Goal: Information Seeking & Learning: Learn about a topic

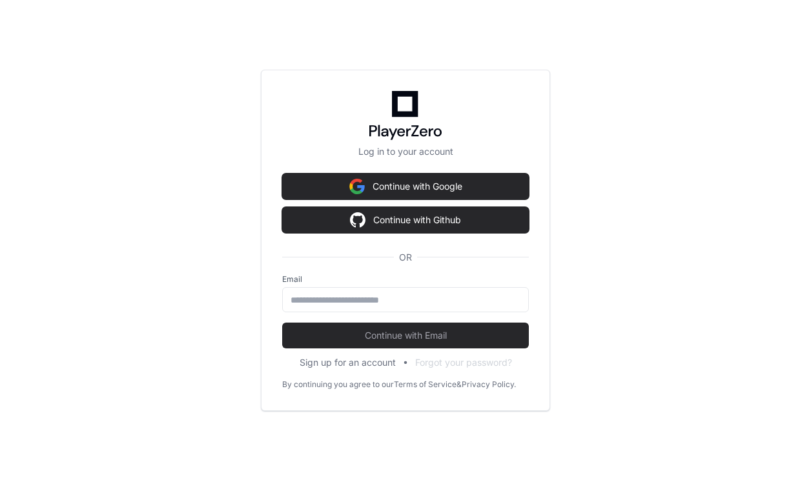
click at [418, 298] on input "email" at bounding box center [405, 300] width 230 height 13
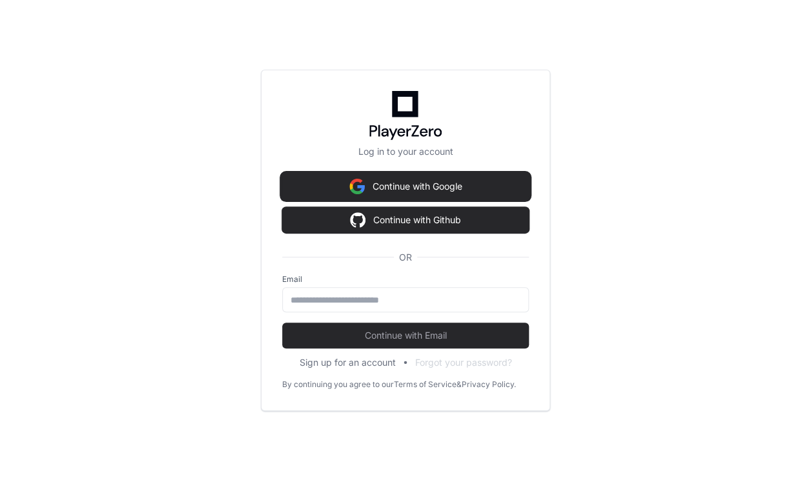
click at [432, 196] on button "Continue with Google" at bounding box center [405, 187] width 247 height 26
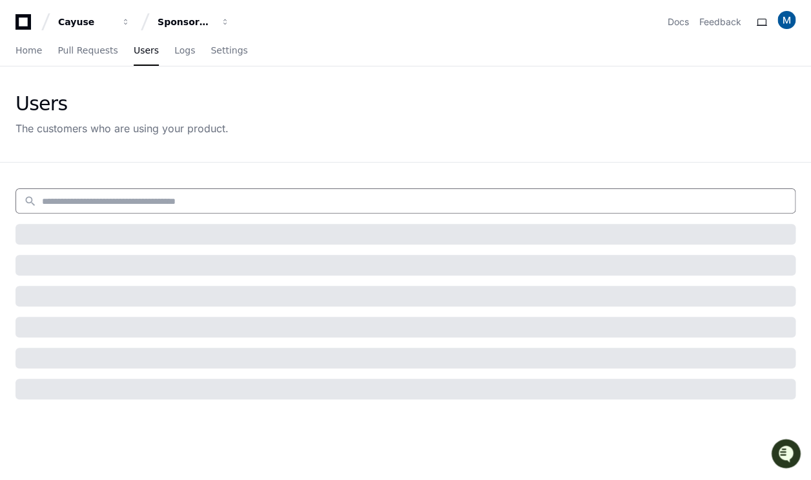
click at [73, 196] on input at bounding box center [414, 201] width 745 height 13
paste input "******"
type input "******"
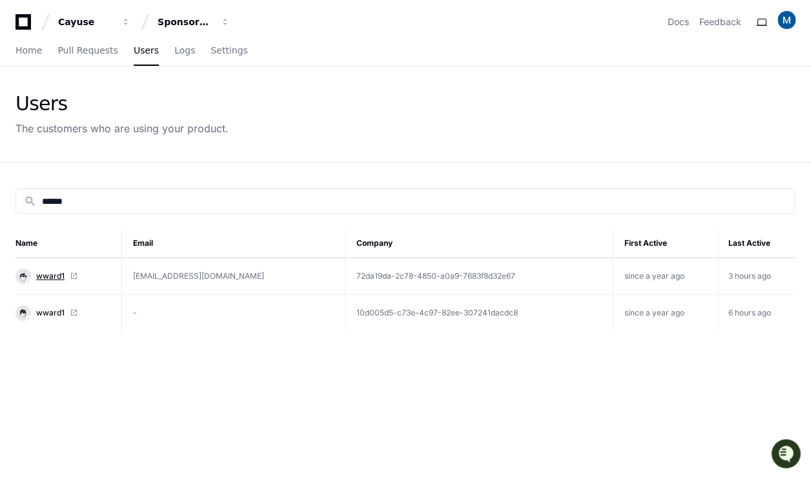
click at [48, 276] on span "wward1" at bounding box center [50, 276] width 28 height 10
click at [137, 50] on span "Users" at bounding box center [146, 50] width 25 height 8
click at [29, 21] on icon at bounding box center [22, 21] width 15 height 15
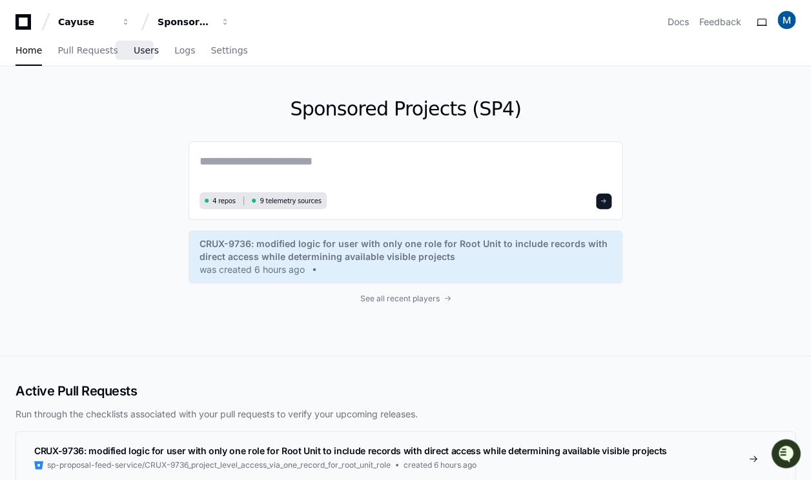
click at [134, 48] on span "Users" at bounding box center [146, 50] width 25 height 8
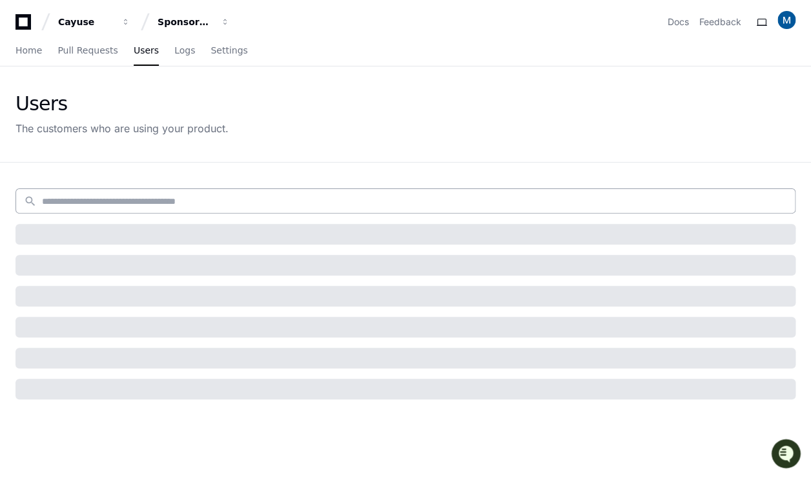
click at [141, 199] on input at bounding box center [414, 201] width 745 height 13
type input "**********"
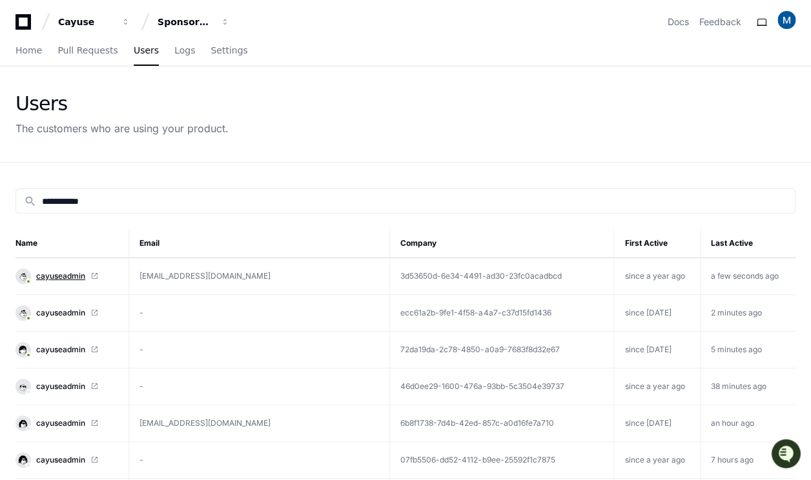
click at [69, 271] on span "cayuseadmin" at bounding box center [60, 276] width 49 height 10
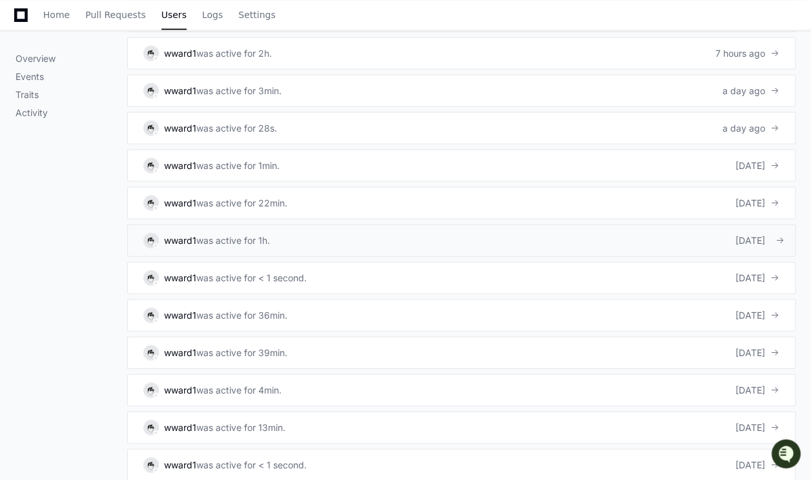
scroll to position [806, 0]
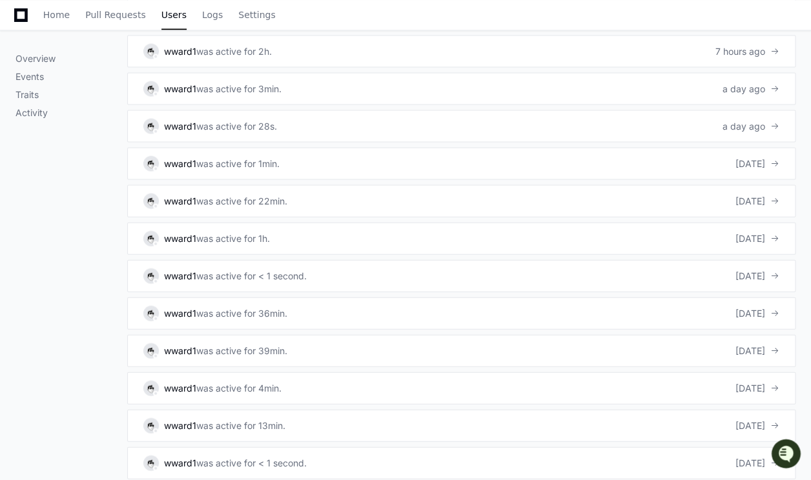
click at [77, 205] on div "Overview Events Traits Activity" at bounding box center [71, 77] width 112 height 1363
click at [243, 307] on div "was active for 36min." at bounding box center [241, 313] width 91 height 13
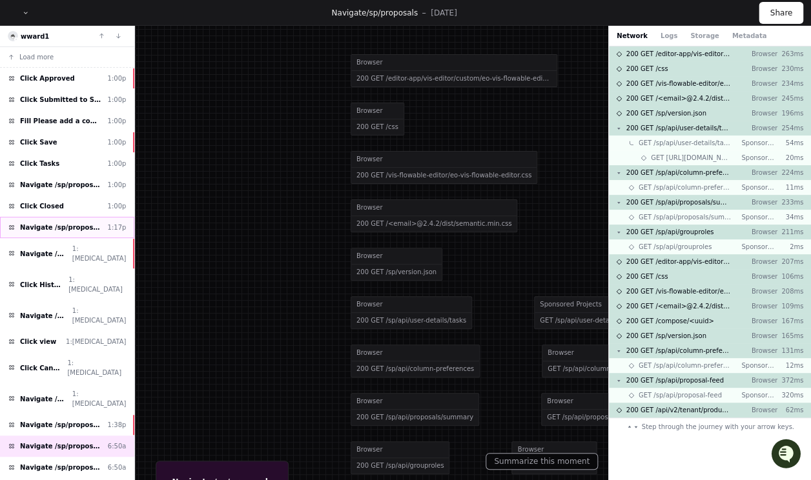
scroll to position [163, 0]
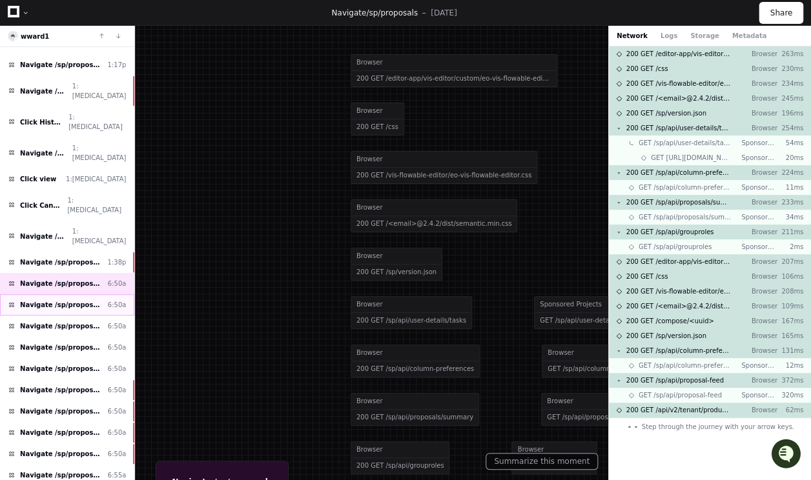
click at [84, 300] on span "Navigate /sp/proposals/*/task/*" at bounding box center [61, 305] width 83 height 10
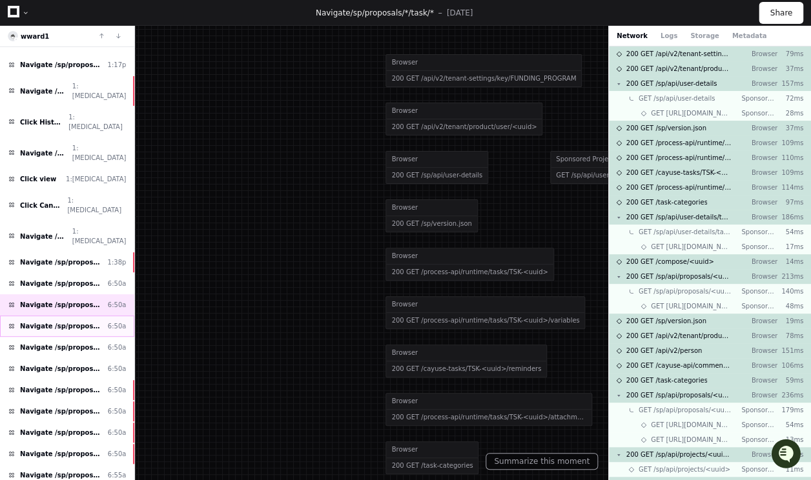
click at [78, 321] on span "Navigate /sp/proposals/*/task/*" at bounding box center [61, 326] width 83 height 10
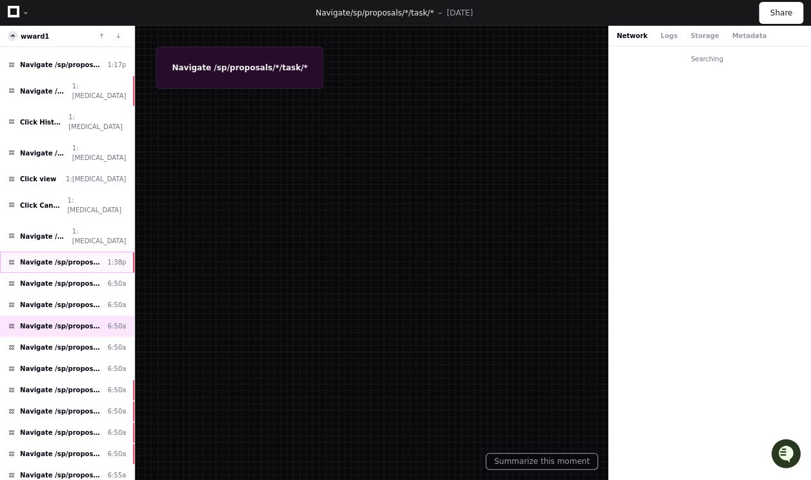
click at [90, 258] on span "Navigate /sp/proposals/*" at bounding box center [61, 263] width 83 height 10
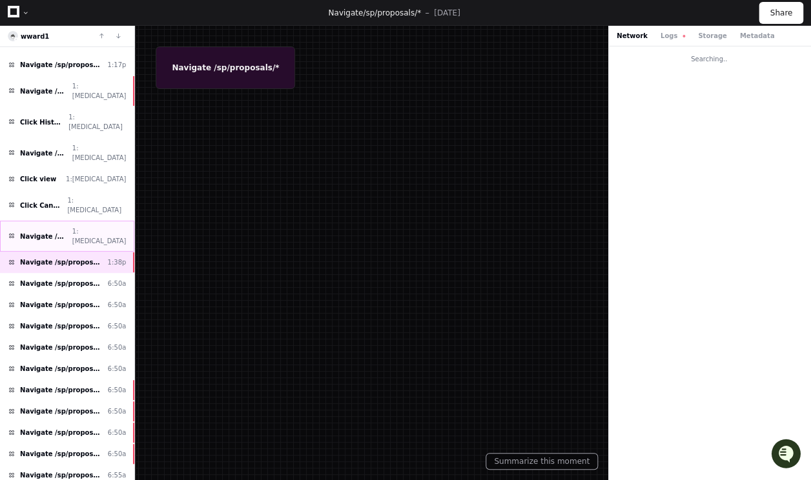
click at [67, 232] on span "Navigate /sp/proposals (Proposals)" at bounding box center [43, 237] width 47 height 10
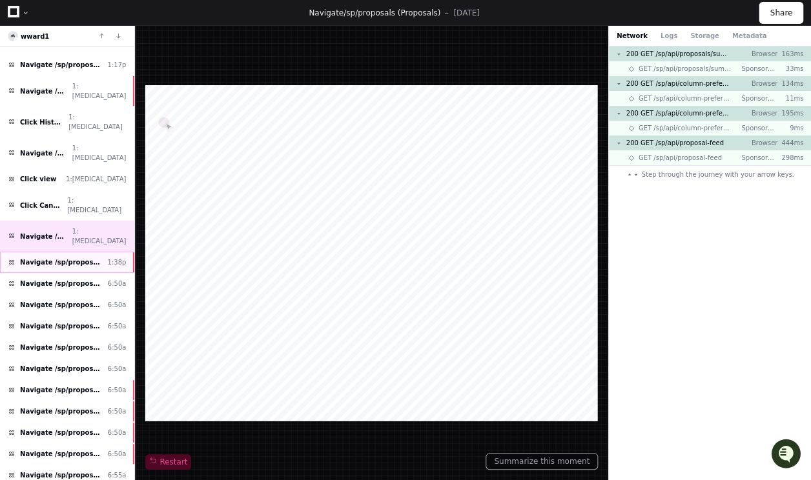
click at [76, 258] on span "Navigate /sp/proposals/*" at bounding box center [61, 263] width 83 height 10
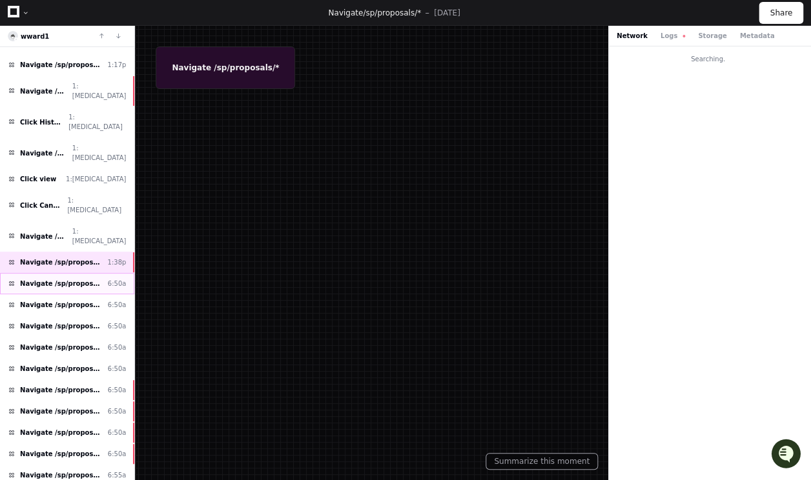
click at [71, 279] on span "Navigate /sp/proposals" at bounding box center [61, 284] width 83 height 10
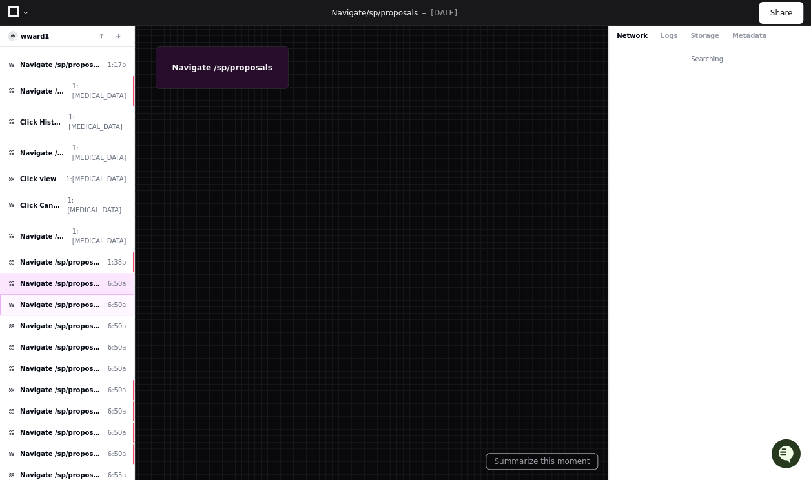
click at [70, 300] on span "Navigate /sp/proposals/*/task/*" at bounding box center [61, 305] width 83 height 10
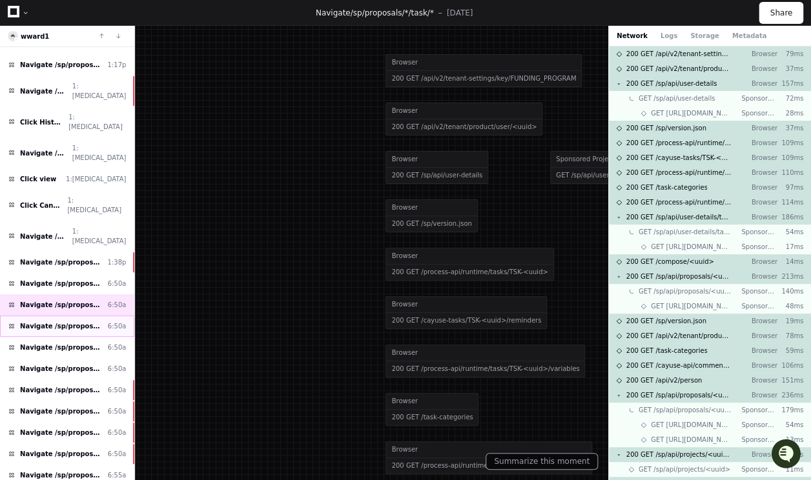
click at [71, 321] on span "Navigate /sp/proposals/*/task/*" at bounding box center [61, 326] width 83 height 10
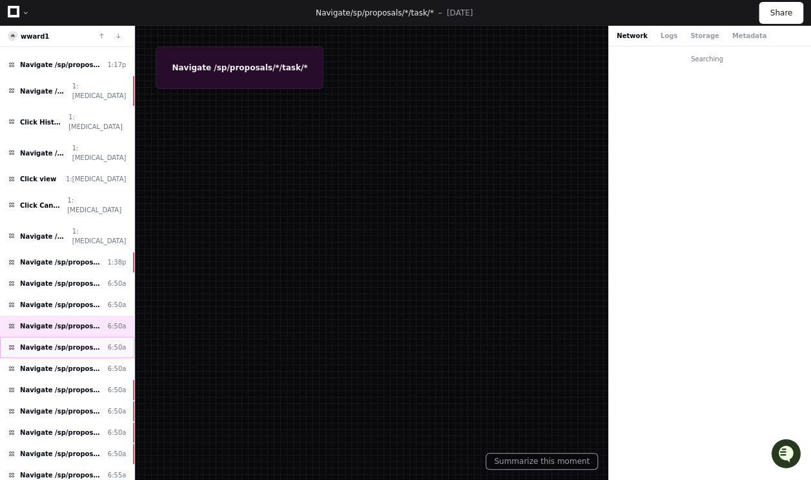
click at [72, 343] on span "Navigate /sp/proposals/*/task/*" at bounding box center [61, 348] width 83 height 10
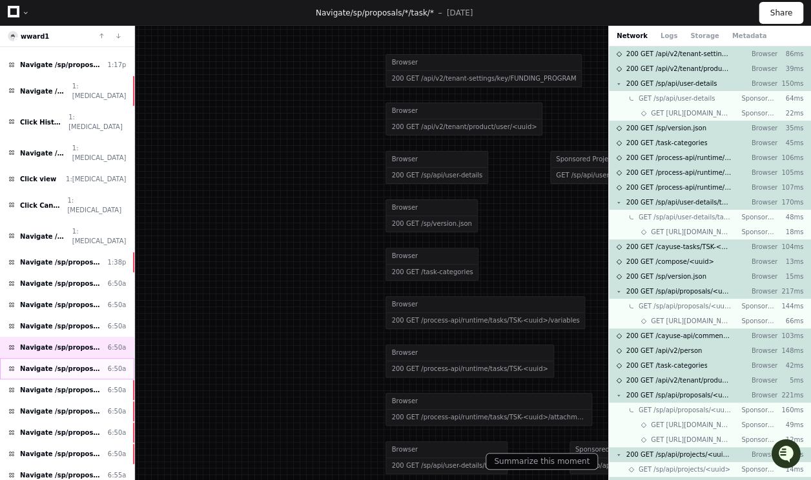
click at [72, 364] on span "Navigate /sp/proposals/*/task/*" at bounding box center [61, 369] width 83 height 10
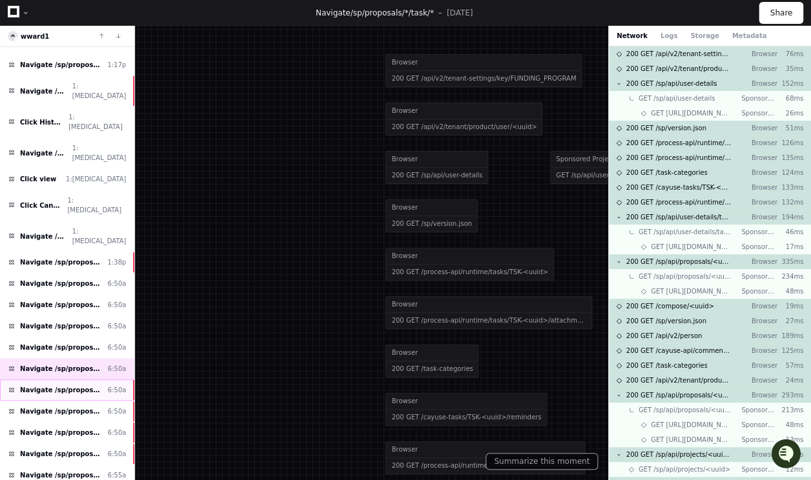
click at [76, 385] on span "Navigate /sp/proposals/* (25-1088-P0001)" at bounding box center [61, 390] width 83 height 10
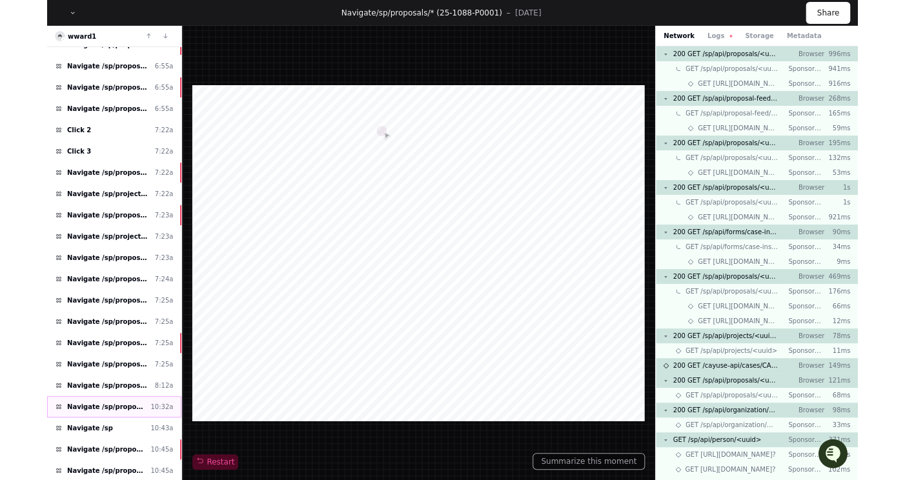
scroll to position [887, 0]
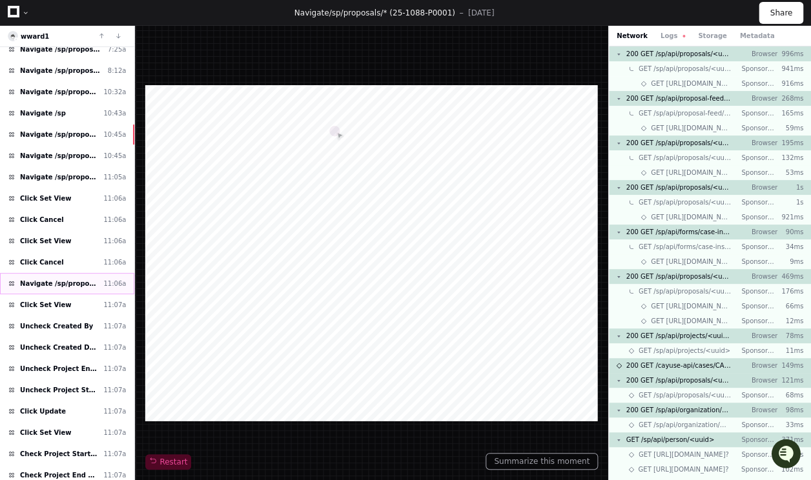
click at [72, 279] on span "Navigate /sp/proposals" at bounding box center [59, 284] width 78 height 10
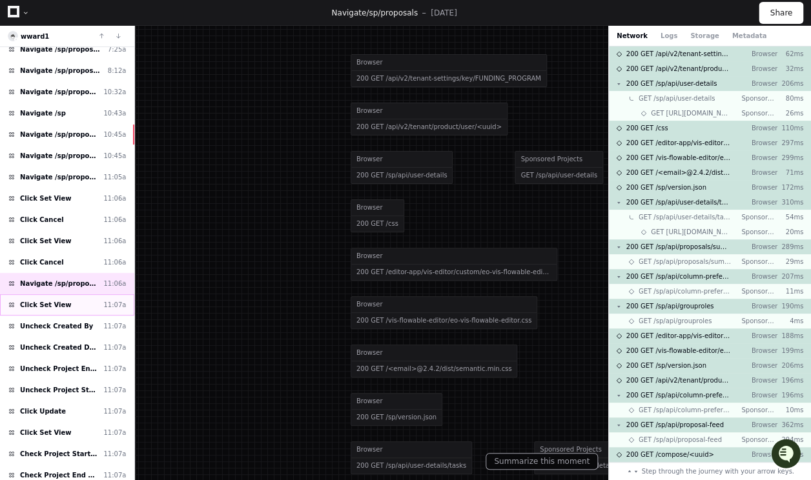
click at [69, 294] on div "Click Set View 11:07a" at bounding box center [67, 304] width 134 height 21
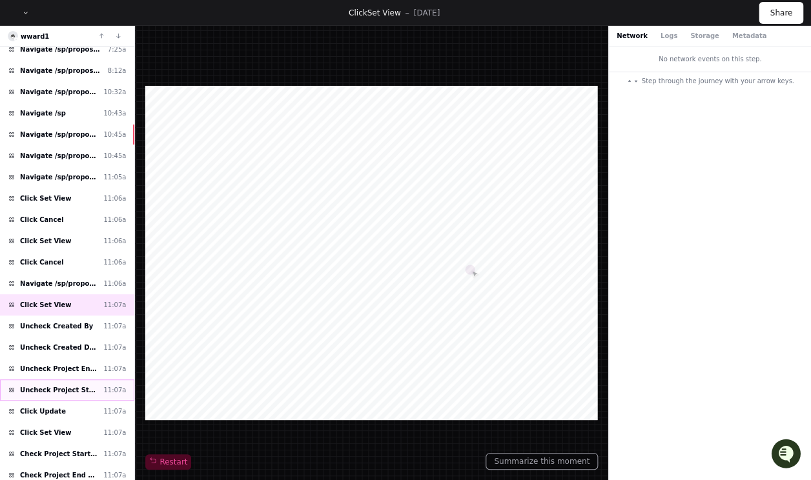
click at [63, 380] on div "Uncheck Project Start Date 11:07a" at bounding box center [67, 390] width 134 height 21
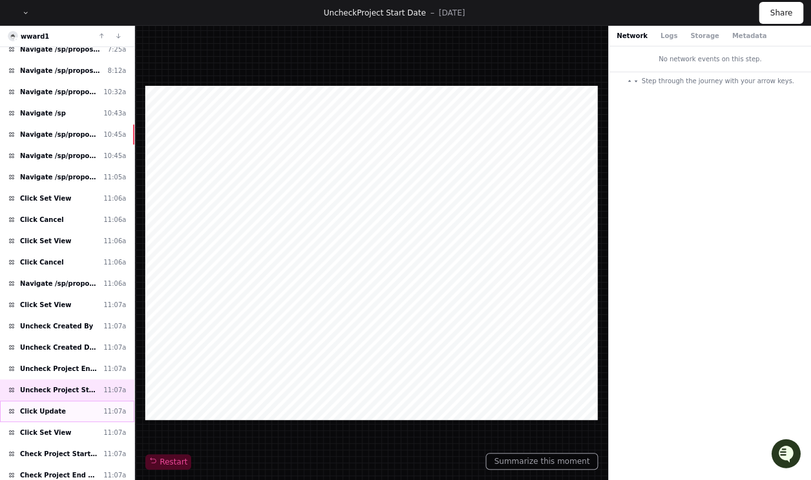
click at [61, 401] on div "Click Update 11:07a" at bounding box center [67, 411] width 134 height 21
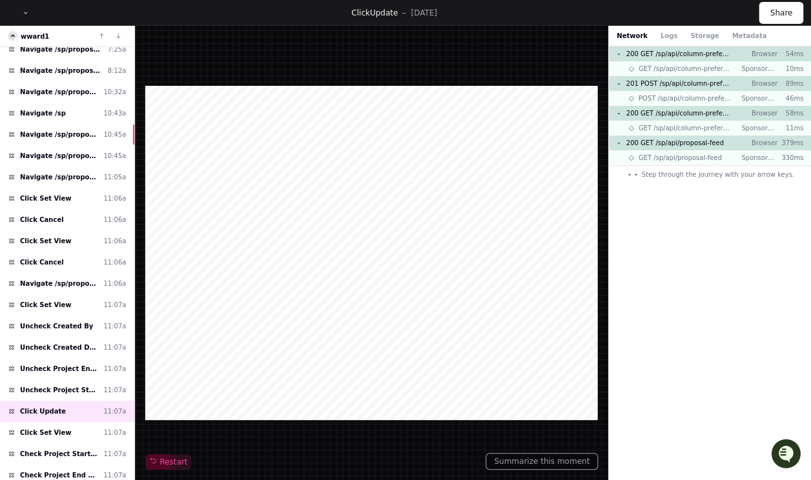
click at [274, 335] on div at bounding box center [371, 253] width 452 height 334
click at [438, 178] on div at bounding box center [371, 253] width 452 height 334
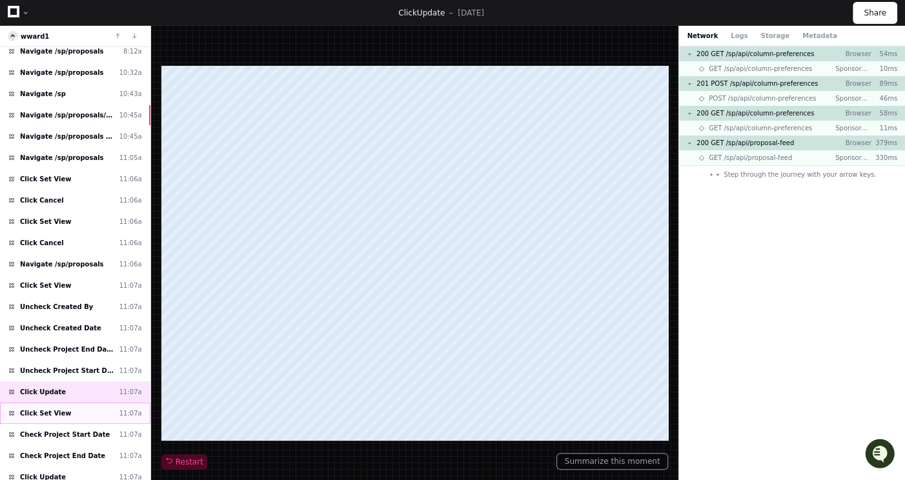
click at [72, 403] on div "Click Set View 11:07a" at bounding box center [75, 413] width 150 height 21
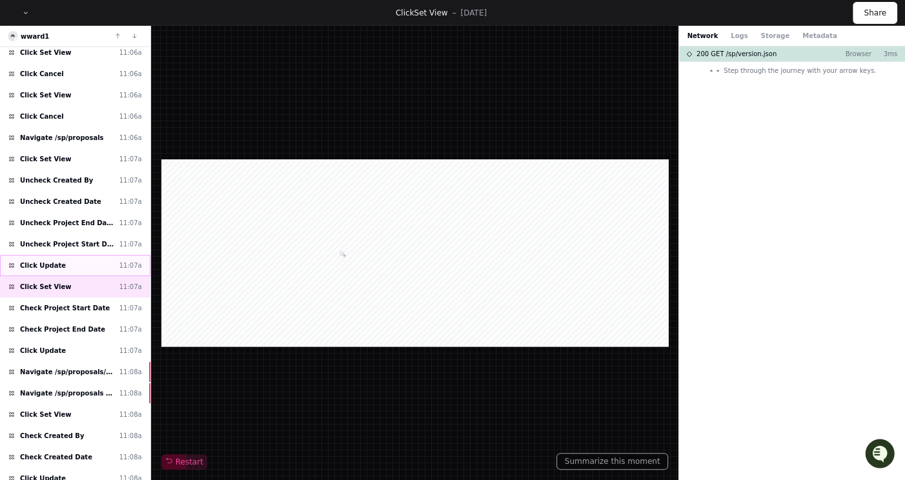
scroll to position [1050, 0]
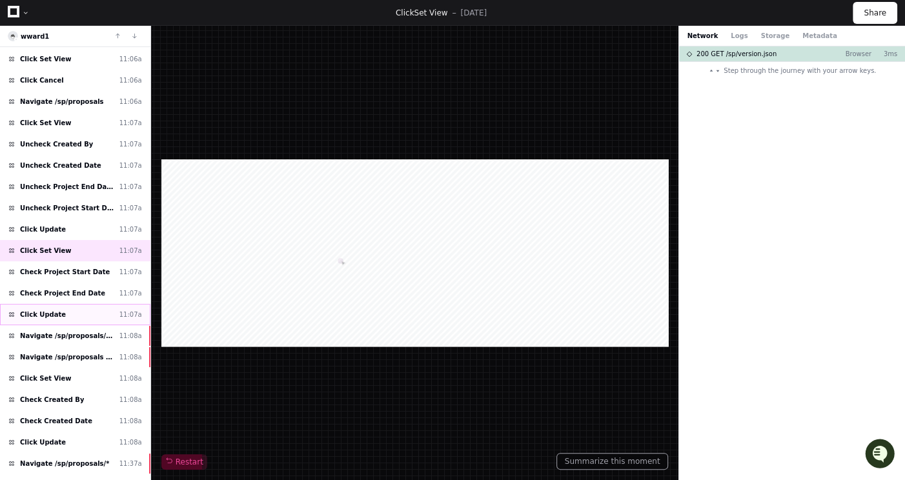
click at [94, 304] on div "Click Update 11:07a" at bounding box center [75, 314] width 150 height 21
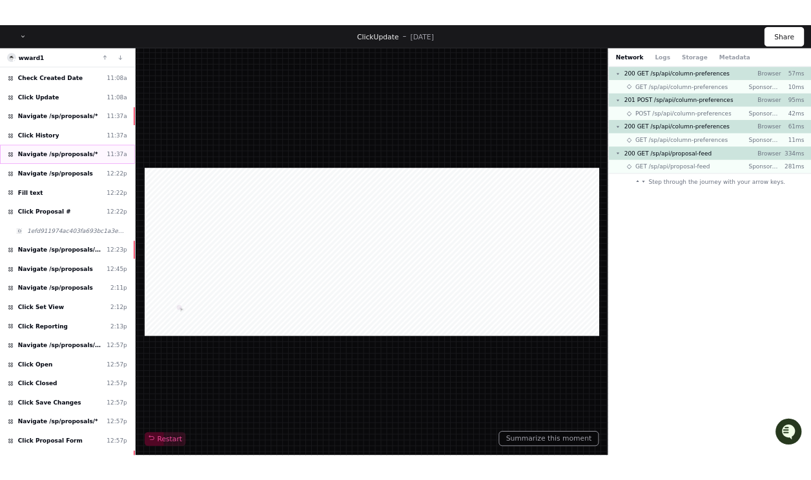
scroll to position [1445, 0]
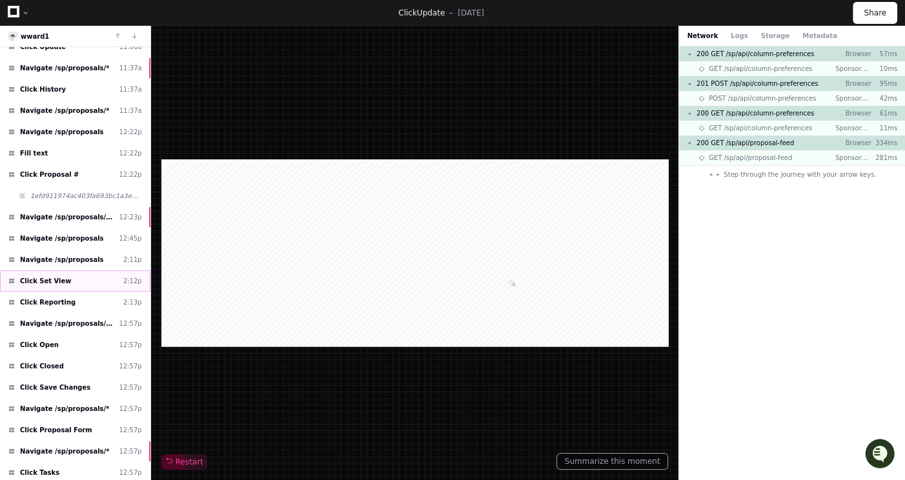
click at [81, 270] on div "Click Set View 2:12p" at bounding box center [75, 280] width 150 height 21
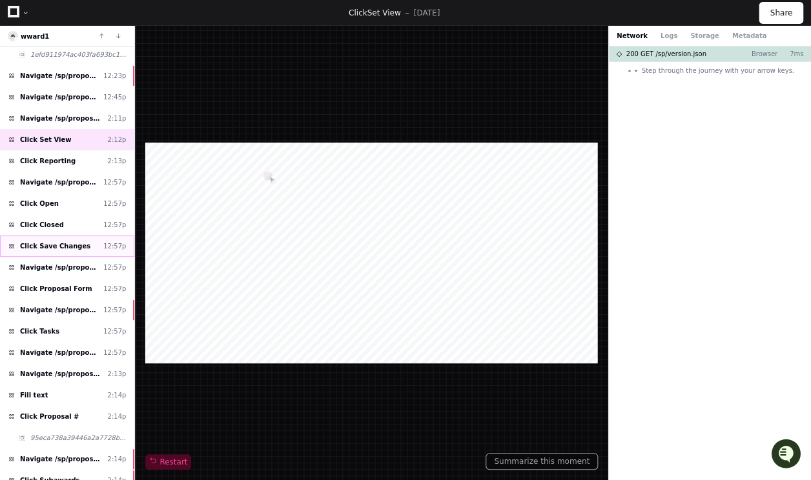
scroll to position [1598, 0]
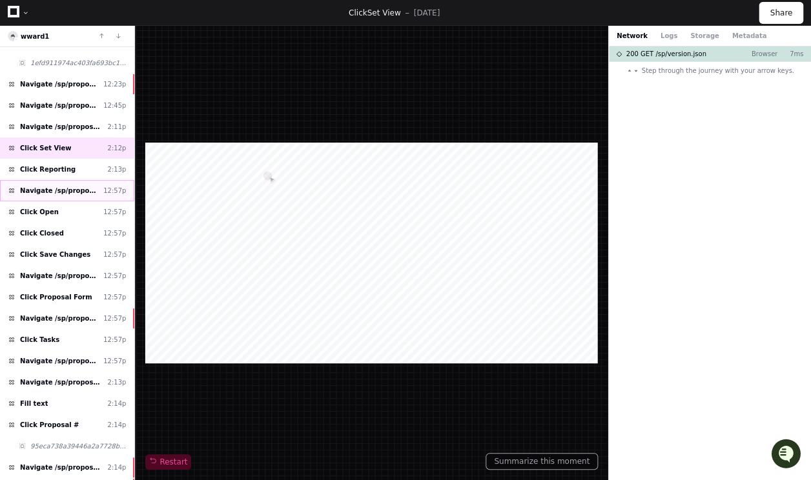
click at [86, 180] on div "Navigate /sp/proposals/*/task/* 12:57p" at bounding box center [67, 190] width 134 height 21
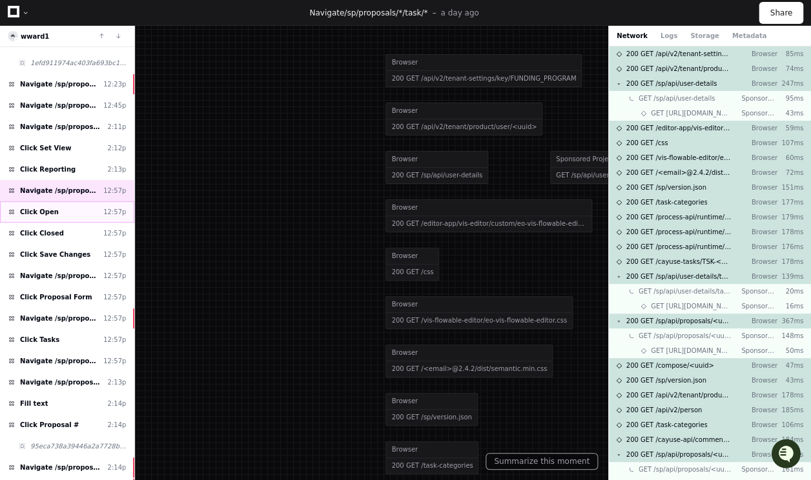
click at [86, 201] on div "Click Open 12:57p" at bounding box center [67, 211] width 134 height 21
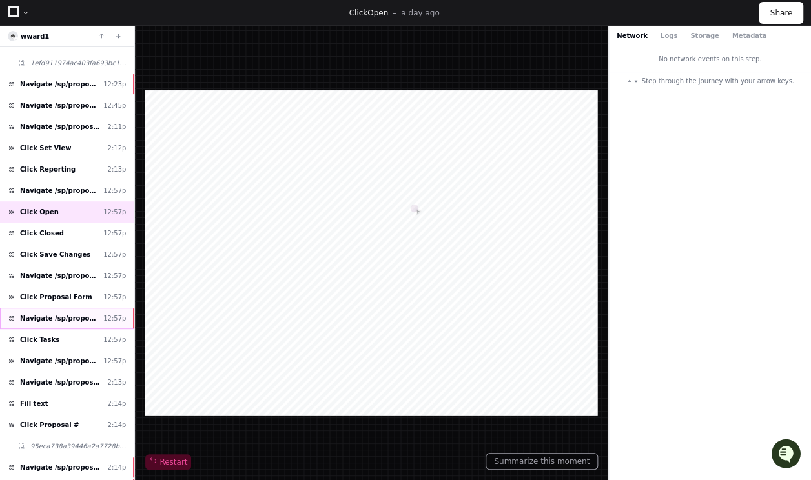
click at [76, 308] on div "Navigate /sp/proposals/* 12:57p" at bounding box center [67, 318] width 134 height 21
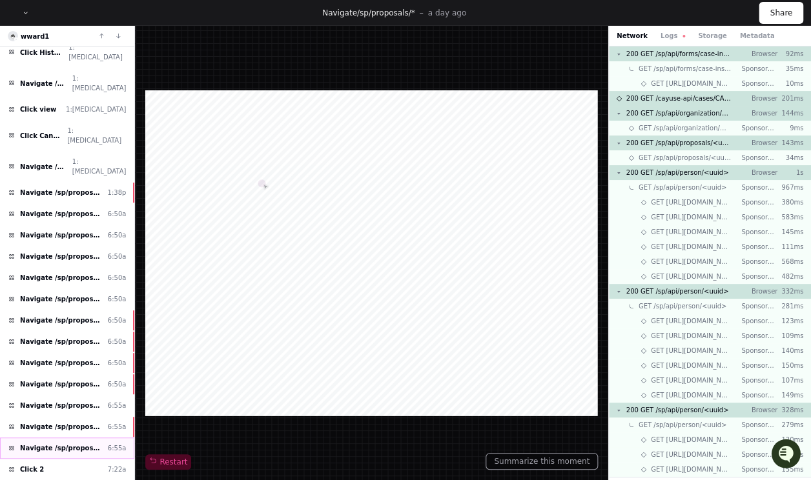
scroll to position [589, 0]
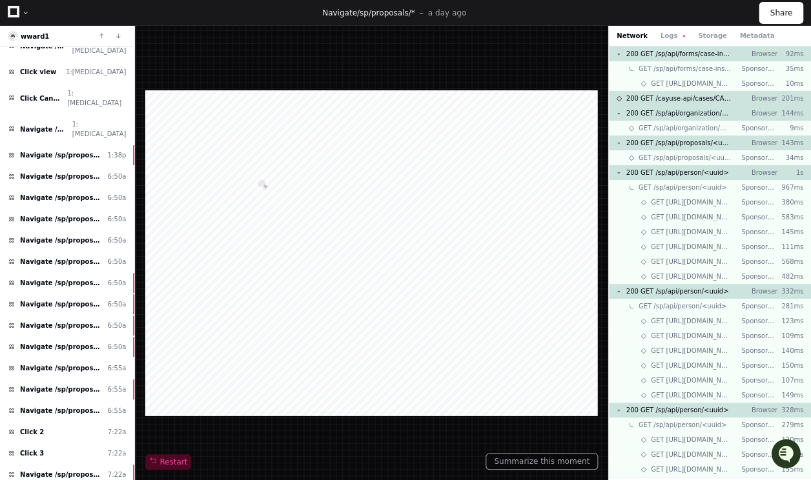
click at [447, 12] on p "a day ago" at bounding box center [447, 13] width 38 height 10
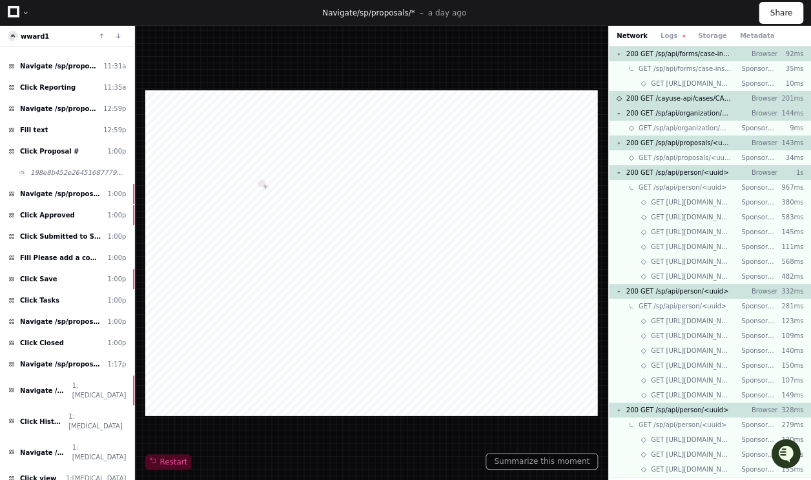
scroll to position [0, 0]
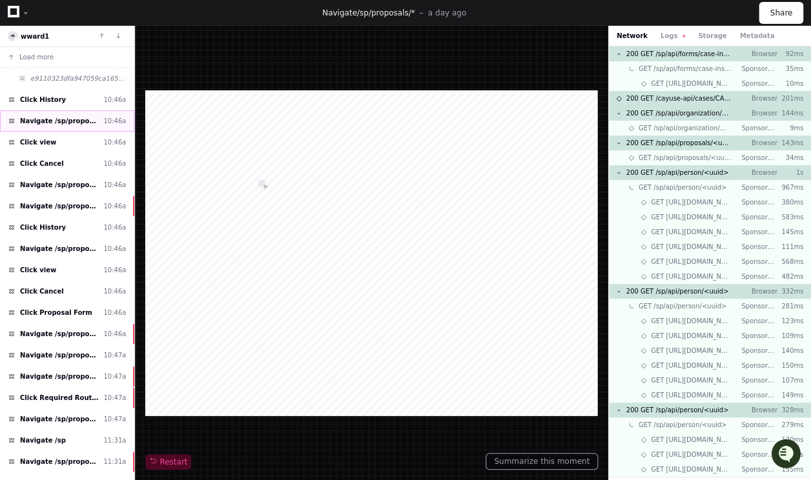
click at [98, 119] on div "Navigate /sp/proposals/* 10:46a" at bounding box center [67, 120] width 134 height 21
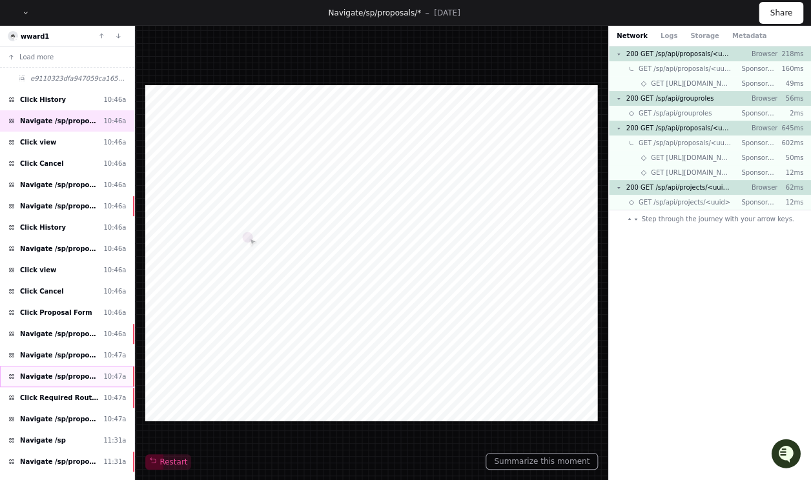
scroll to position [81, 0]
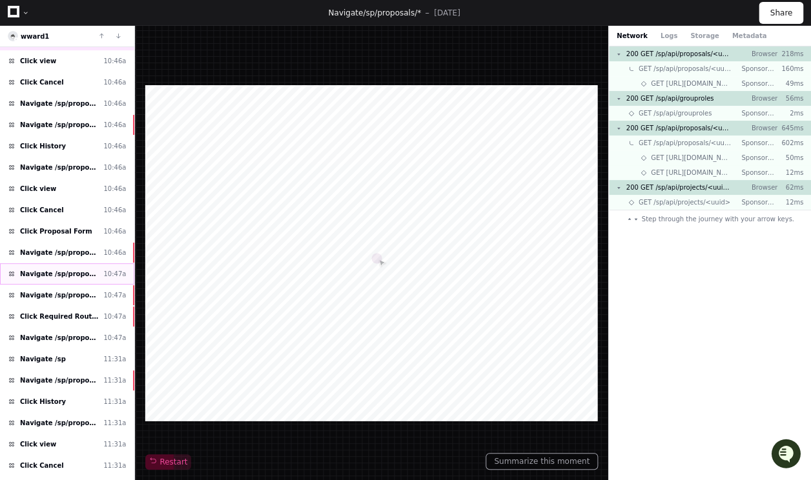
click at [106, 265] on div "Navigate /sp/proposals (Proposals) 10:47a" at bounding box center [67, 273] width 134 height 21
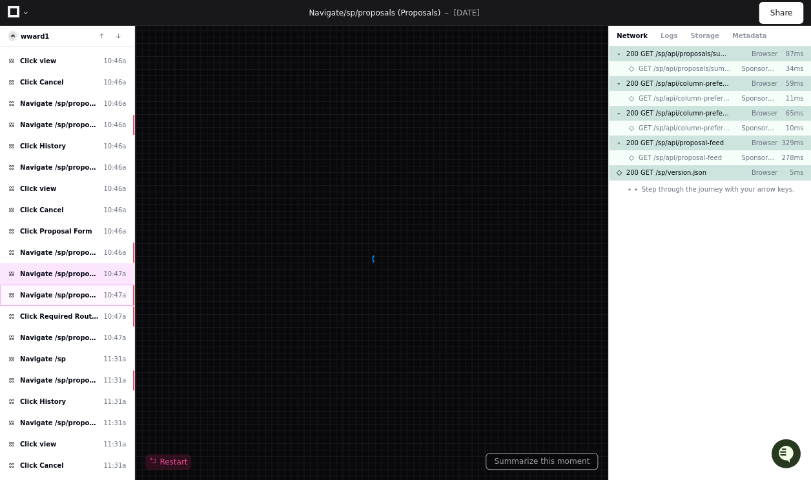
click at [104, 298] on div "Navigate /sp/proposals/* (26-0121-P0002) 10:47a" at bounding box center [67, 295] width 134 height 21
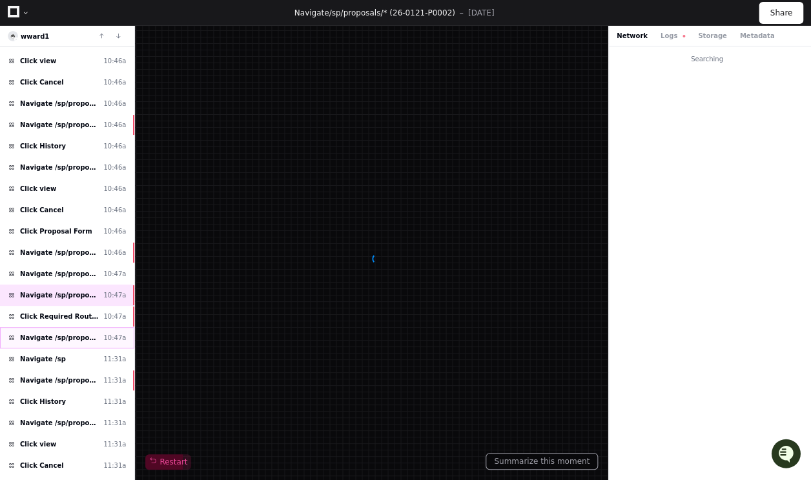
click at [107, 327] on div "Navigate /sp/proposals (Proposals) 10:47a" at bounding box center [67, 337] width 134 height 21
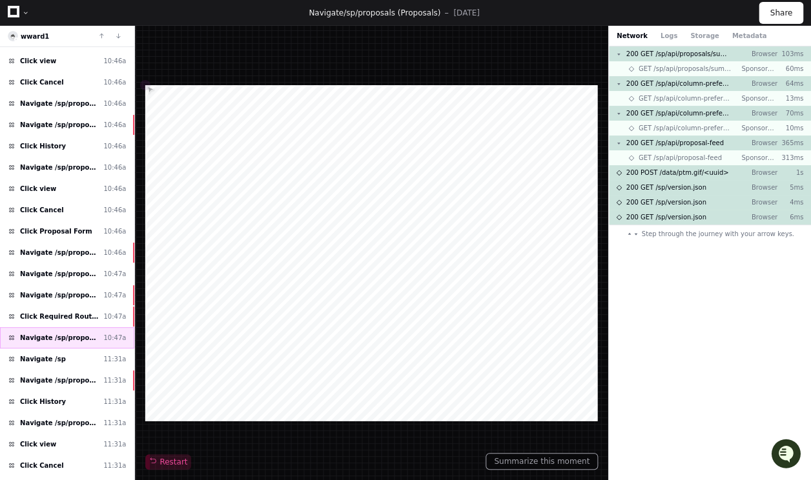
click at [103, 337] on div "Navigate /sp/proposals (Proposals) 10:47a" at bounding box center [67, 337] width 134 height 21
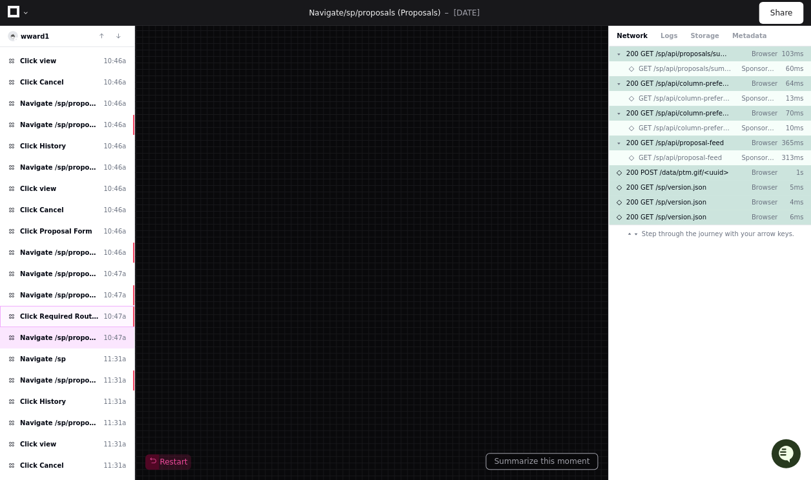
click at [104, 315] on div "Click Required Routing Documents 10:47a" at bounding box center [67, 316] width 134 height 21
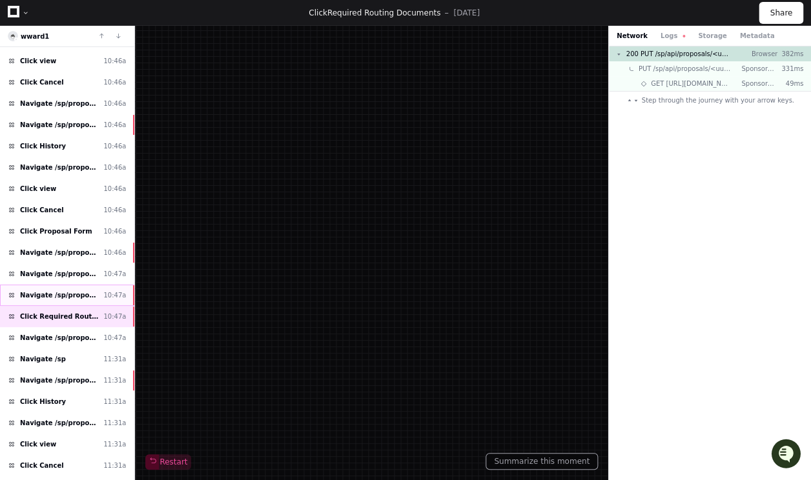
click at [95, 300] on div "Navigate /sp/proposals/* (26-0121-P0002) 10:47a" at bounding box center [67, 295] width 134 height 21
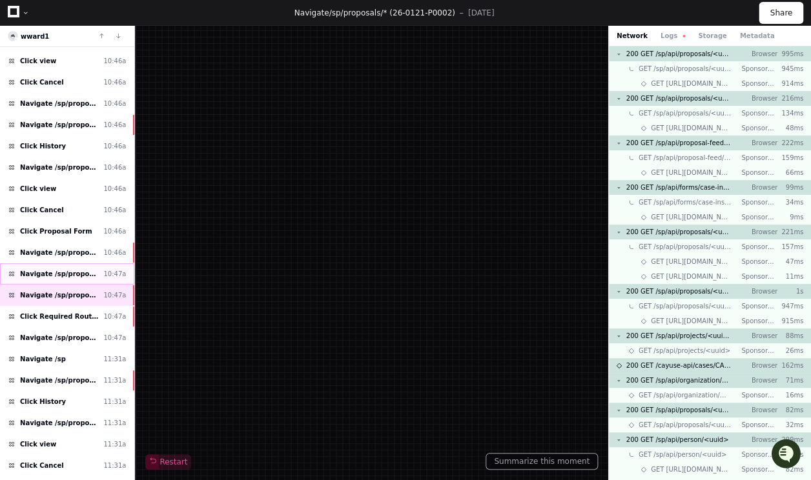
click at [96, 271] on span "Navigate /sp/proposals (Proposals)" at bounding box center [59, 274] width 78 height 10
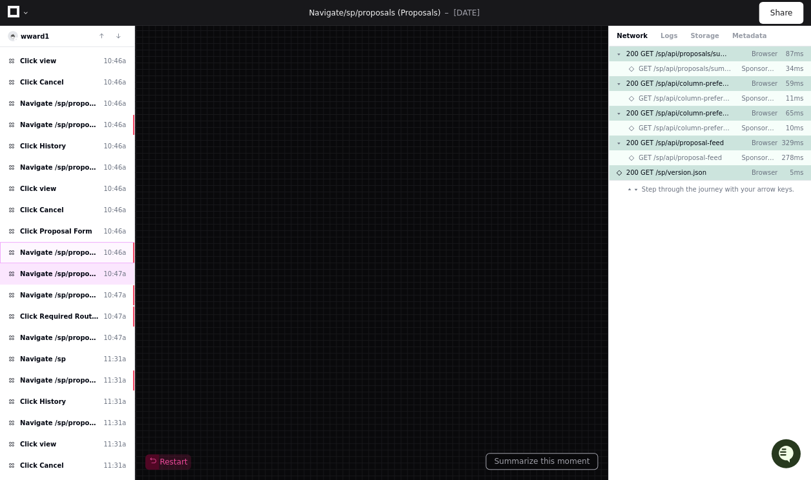
click at [99, 253] on div "Navigate /sp/proposals/* 10:46a" at bounding box center [67, 252] width 134 height 21
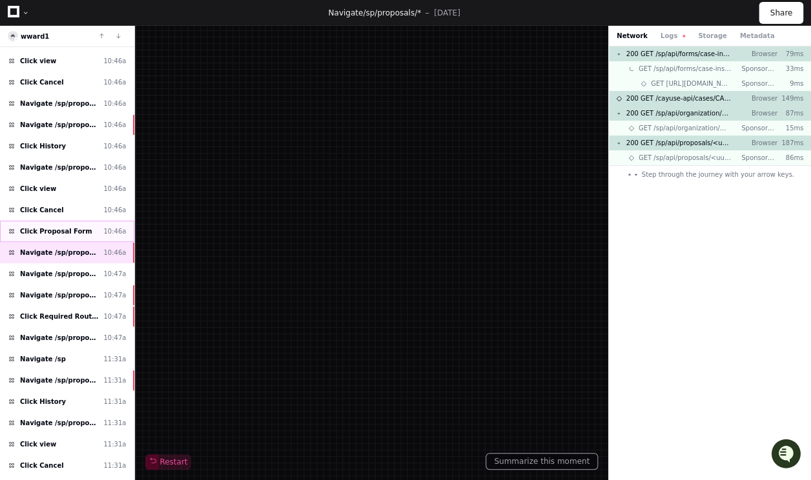
click at [105, 229] on div "Click Proposal Form 10:46a" at bounding box center [67, 231] width 134 height 21
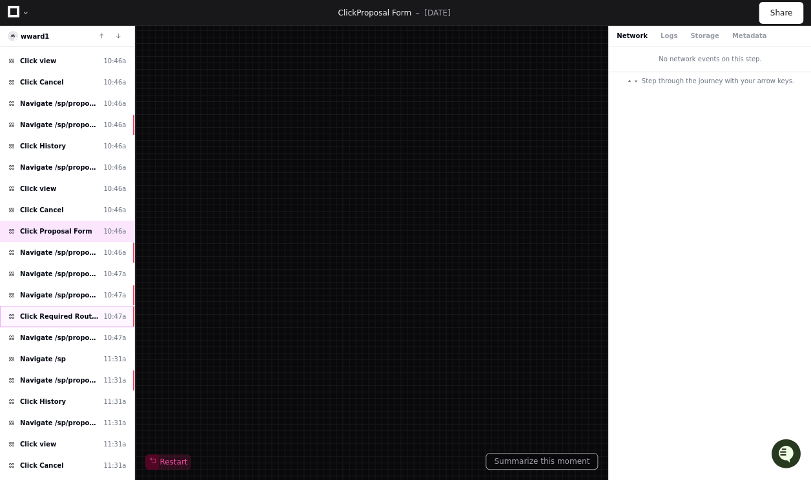
click at [94, 314] on span "Click Required Routing Documents" at bounding box center [59, 317] width 78 height 10
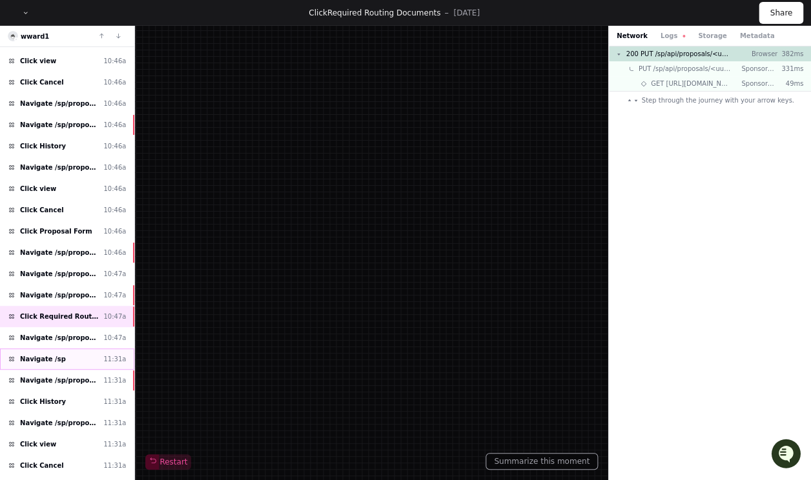
click at [88, 354] on div "Navigate /sp 11:31a" at bounding box center [67, 359] width 134 height 21
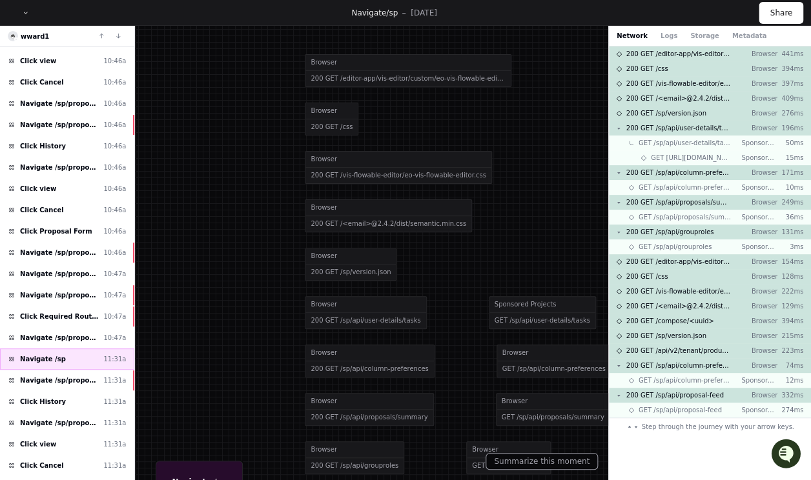
click at [88, 361] on div "Navigate /sp 11:31a" at bounding box center [67, 359] width 134 height 21
click at [87, 376] on span "Navigate /sp/proposals/* (26-0189-P0001)" at bounding box center [59, 381] width 78 height 10
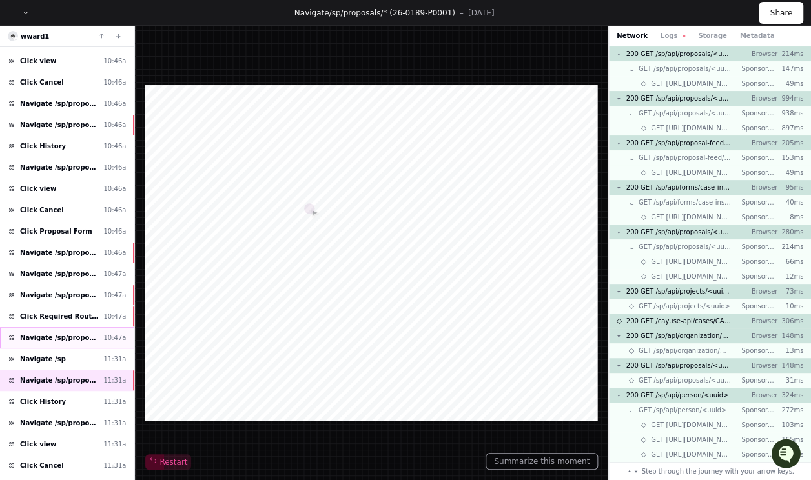
click at [93, 333] on span "Navigate /sp/proposals (Proposals)" at bounding box center [59, 338] width 78 height 10
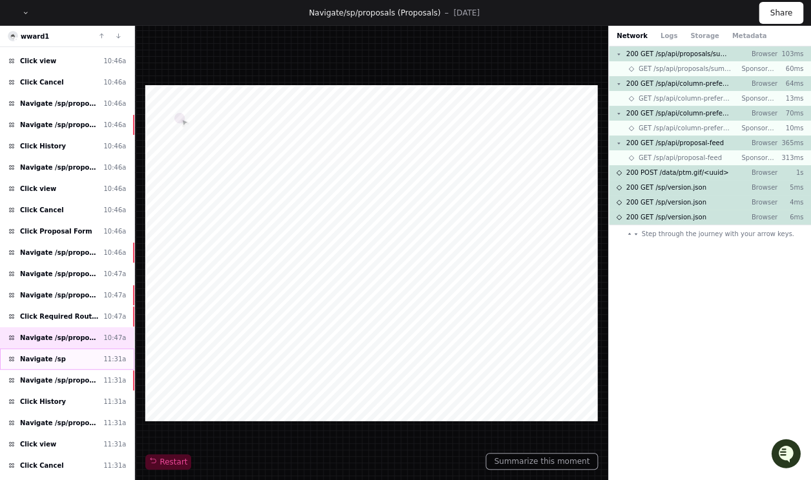
click at [96, 353] on div "Navigate /sp 11:31a" at bounding box center [67, 359] width 134 height 21
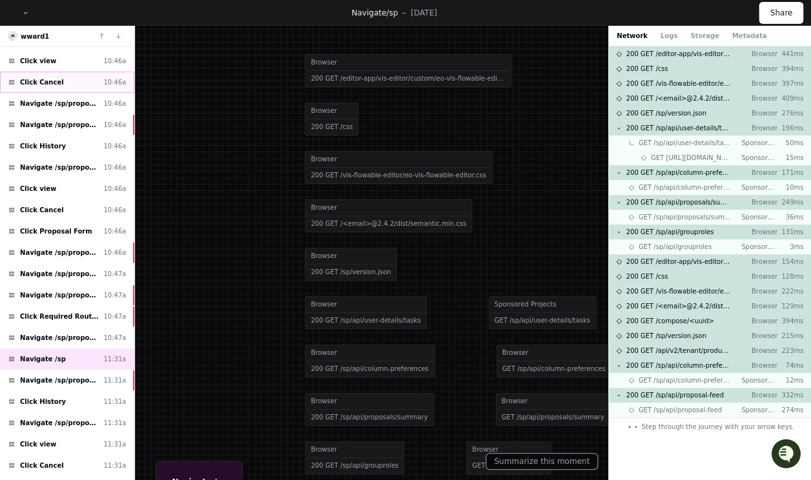
click at [60, 82] on div "Click Cancel 10:46a" at bounding box center [67, 82] width 134 height 21
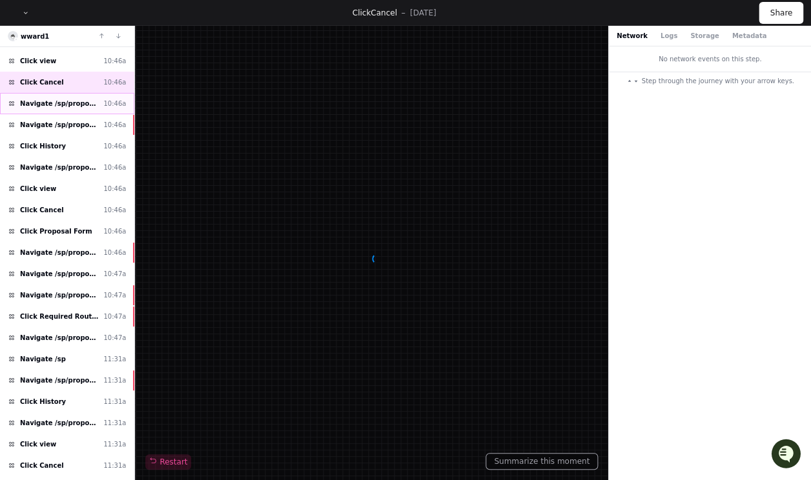
click at [61, 102] on span "Navigate /sp/proposals (Proposals)" at bounding box center [59, 104] width 78 height 10
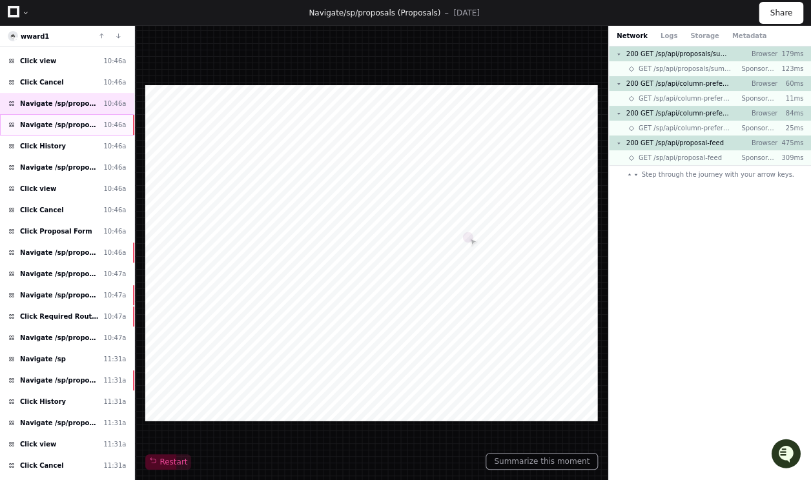
click at [63, 120] on span "Navigate /sp/proposals/* (26-0188-P0001)" at bounding box center [59, 125] width 78 height 10
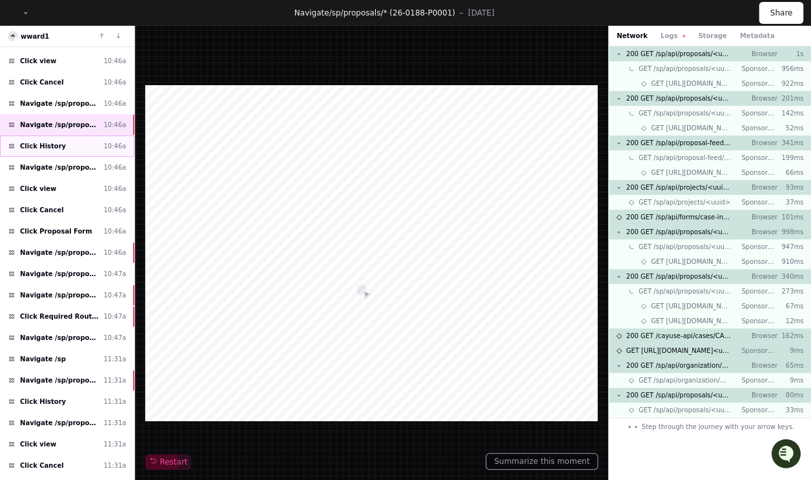
click at [62, 143] on div "Click History 10:46a" at bounding box center [67, 146] width 134 height 21
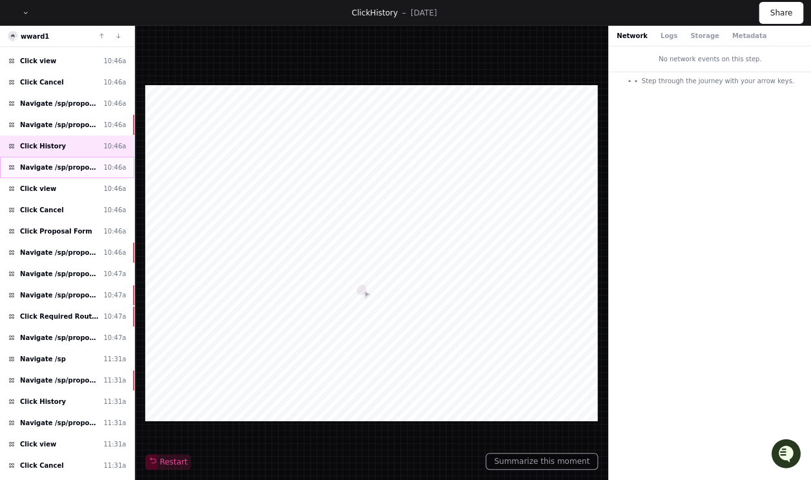
click at [65, 165] on span "Navigate /sp/proposals/*" at bounding box center [59, 168] width 78 height 10
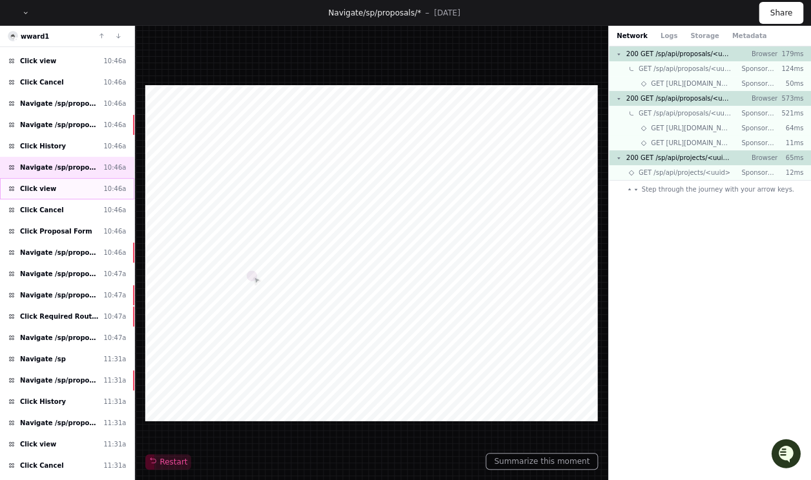
click at [65, 185] on div "Click view 10:46a" at bounding box center [67, 188] width 134 height 21
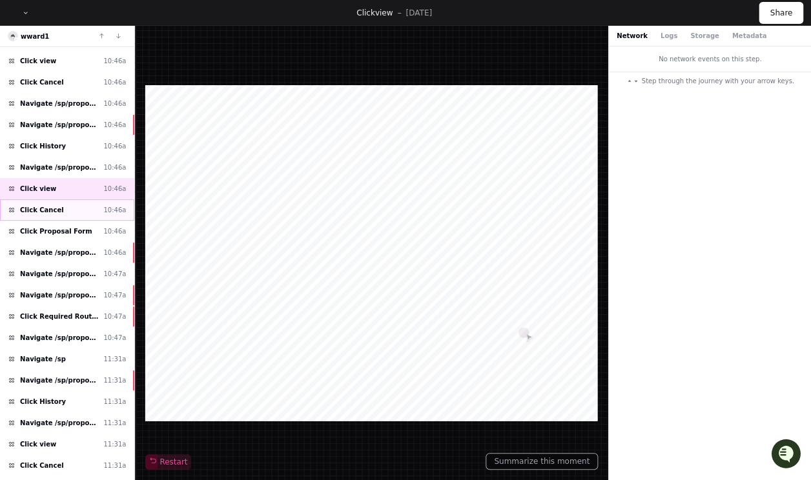
click at [65, 202] on div "Click Cancel 10:46a" at bounding box center [67, 209] width 134 height 21
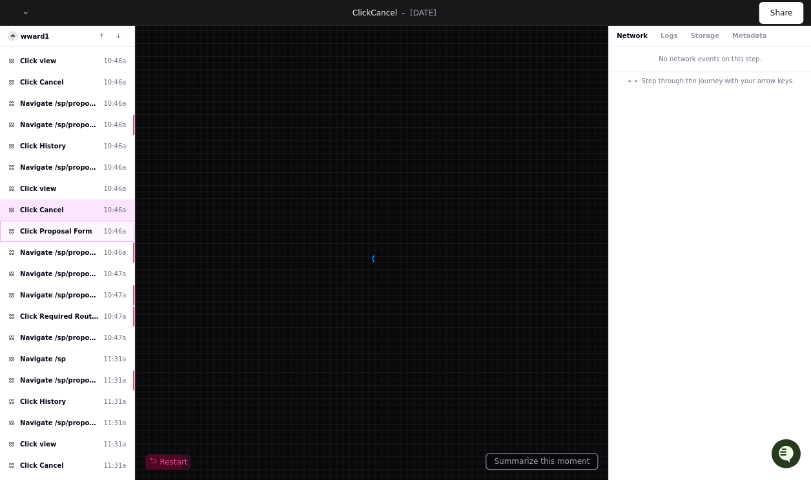
click at [61, 228] on span "Click Proposal Form" at bounding box center [56, 232] width 72 height 10
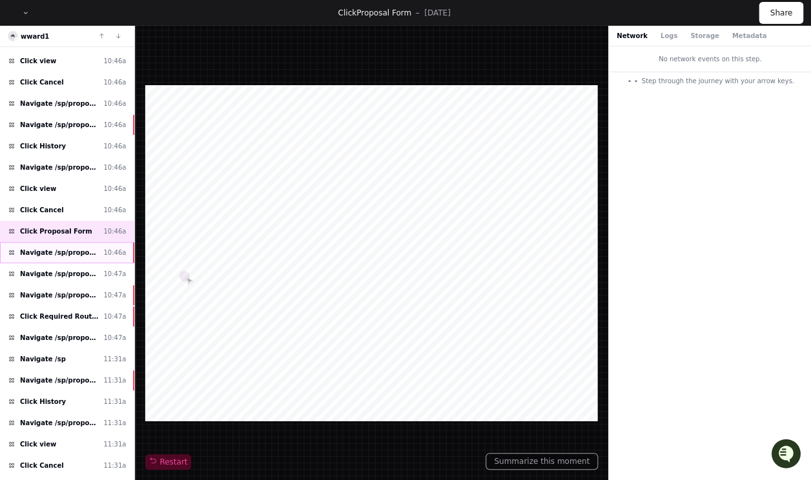
click at [60, 248] on span "Navigate /sp/proposals/*" at bounding box center [59, 253] width 78 height 10
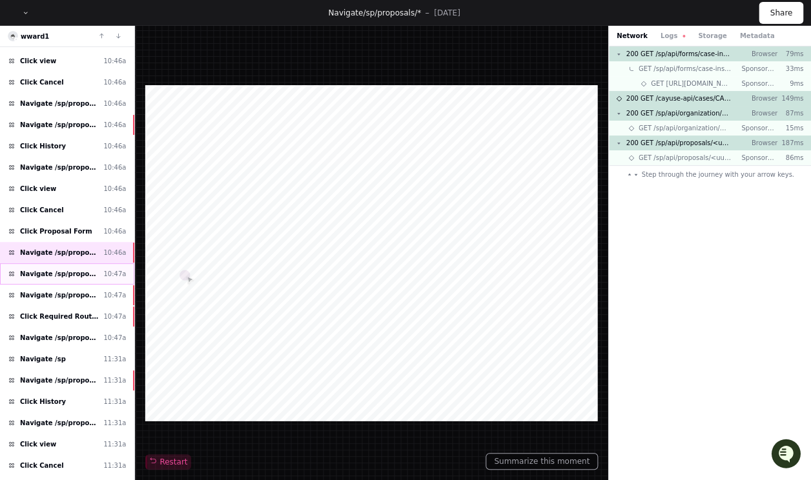
click at [61, 269] on span "Navigate /sp/proposals (Proposals)" at bounding box center [59, 274] width 78 height 10
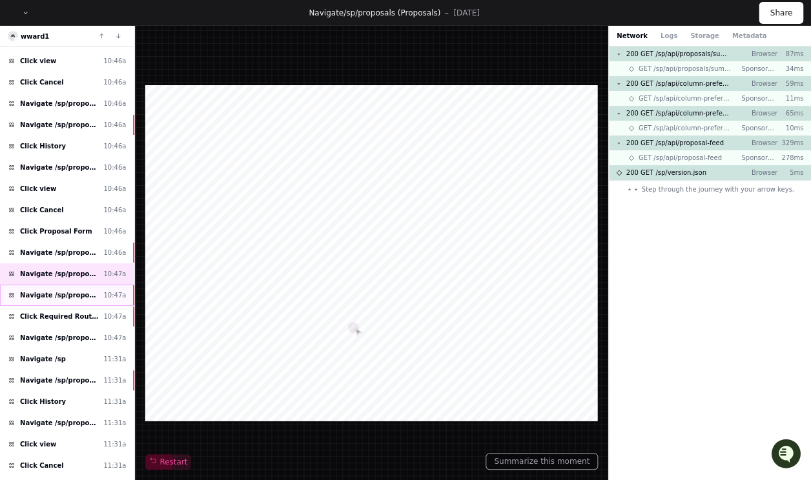
click at [66, 296] on div "Navigate /sp/proposals/* (26-0121-P0002) 10:47a" at bounding box center [67, 295] width 134 height 21
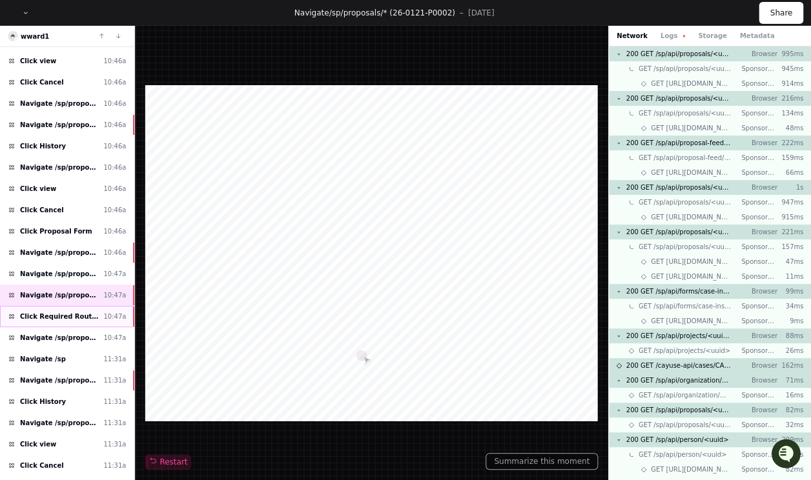
click at [66, 316] on div "Click Required Routing Documents 10:47a" at bounding box center [67, 316] width 134 height 21
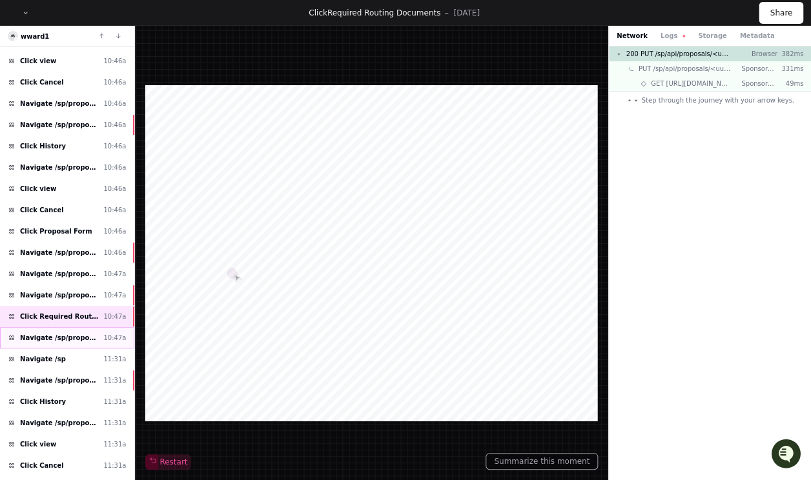
click at [68, 340] on div "Navigate /sp/proposals (Proposals) 10:47a" at bounding box center [67, 337] width 134 height 21
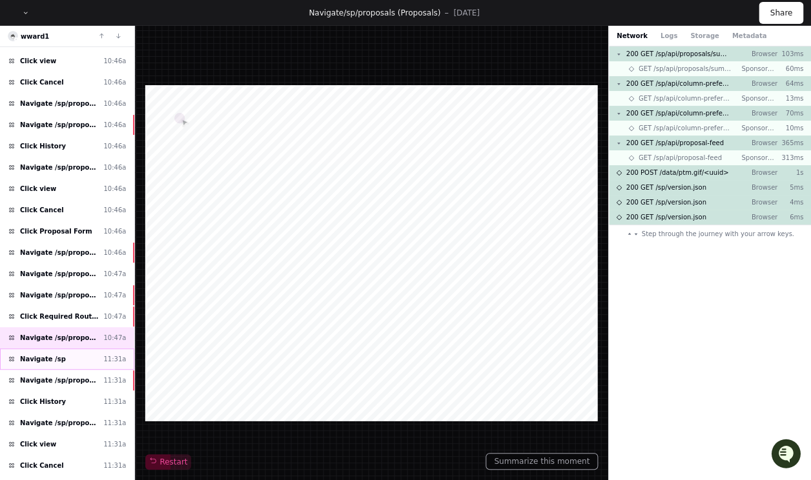
click at [65, 358] on div "Navigate /sp 11:31a" at bounding box center [67, 359] width 134 height 21
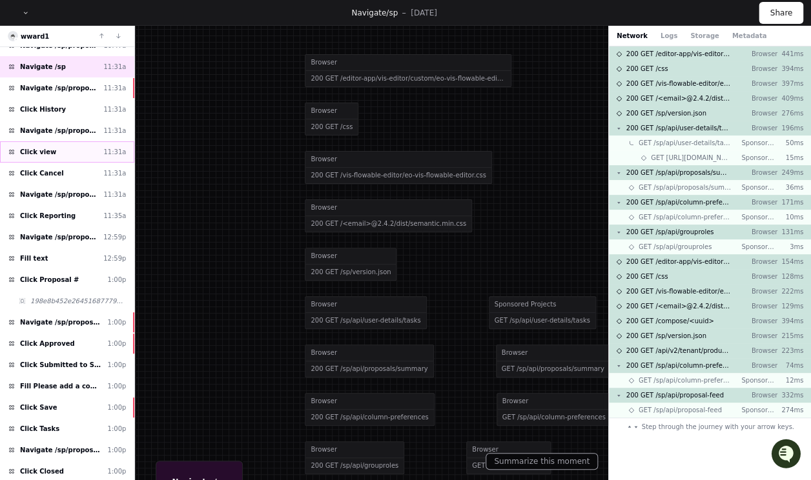
scroll to position [325, 0]
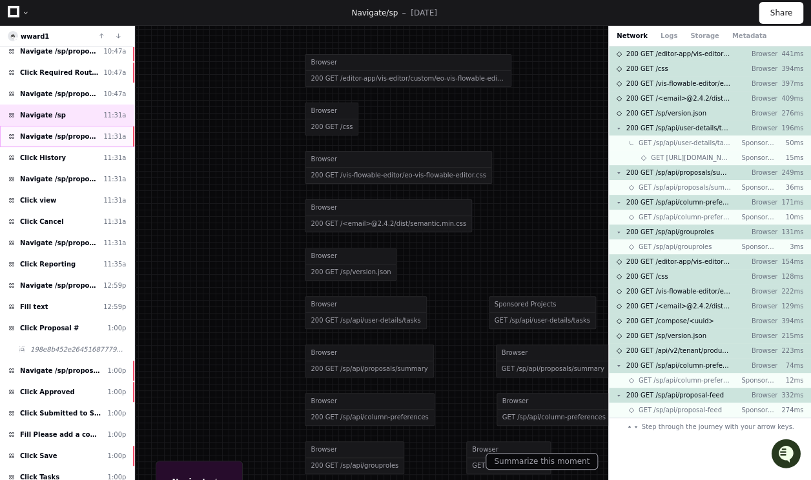
click at [61, 134] on span "Navigate /sp/proposals/* (26-0189-P0001)" at bounding box center [59, 137] width 78 height 10
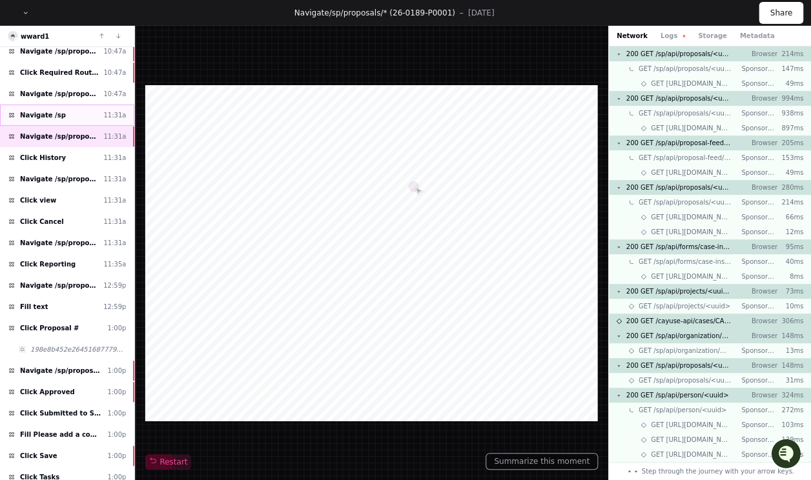
click at [66, 116] on div "Navigate /sp 11:31a" at bounding box center [67, 115] width 134 height 21
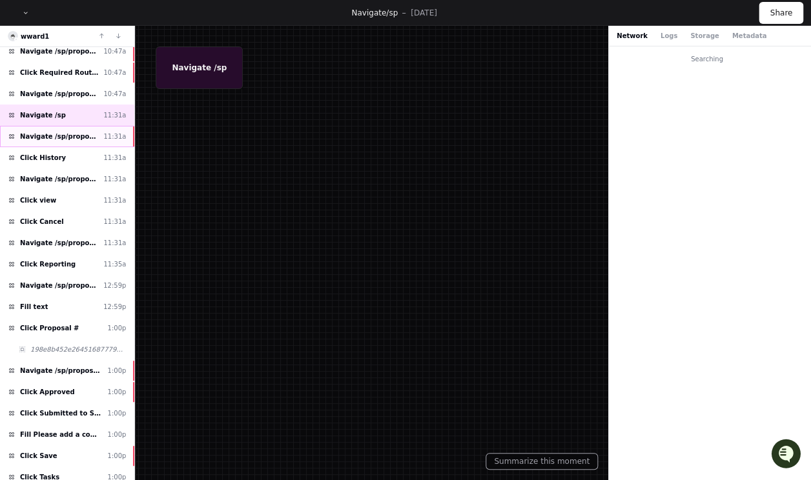
click at [69, 132] on span "Navigate /sp/proposals/* (26-0189-P0001)" at bounding box center [59, 137] width 78 height 10
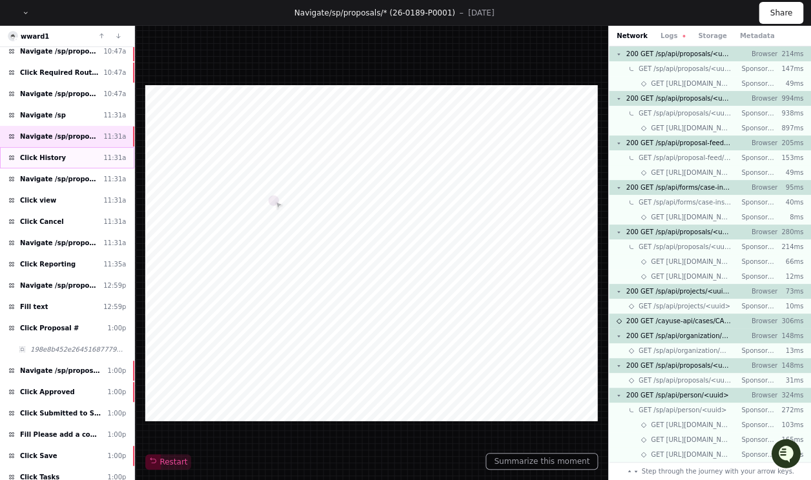
click at [71, 158] on div "Click History 11:31a" at bounding box center [67, 157] width 134 height 21
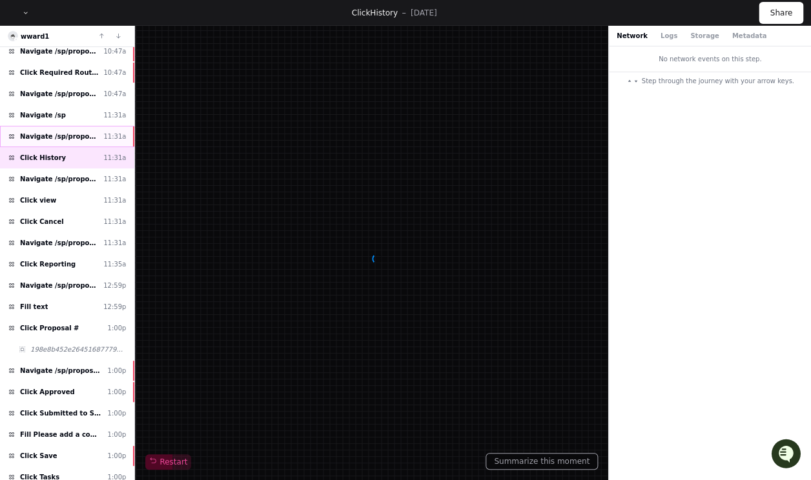
click at [77, 132] on span "Navigate /sp/proposals/* (26-0189-P0001)" at bounding box center [59, 137] width 78 height 10
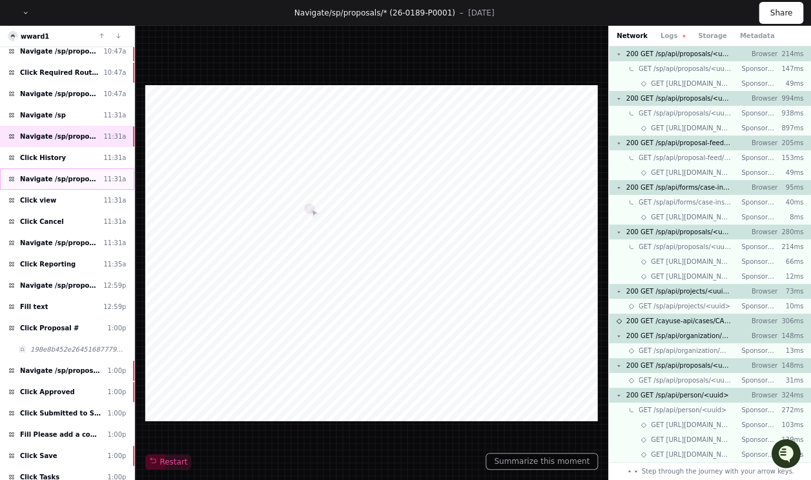
click at [70, 174] on span "Navigate /sp/proposals/*" at bounding box center [59, 179] width 78 height 10
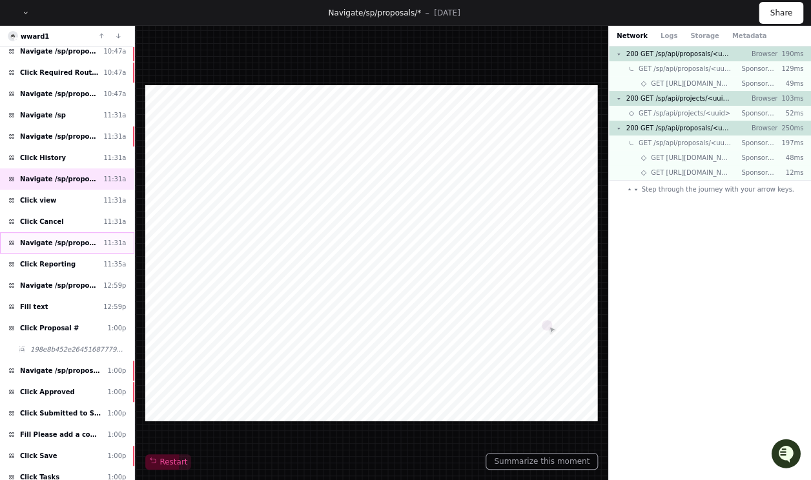
click at [74, 238] on span "Navigate /sp/proposals (Proposals)" at bounding box center [59, 243] width 78 height 10
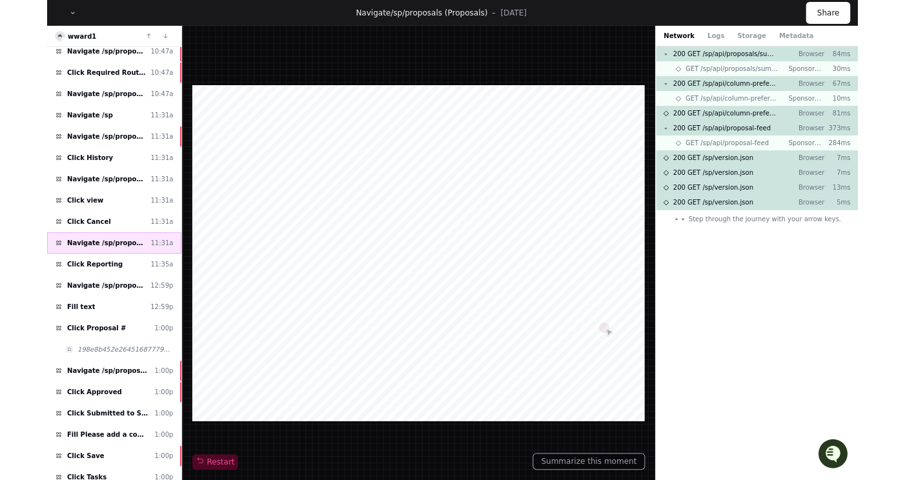
scroll to position [407, 0]
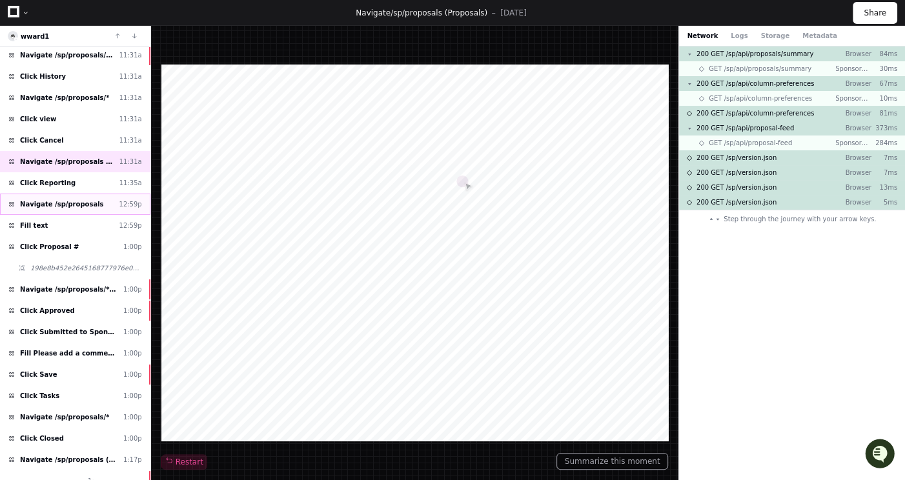
click at [96, 202] on div "Navigate /sp/proposals 12:59p" at bounding box center [75, 204] width 150 height 21
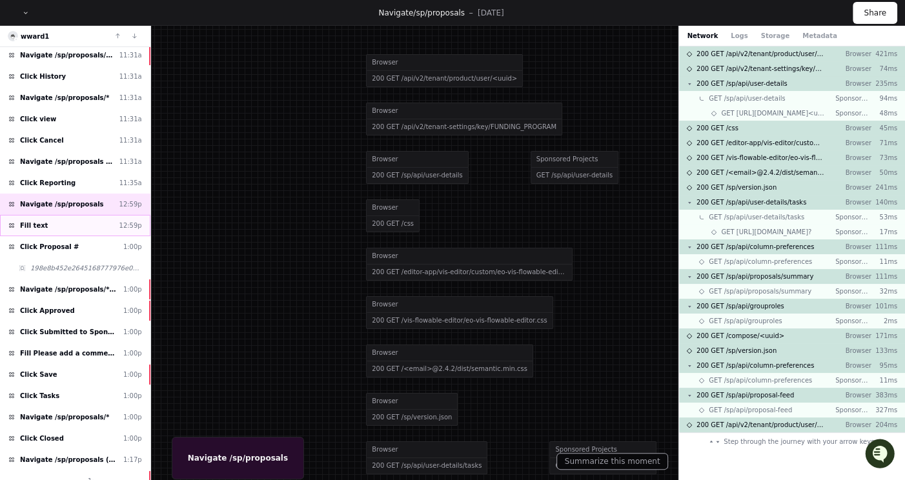
click at [85, 220] on div "Fill text 12:59p" at bounding box center [75, 225] width 150 height 21
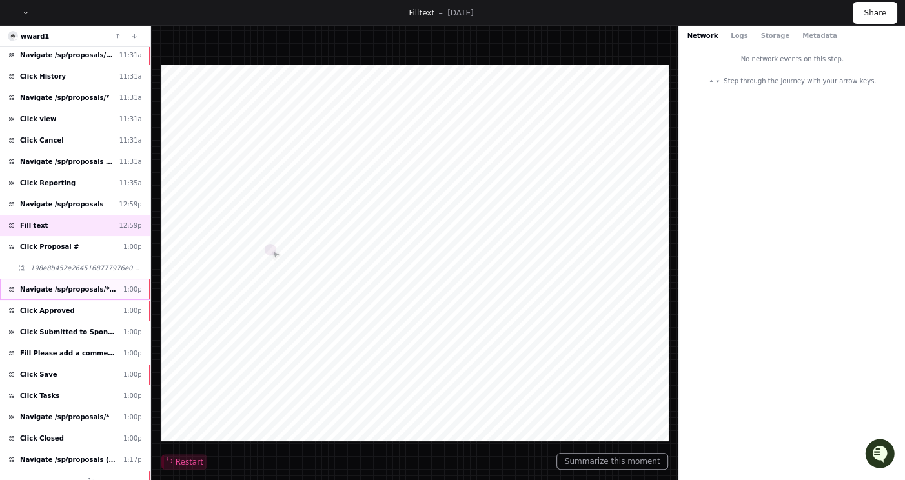
click at [86, 285] on span "Navigate /sp/proposals/* (25-0891-P0001)" at bounding box center [69, 290] width 98 height 10
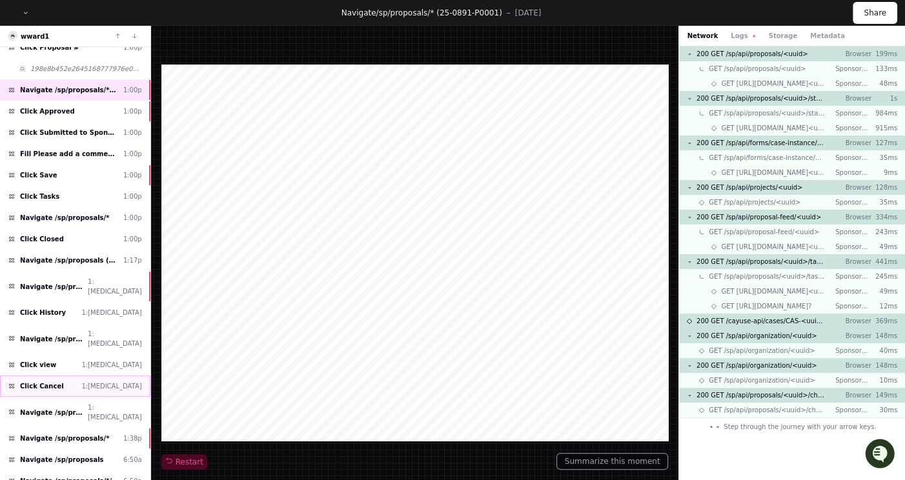
scroll to position [651, 0]
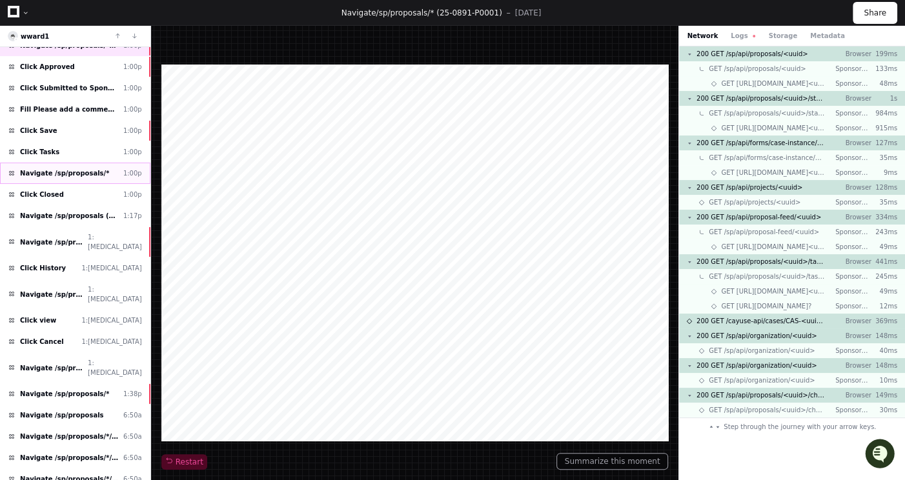
click at [86, 168] on div "Navigate /sp/proposals/* 1:00p" at bounding box center [75, 173] width 150 height 21
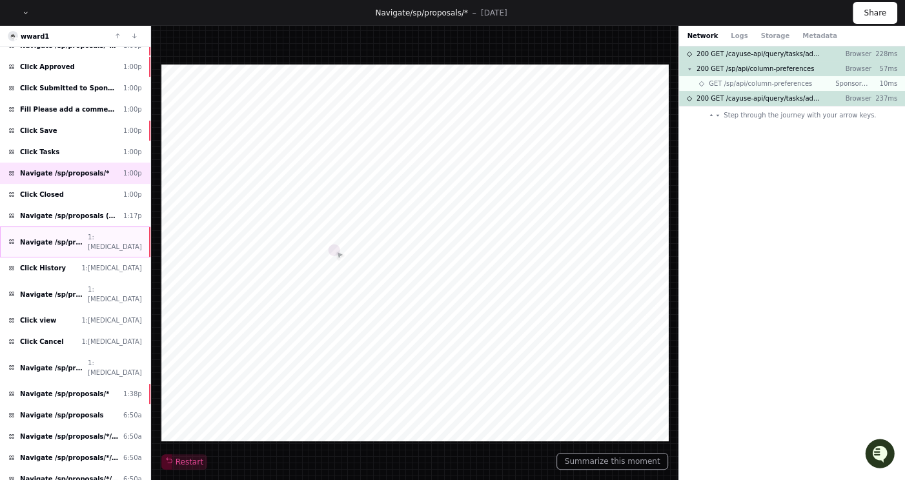
click at [88, 227] on div "Navigate /sp/proposals/* (26-0189-P0001) 1:18p" at bounding box center [75, 242] width 150 height 31
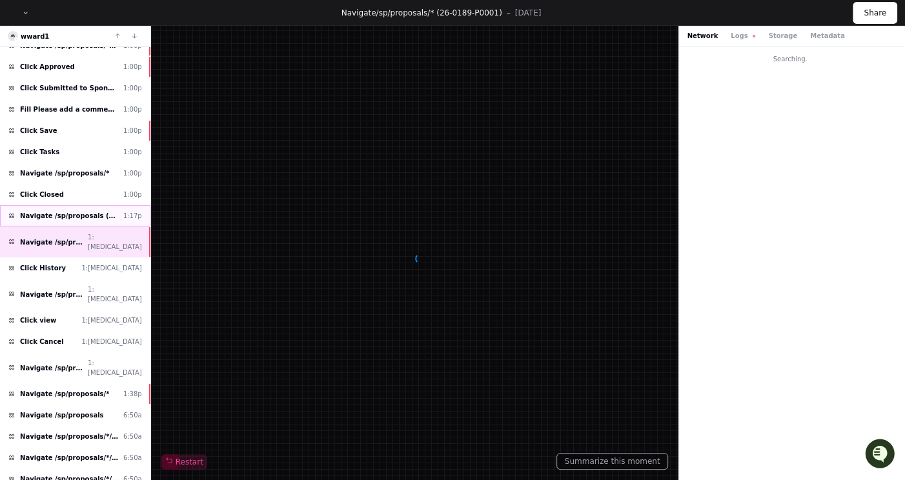
click at [92, 211] on span "Navigate /sp/proposals (Proposals)" at bounding box center [69, 216] width 98 height 10
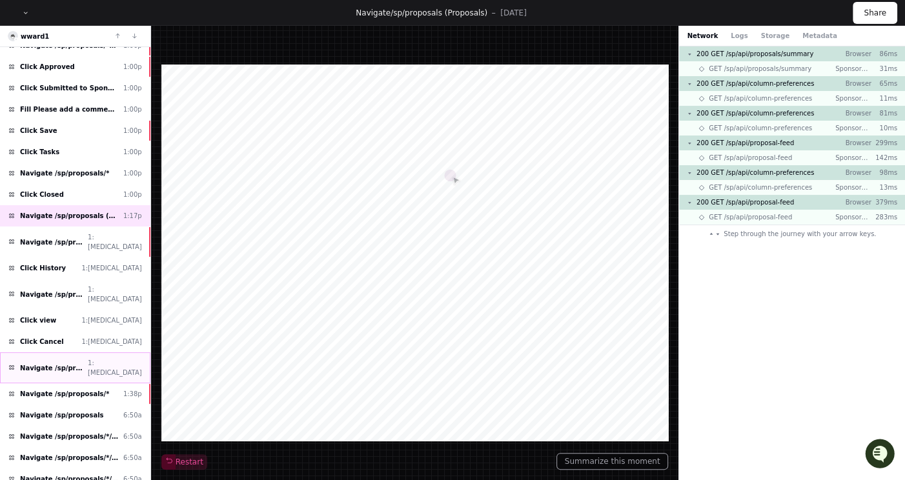
click at [83, 363] on span "Navigate /sp/proposals (Proposals)" at bounding box center [51, 368] width 63 height 10
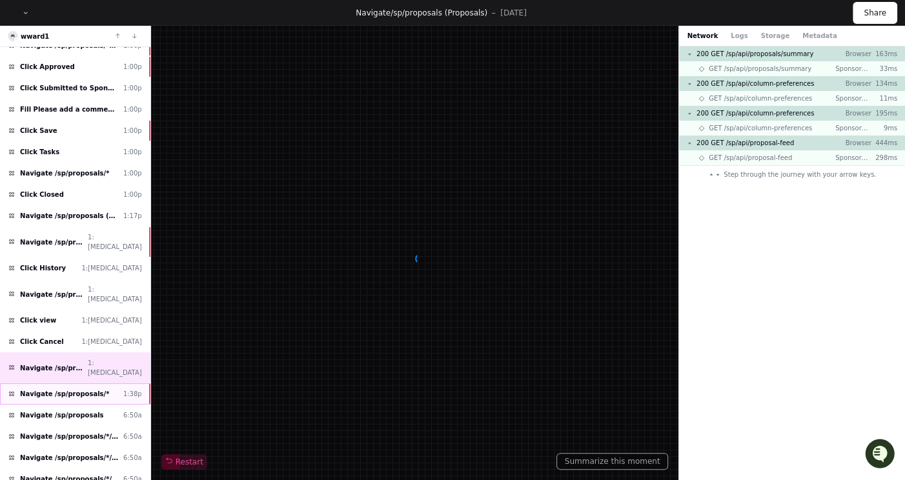
click at [92, 389] on span "Navigate /sp/proposals/*" at bounding box center [64, 394] width 89 height 10
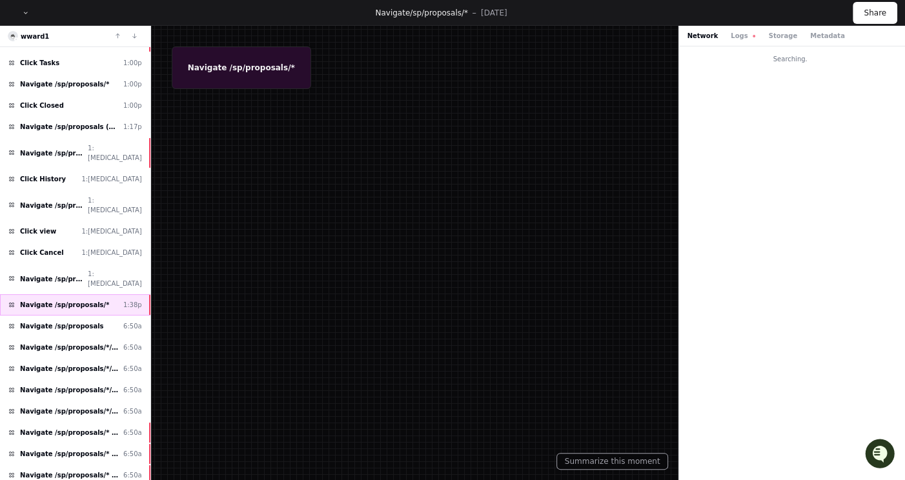
scroll to position [813, 0]
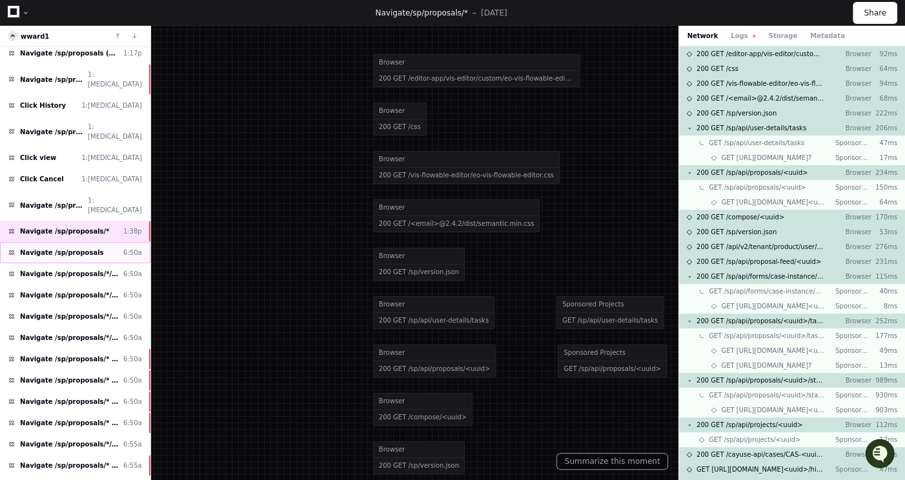
click at [95, 242] on div "Navigate /sp/proposals 6:50a" at bounding box center [75, 252] width 150 height 21
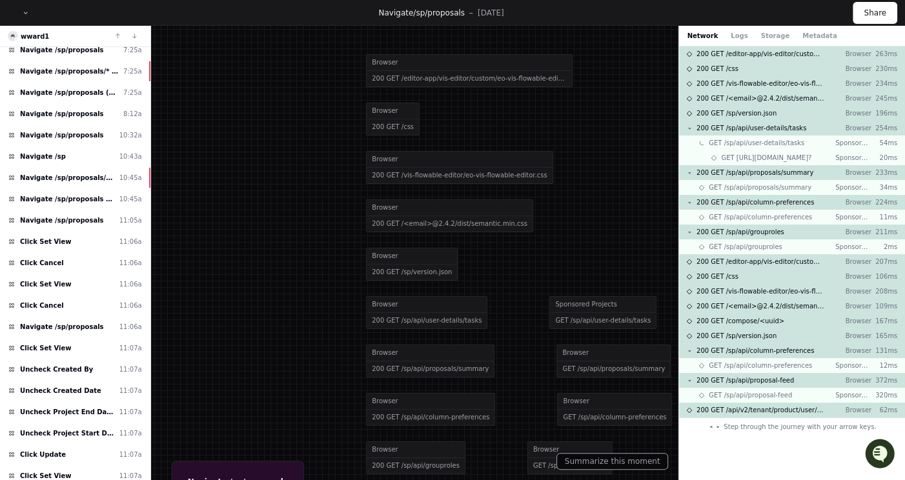
scroll to position [1464, 0]
click at [88, 145] on div "Navigate /sp 10:43a" at bounding box center [75, 155] width 150 height 21
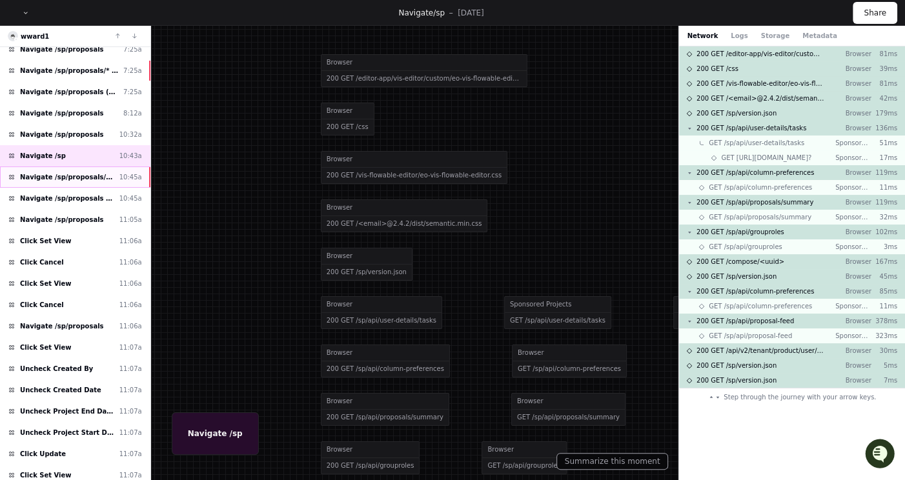
click at [98, 172] on span "Navigate /sp/proposals/* (26-0195-P0001)" at bounding box center [67, 177] width 94 height 10
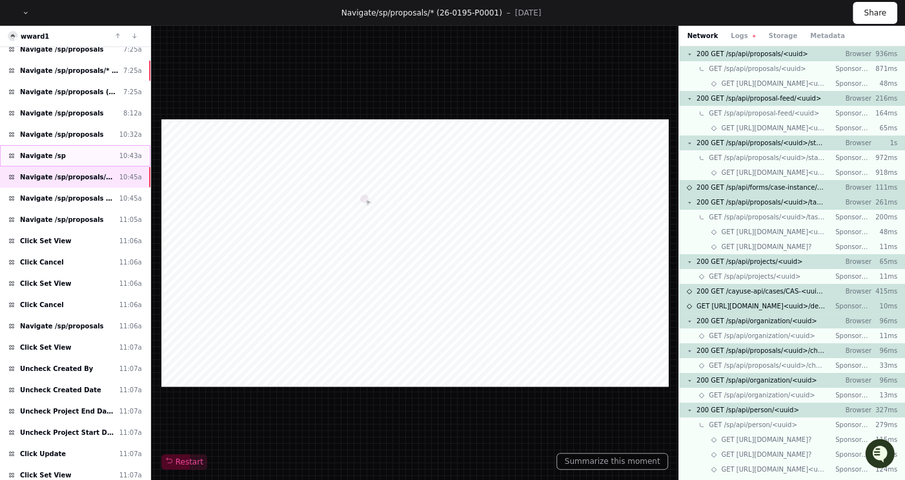
click at [110, 145] on div "Navigate /sp 10:43a" at bounding box center [75, 155] width 150 height 21
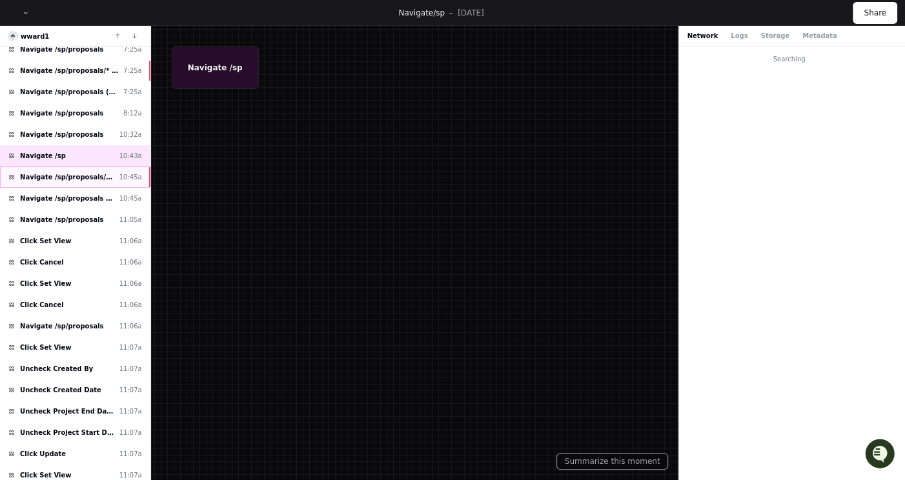
click at [110, 172] on span "Navigate /sp/proposals/* (26-0195-P0001)" at bounding box center [67, 177] width 94 height 10
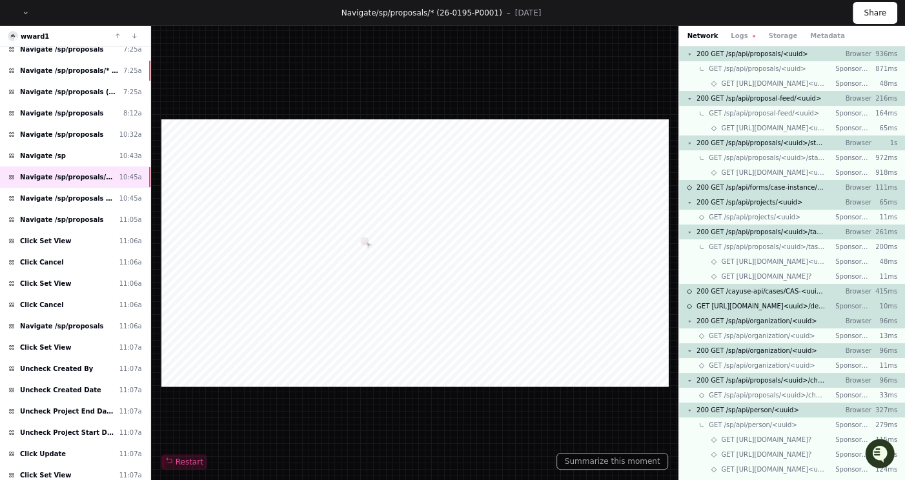
click at [367, 303] on div at bounding box center [414, 252] width 507 height 267
click at [106, 145] on div "Navigate /sp 10:43a" at bounding box center [75, 155] width 150 height 21
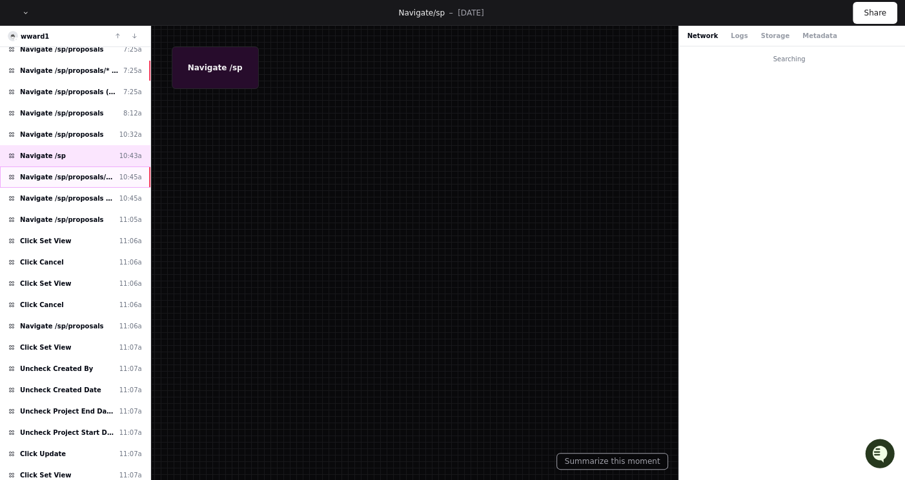
click at [102, 172] on span "Navigate /sp/proposals/* (26-0195-P0001)" at bounding box center [67, 177] width 94 height 10
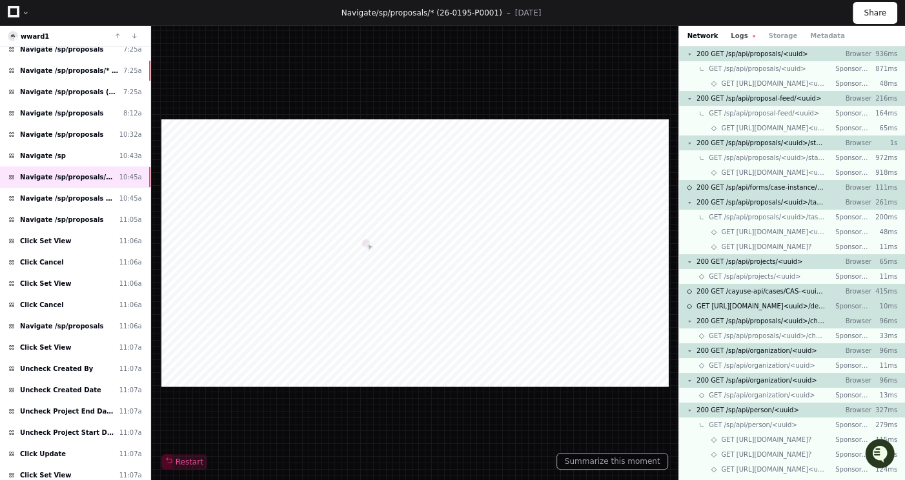
click at [737, 36] on button "Logs" at bounding box center [743, 36] width 25 height 10
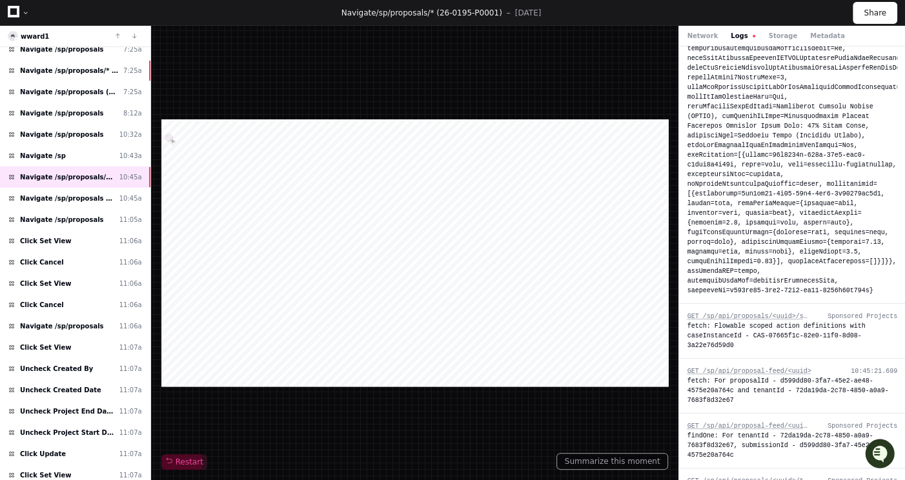
scroll to position [3009, 0]
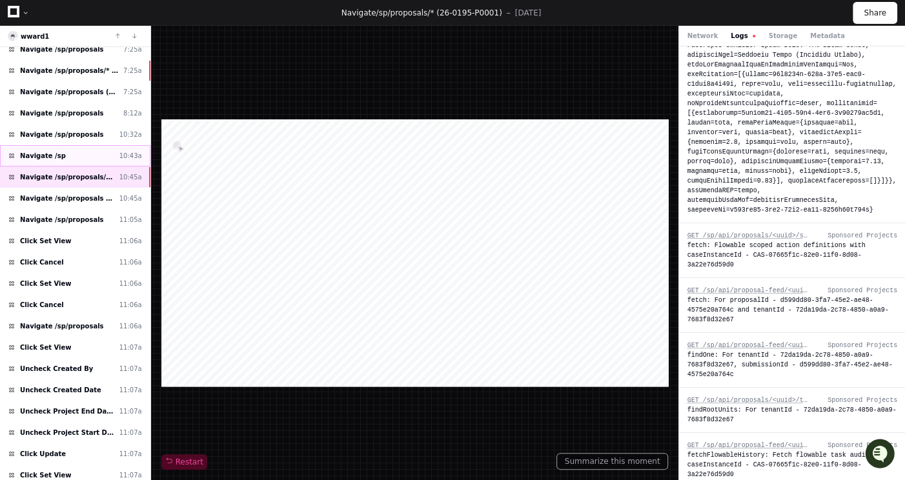
click at [75, 145] on div "Navigate /sp 10:43a" at bounding box center [75, 155] width 150 height 21
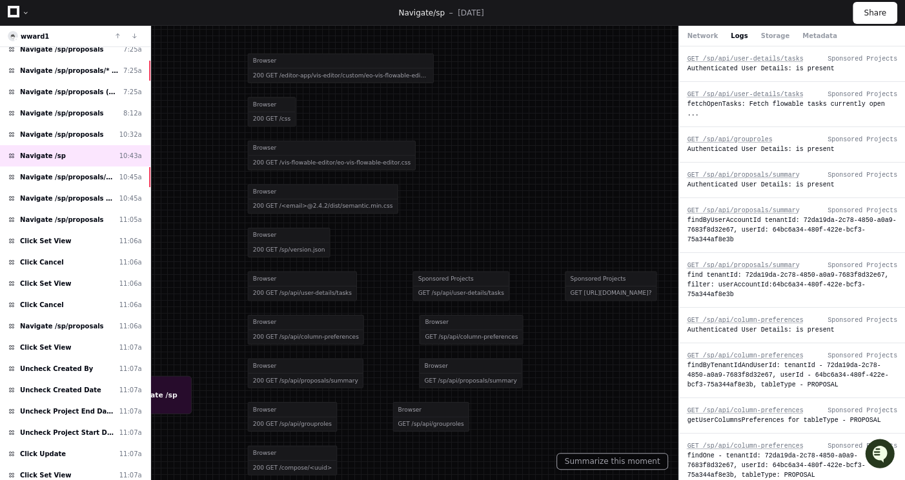
drag, startPoint x: 633, startPoint y: 148, endPoint x: 522, endPoint y: 98, distance: 121.6
click at [523, 98] on div at bounding box center [366, 221] width 815 height 432
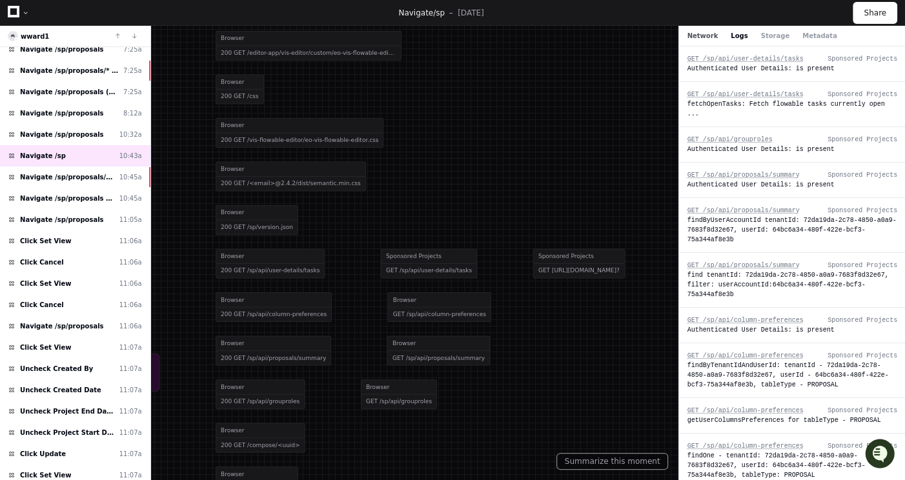
click at [711, 34] on button "Network" at bounding box center [702, 36] width 31 height 10
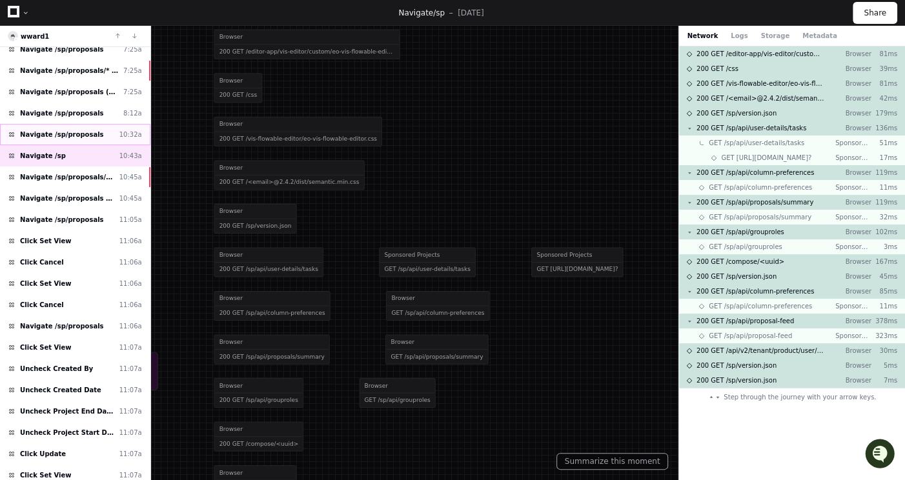
click at [98, 124] on div "Navigate /sp/proposals 10:32a" at bounding box center [75, 134] width 150 height 21
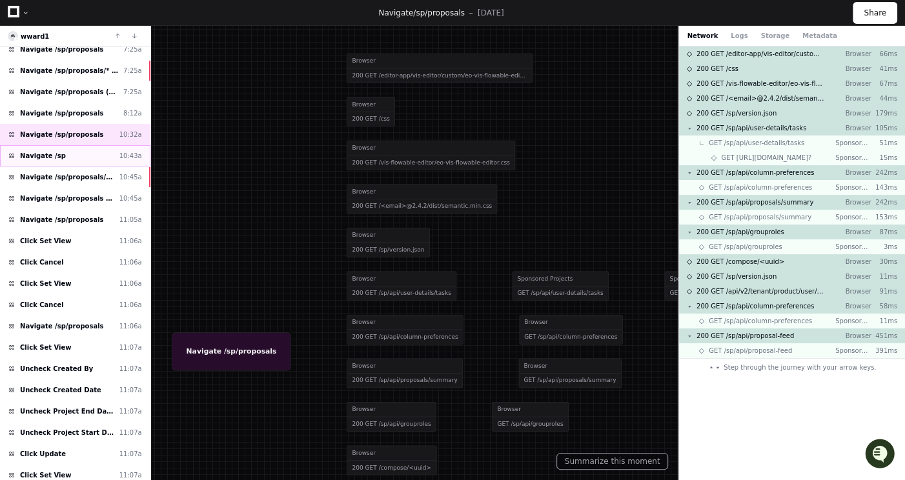
click at [98, 145] on div "Navigate /sp 10:43a" at bounding box center [75, 155] width 150 height 21
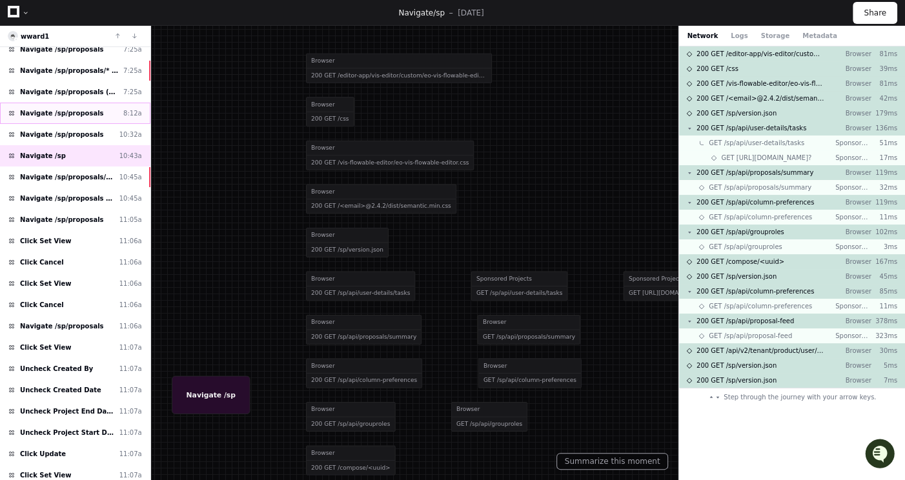
click at [86, 108] on span "Navigate /sp/proposals" at bounding box center [62, 113] width 84 height 10
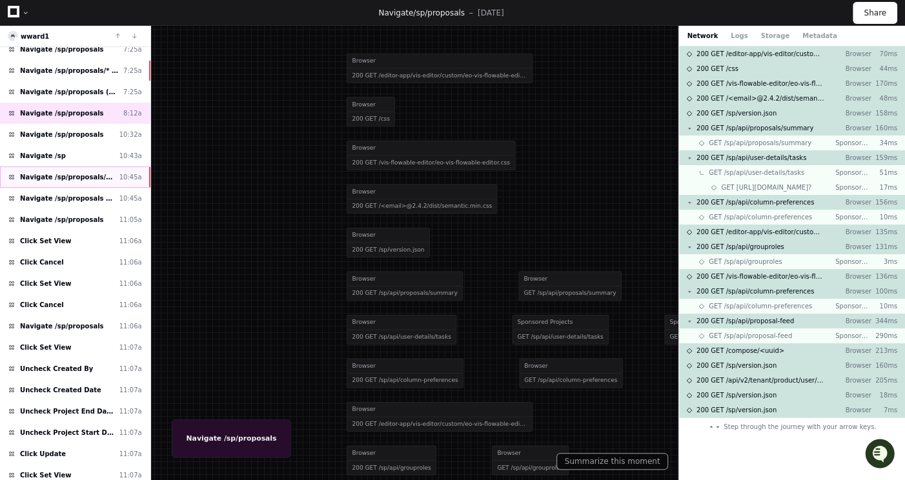
click at [85, 172] on span "Navigate /sp/proposals/* (26-0195-P0001)" at bounding box center [67, 177] width 94 height 10
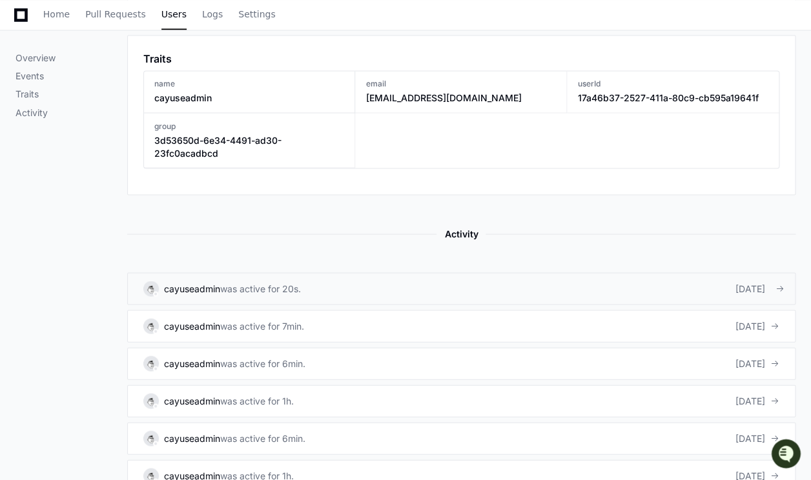
click at [272, 282] on div "was active for 20s." at bounding box center [260, 288] width 81 height 13
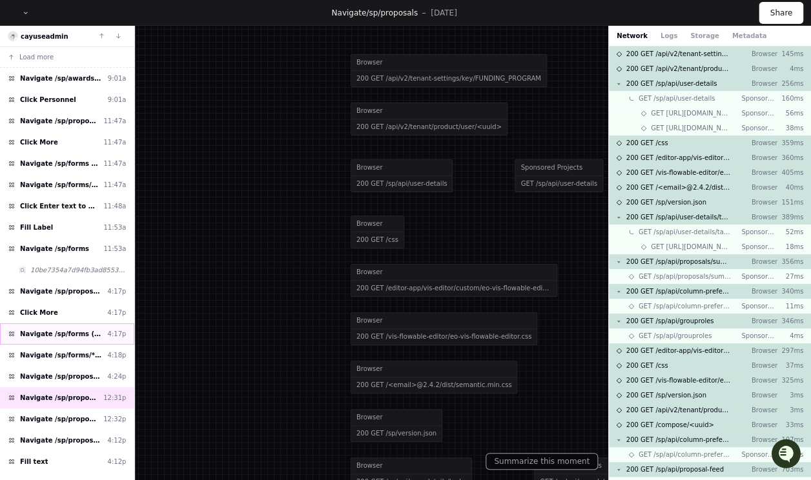
scroll to position [89, 0]
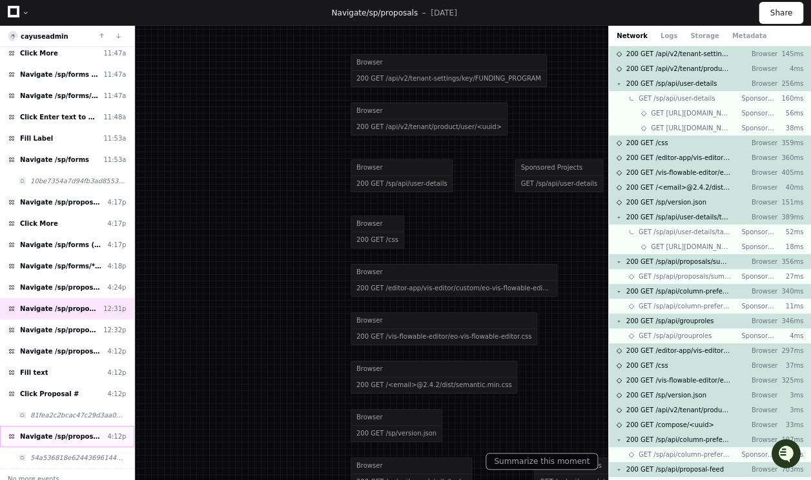
click at [77, 434] on div "Navigate /sp/proposals/* (26-0031-P0001) 4:12p" at bounding box center [67, 436] width 134 height 21
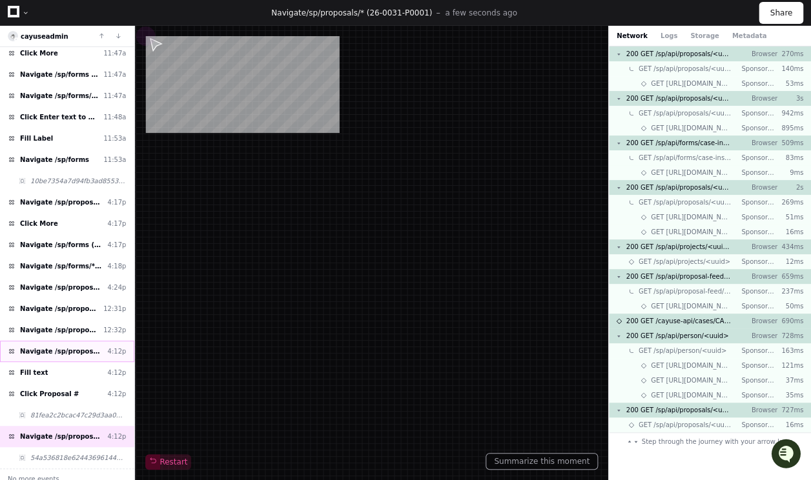
click at [75, 350] on span "Navigate /sp/proposals" at bounding box center [61, 352] width 83 height 10
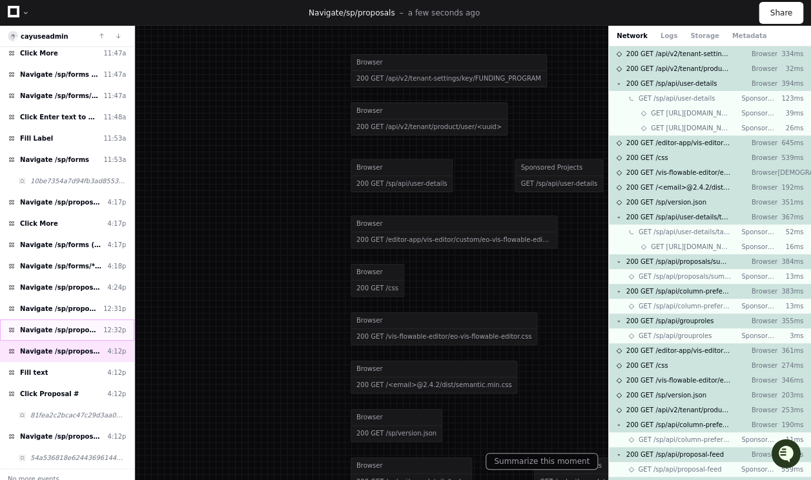
click at [81, 330] on div "Navigate /sp/proposals 12:32p" at bounding box center [67, 330] width 134 height 21
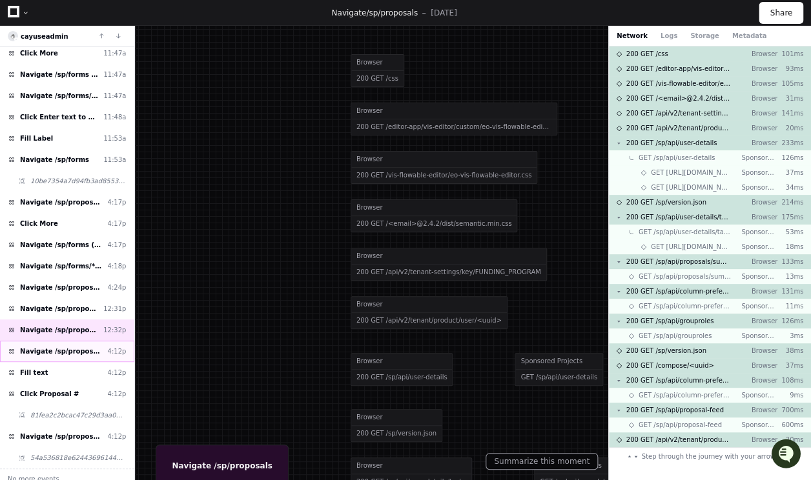
click at [80, 347] on span "Navigate /sp/proposals" at bounding box center [61, 352] width 83 height 10
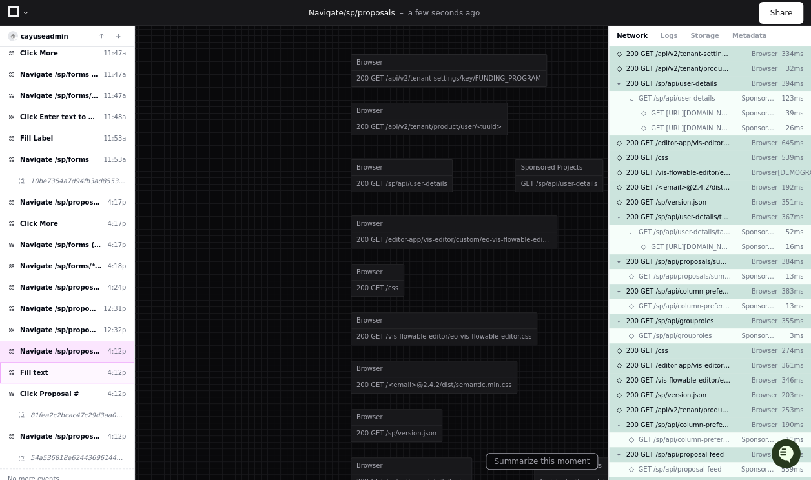
click at [77, 365] on div "Fill text 4:12p" at bounding box center [67, 372] width 134 height 21
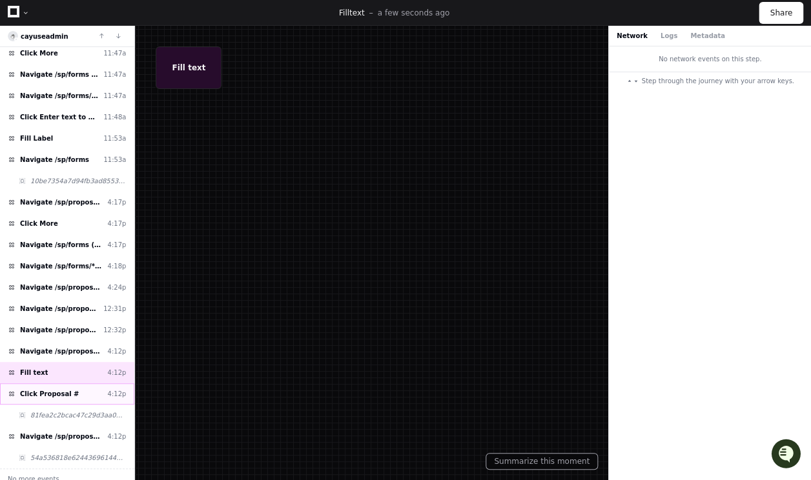
click at [76, 383] on div "Click Proposal # 4:12p" at bounding box center [67, 393] width 134 height 21
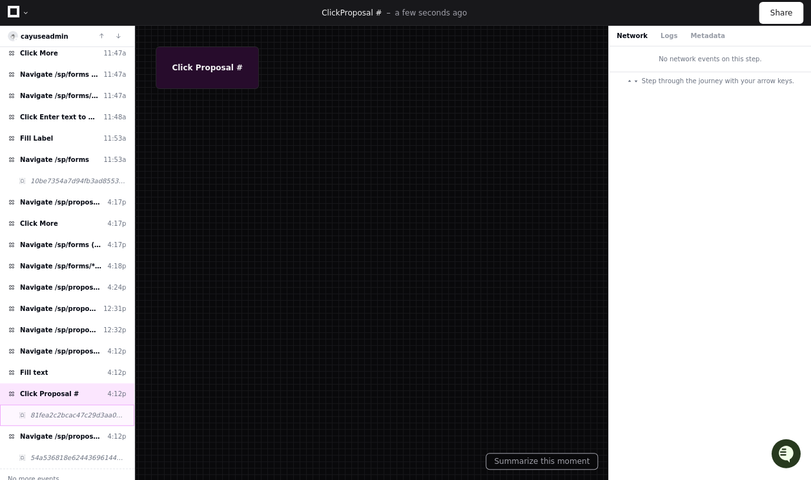
click at [83, 405] on div "81fea2c2bcac47c29d3aa00ea377ba62" at bounding box center [67, 415] width 134 height 21
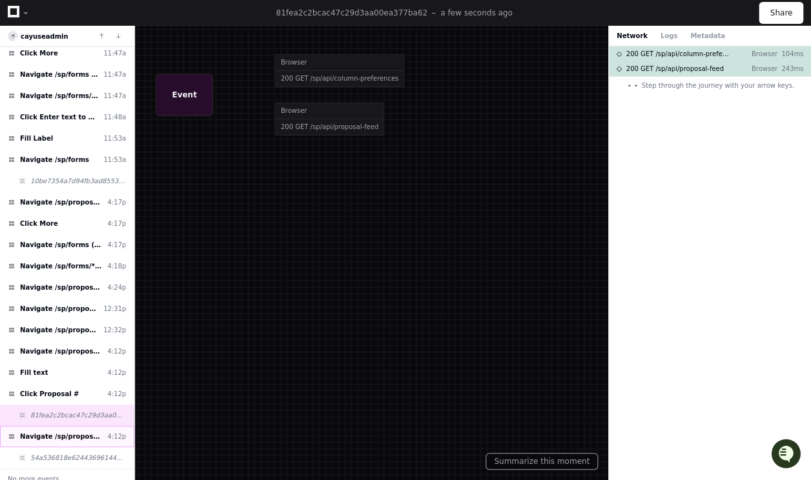
click at [83, 426] on div "Navigate /sp/proposals/* (26-0031-P0001) 4:12p" at bounding box center [67, 436] width 134 height 21
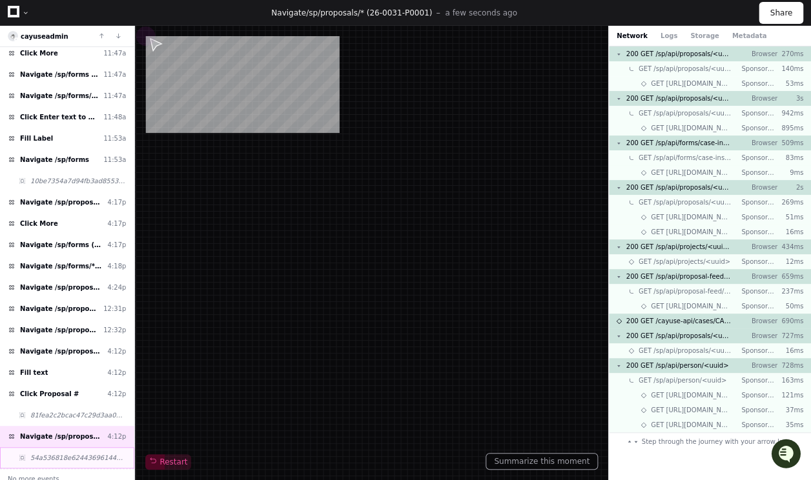
click at [106, 453] on span "54a536818e624436961446d2cc2cc086" at bounding box center [78, 458] width 96 height 10
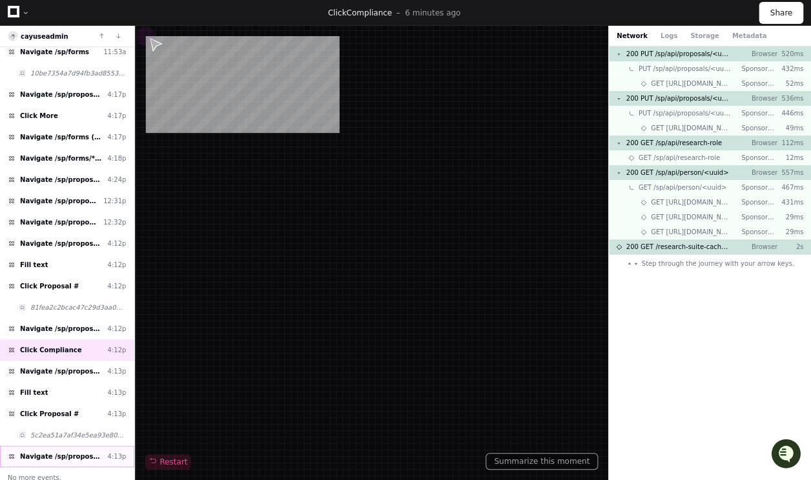
click at [82, 452] on span "Navigate /sp/proposals/* (26-0030-P0001)" at bounding box center [61, 457] width 83 height 10
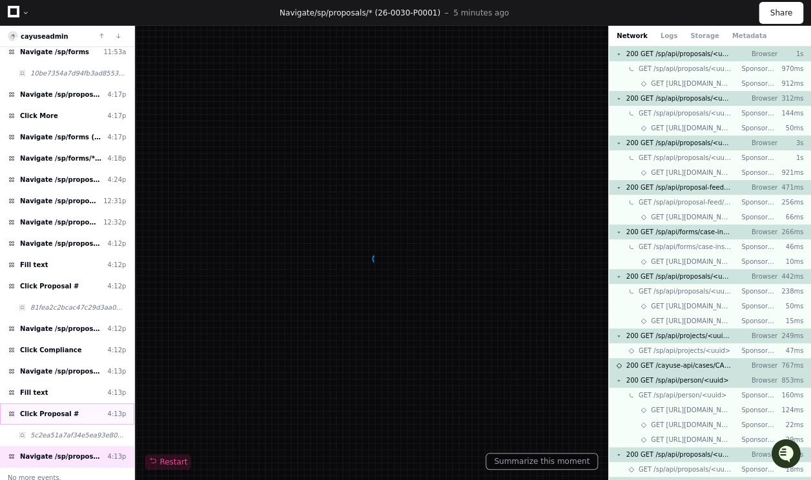
click at [80, 409] on div "Click Proposal # 4:13p" at bounding box center [67, 413] width 134 height 21
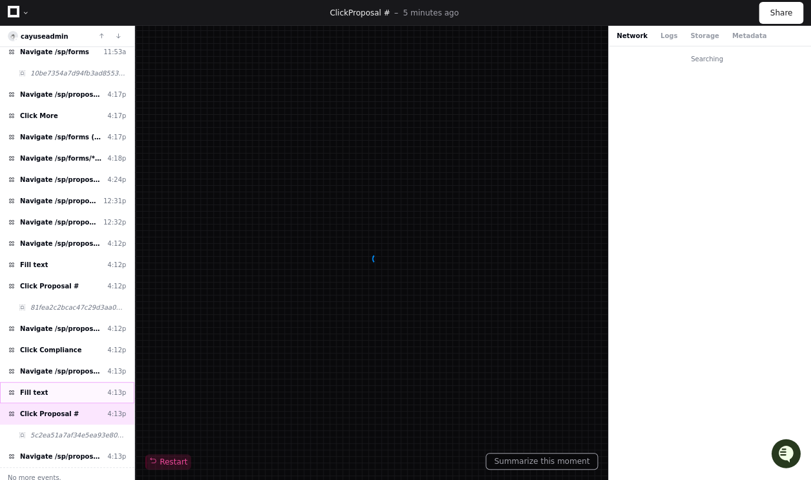
click at [86, 387] on div "Fill text 4:13p" at bounding box center [67, 392] width 134 height 21
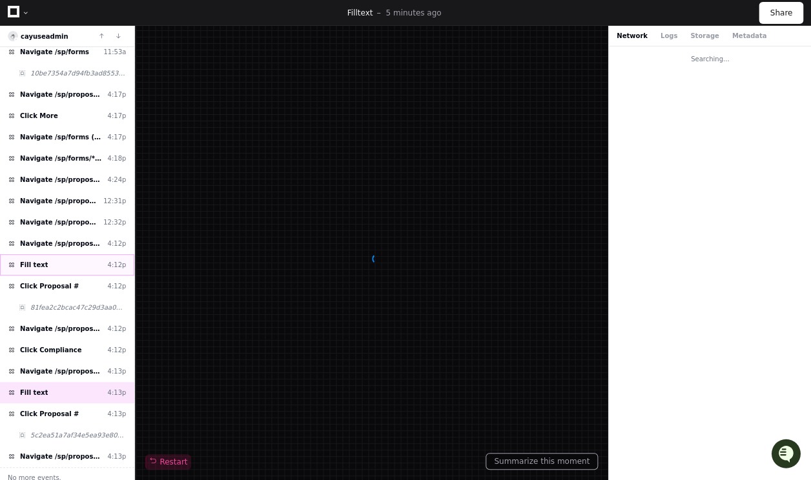
click at [81, 259] on div "Fill text 4:12p" at bounding box center [67, 264] width 134 height 21
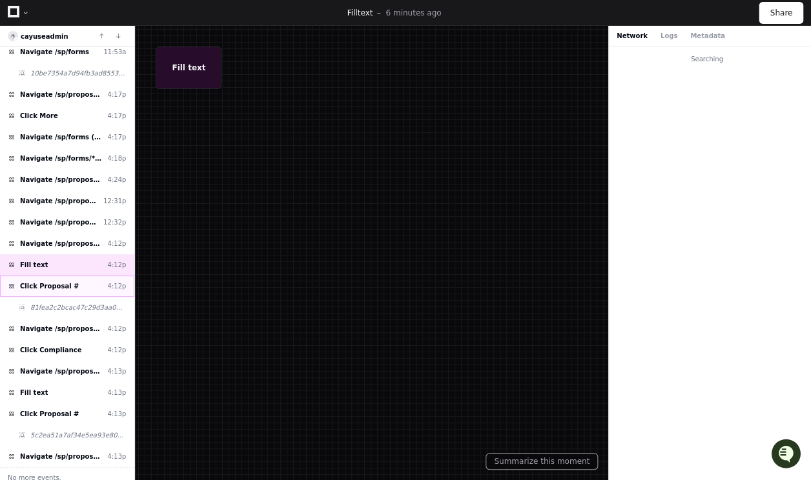
click at [77, 276] on div "Click Proposal # 4:12p" at bounding box center [67, 286] width 134 height 21
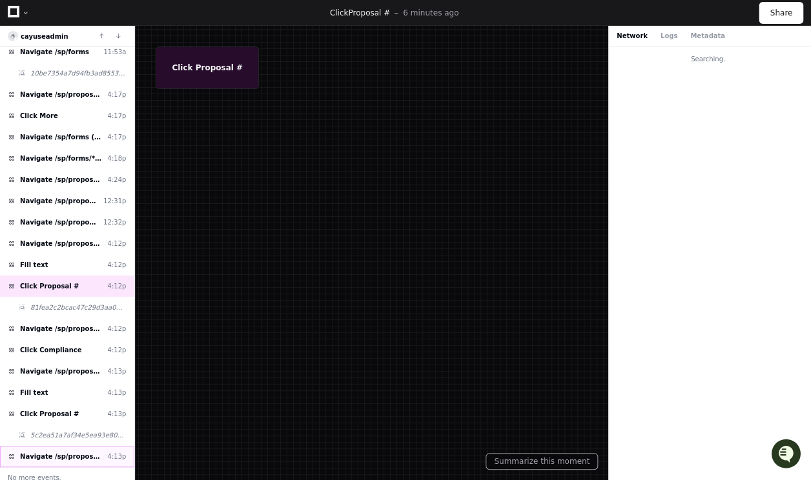
click at [68, 452] on span "Navigate /sp/proposals/* (26-0030-P0001)" at bounding box center [61, 457] width 83 height 10
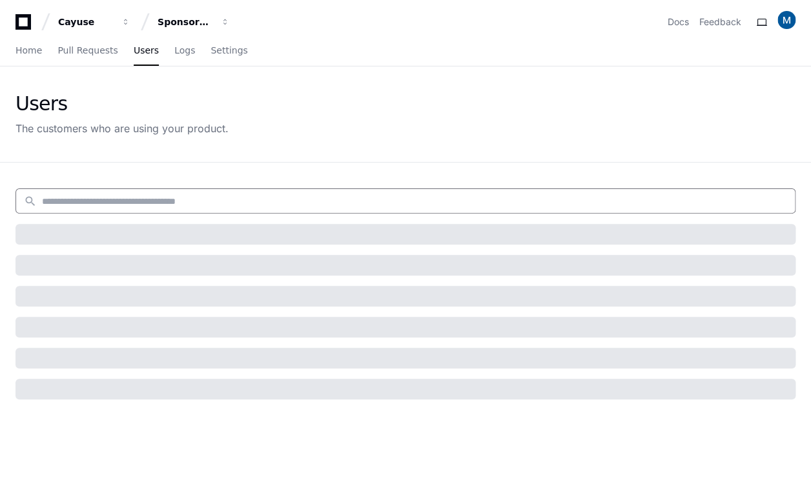
click at [147, 199] on input at bounding box center [414, 201] width 745 height 13
type input "**********"
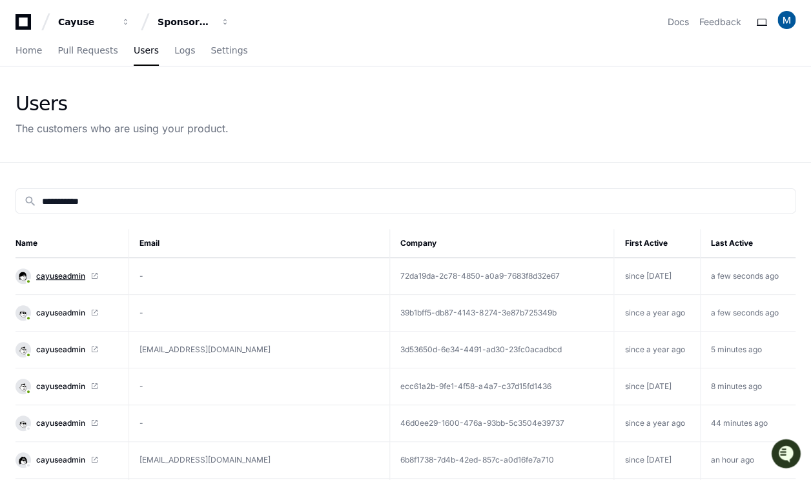
click at [67, 274] on span "cayuseadmin" at bounding box center [60, 276] width 49 height 10
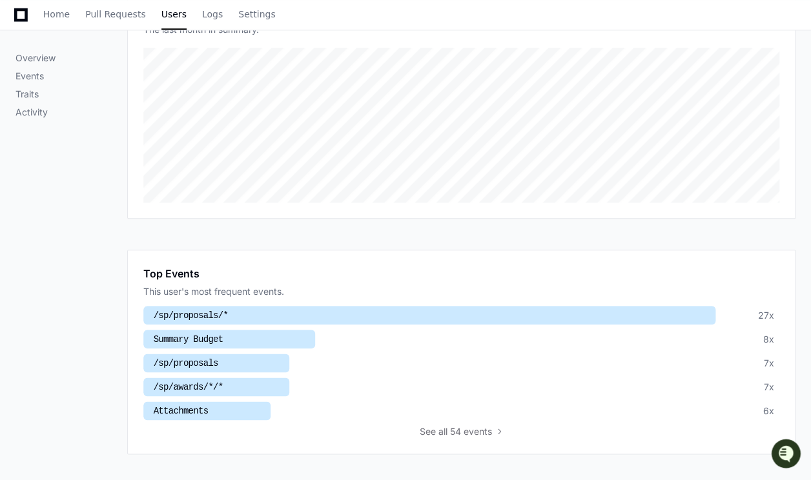
scroll to position [261, 0]
click at [40, 76] on p "Events" at bounding box center [71, 76] width 112 height 13
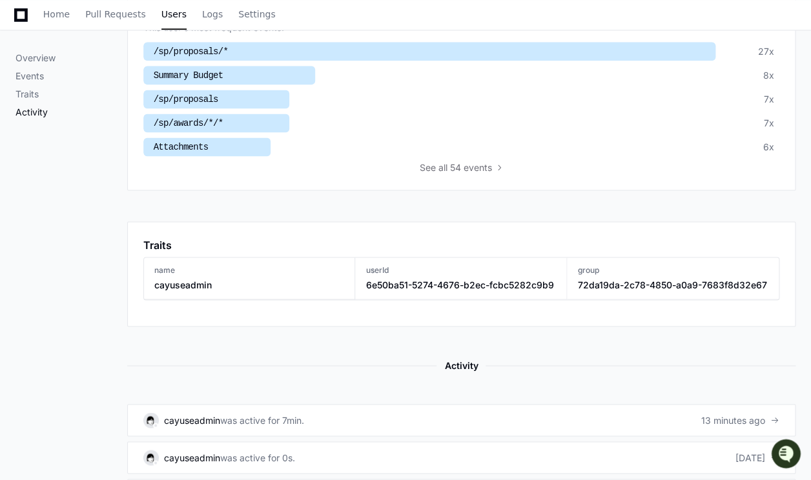
click at [37, 111] on p "Activity" at bounding box center [71, 112] width 112 height 13
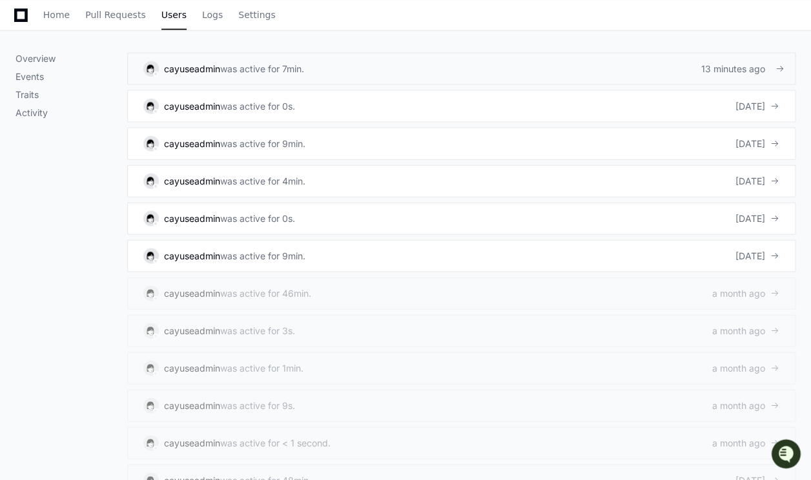
scroll to position [877, 0]
click at [178, 66] on div "cayuseadmin" at bounding box center [192, 67] width 56 height 13
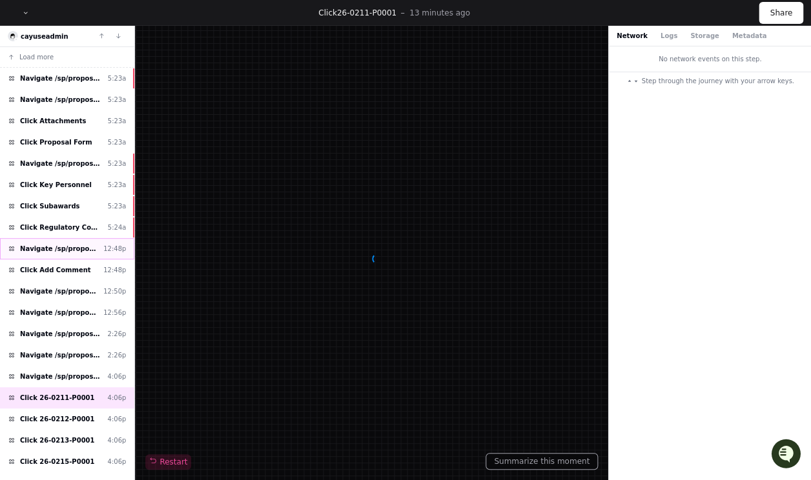
scroll to position [258, 0]
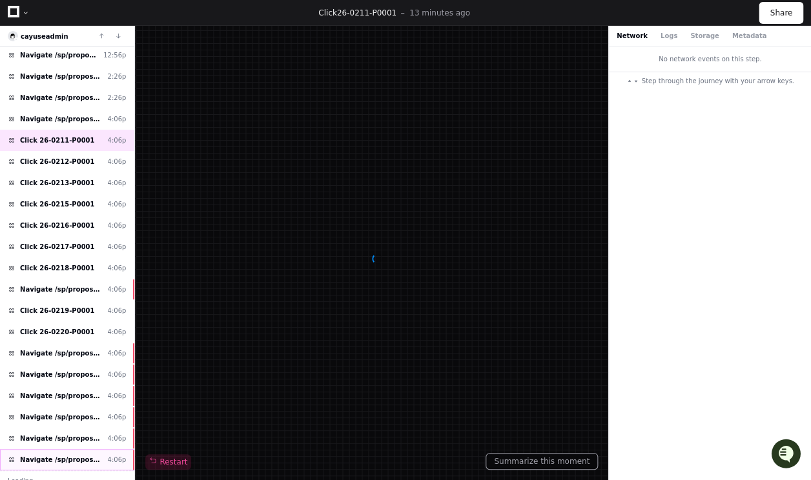
click at [100, 453] on div "Navigate /sp/proposals/* 4:06p" at bounding box center [67, 459] width 134 height 21
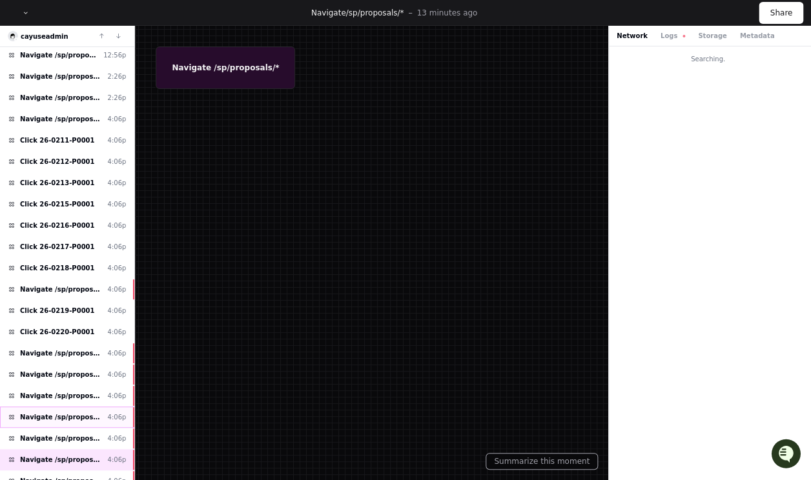
scroll to position [425, 0]
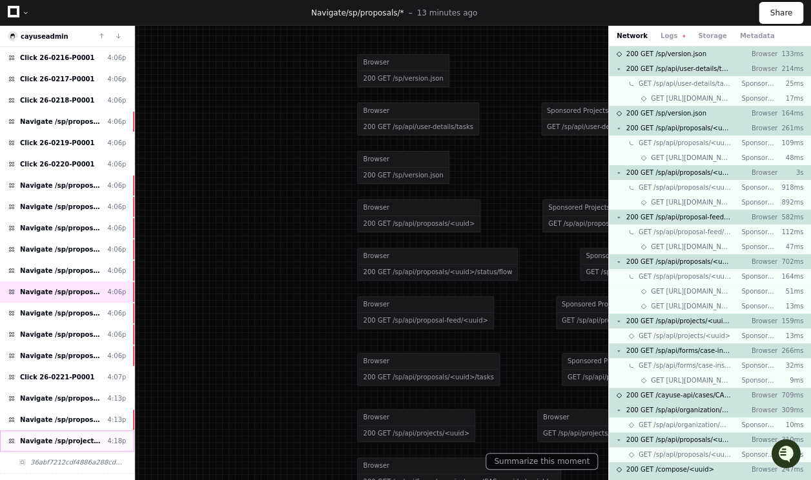
click at [85, 436] on span "Navigate /sp/projects/*" at bounding box center [61, 441] width 83 height 10
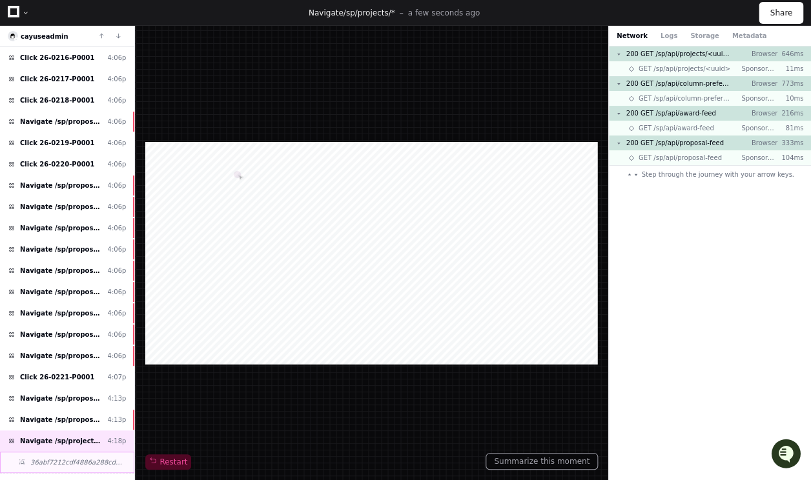
click at [86, 458] on span "36abf7212cdf4886a288cd8bcf1475a9" at bounding box center [78, 463] width 96 height 10
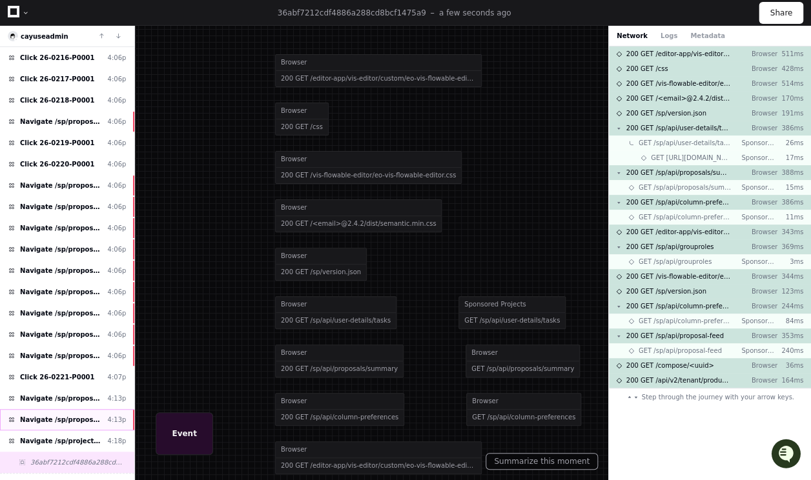
click at [80, 414] on div "Navigate /sp/proposals/* (26-0221-P0001) 4:13p" at bounding box center [67, 419] width 134 height 21
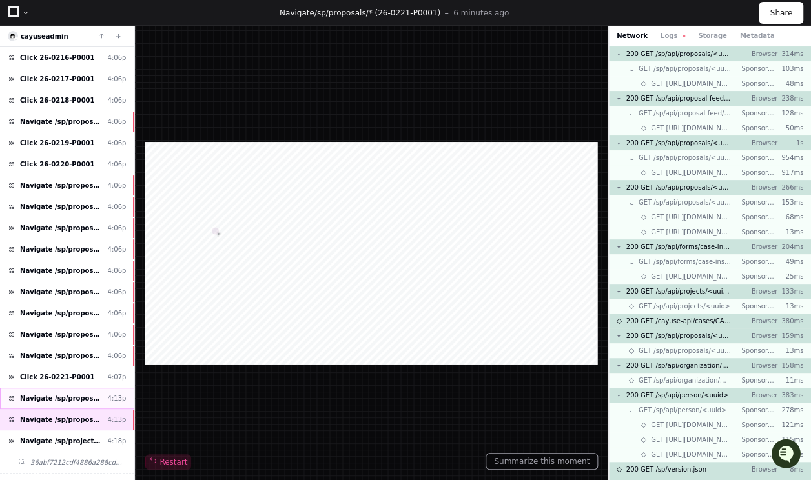
click at [85, 394] on span "Navigate /sp/proposals" at bounding box center [61, 399] width 83 height 10
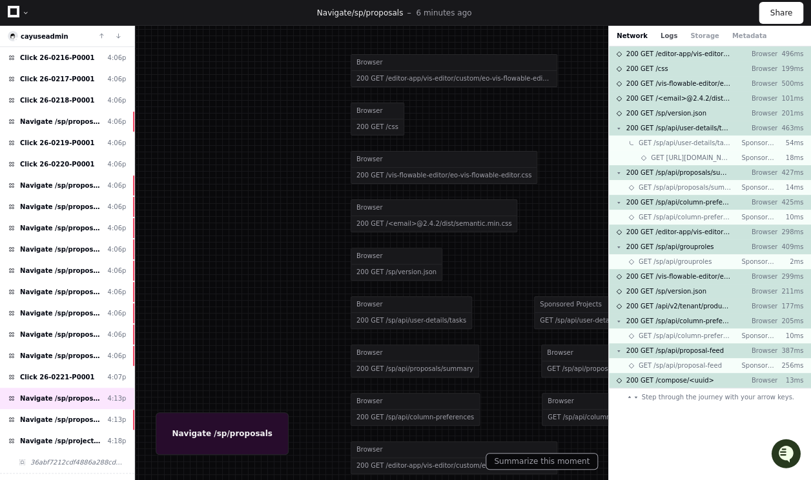
click at [662, 35] on button "Logs" at bounding box center [668, 36] width 17 height 10
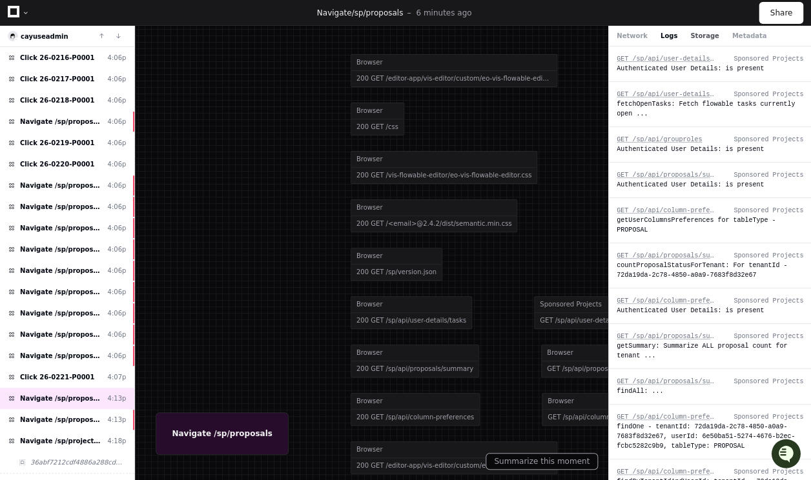
click at [693, 36] on button "Storage" at bounding box center [704, 36] width 28 height 10
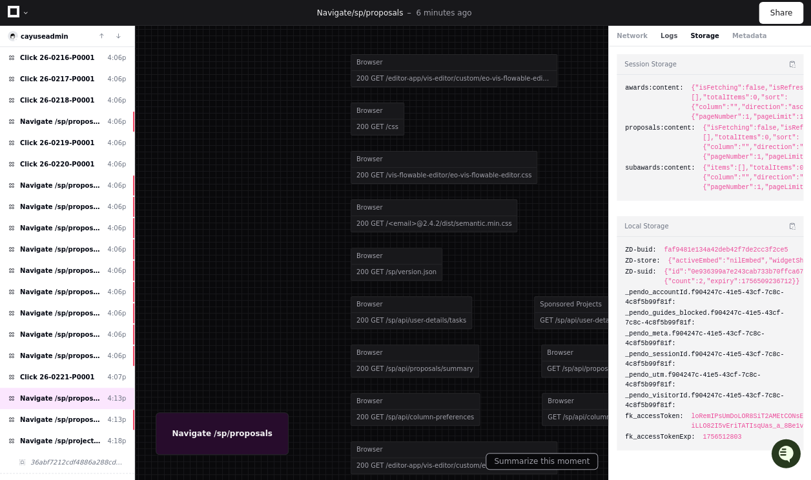
click at [664, 32] on button "Logs" at bounding box center [668, 36] width 17 height 10
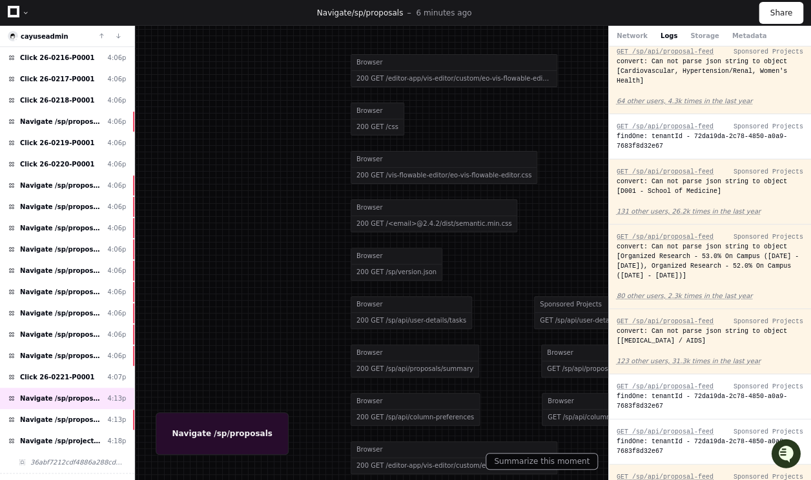
scroll to position [1818, 0]
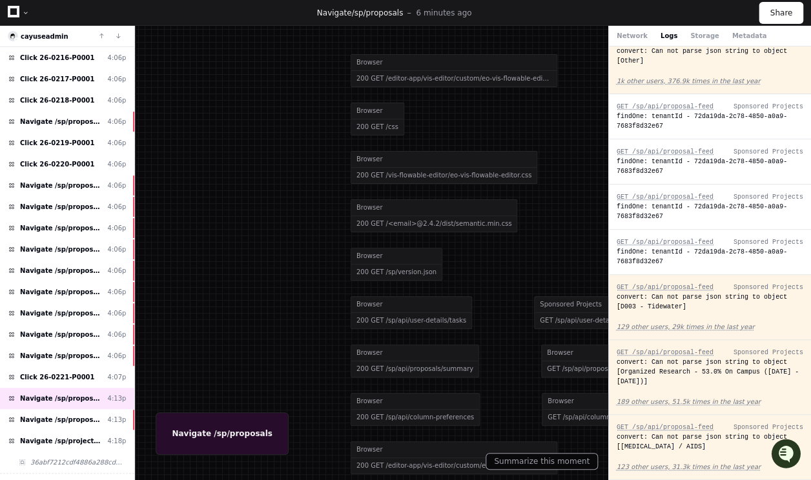
click at [138, 8] on div "Navigate /sp/proposals 6 minutes ago" at bounding box center [394, 13] width 729 height 10
click at [54, 415] on span "Navigate /sp/proposals/* (26-0221-P0001)" at bounding box center [61, 420] width 83 height 10
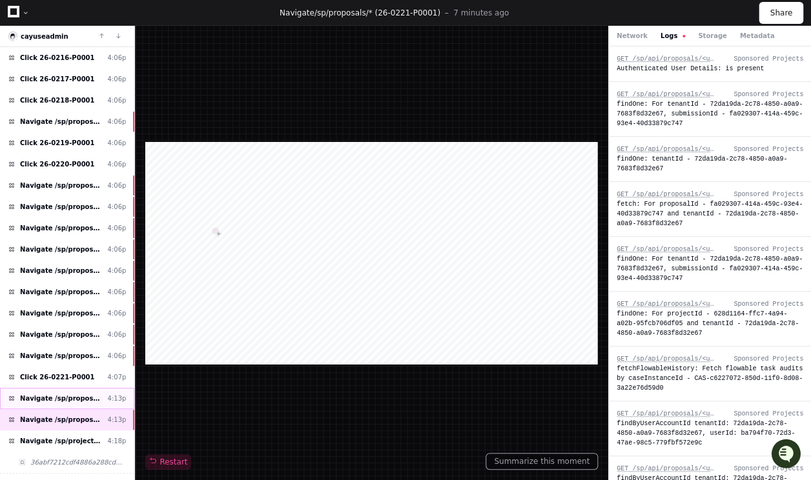
click at [65, 394] on span "Navigate /sp/proposals" at bounding box center [61, 399] width 83 height 10
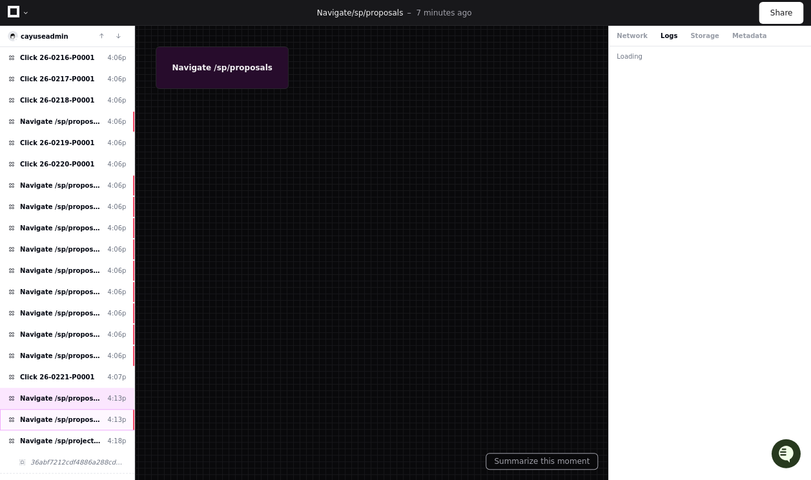
click at [61, 415] on span "Navigate /sp/proposals/* (26-0221-P0001)" at bounding box center [61, 420] width 83 height 10
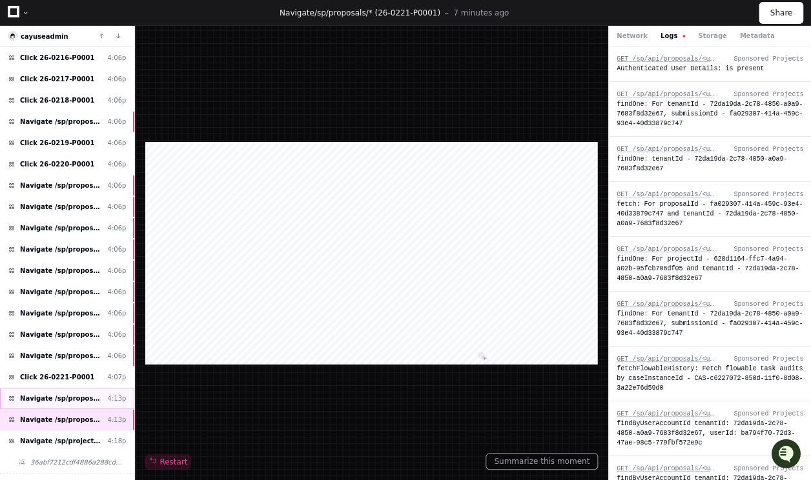
click at [56, 394] on span "Navigate /sp/proposals" at bounding box center [61, 399] width 83 height 10
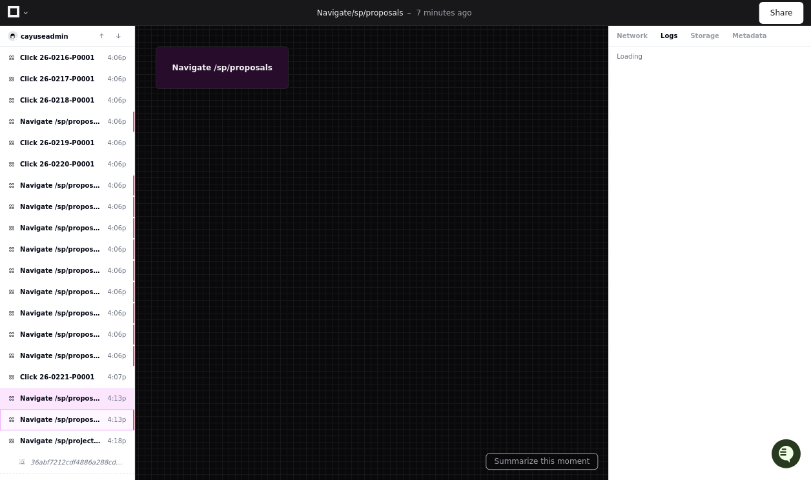
click at [57, 409] on div "Navigate /sp/proposals/* (26-0221-P0001) 4:13p" at bounding box center [67, 419] width 134 height 21
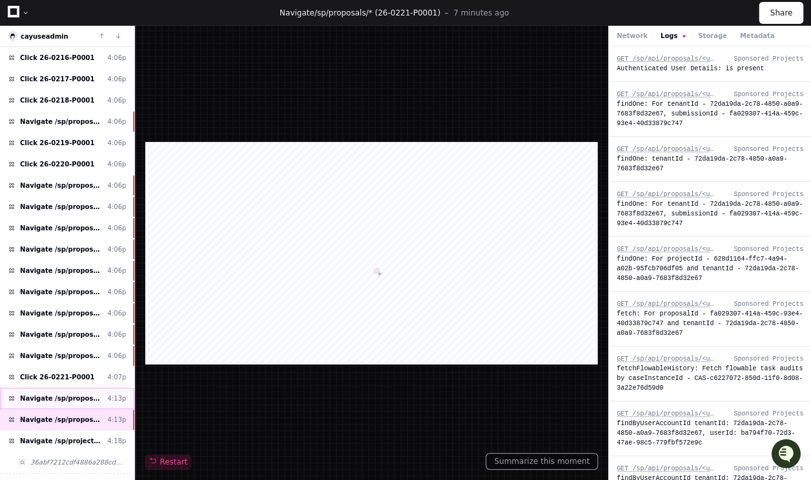
click at [72, 394] on span "Navigate /sp/proposals" at bounding box center [61, 399] width 83 height 10
click at [74, 372] on span "Click 26-0221-P0001" at bounding box center [57, 377] width 74 height 10
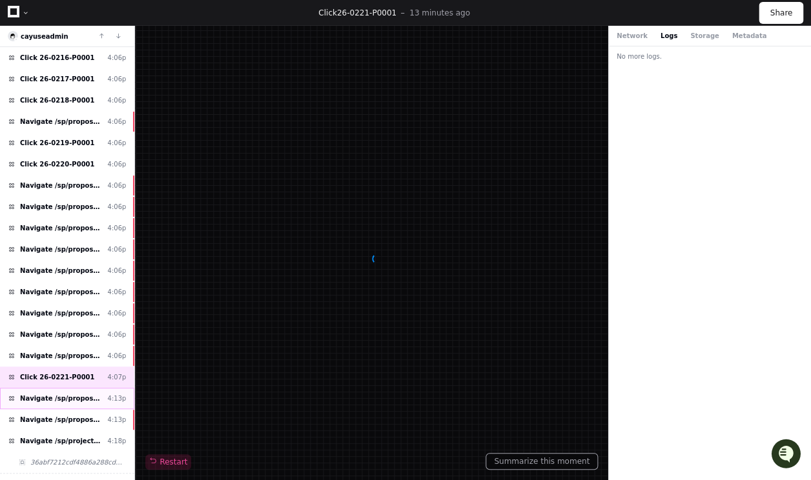
click at [73, 392] on div "Navigate /sp/proposals 4:13p" at bounding box center [67, 398] width 134 height 21
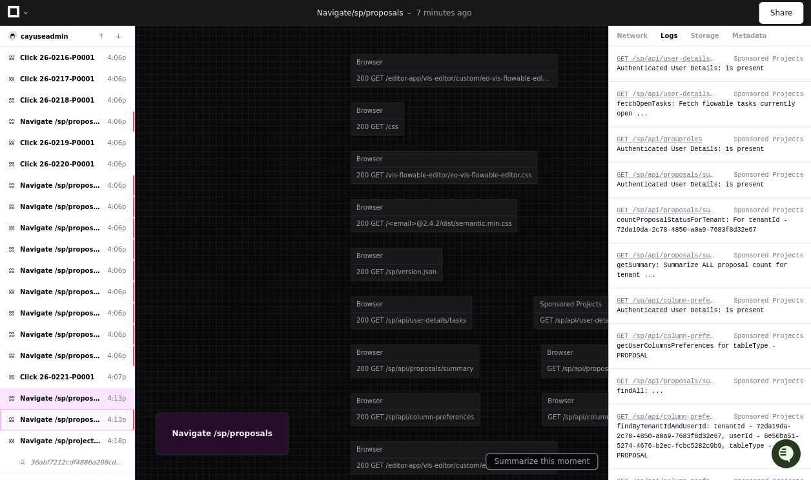
click at [70, 415] on span "Navigate /sp/proposals/* (26-0221-P0001)" at bounding box center [61, 420] width 83 height 10
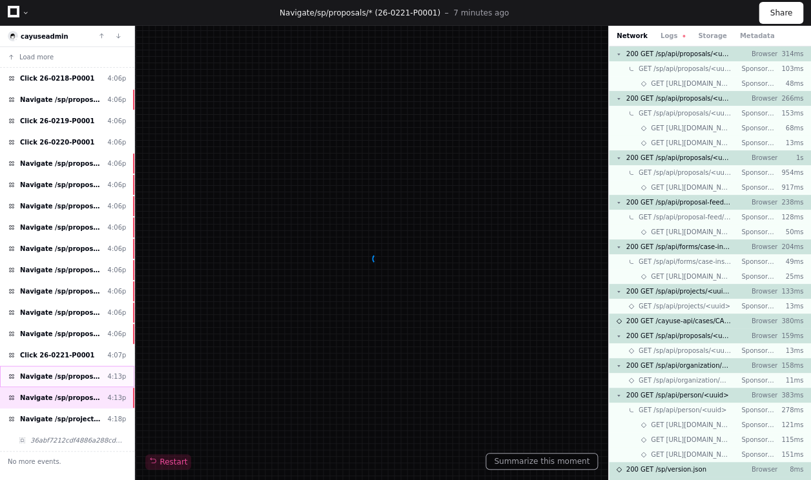
click at [92, 378] on div "Navigate /sp/proposals 4:13p" at bounding box center [67, 376] width 134 height 21
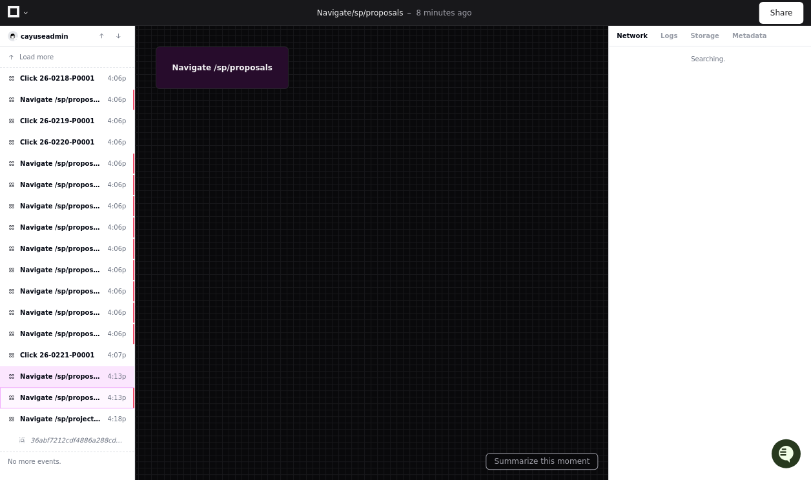
click at [85, 398] on div "Navigate /sp/proposals/* (26-0221-P0001) 4:13p" at bounding box center [67, 397] width 134 height 21
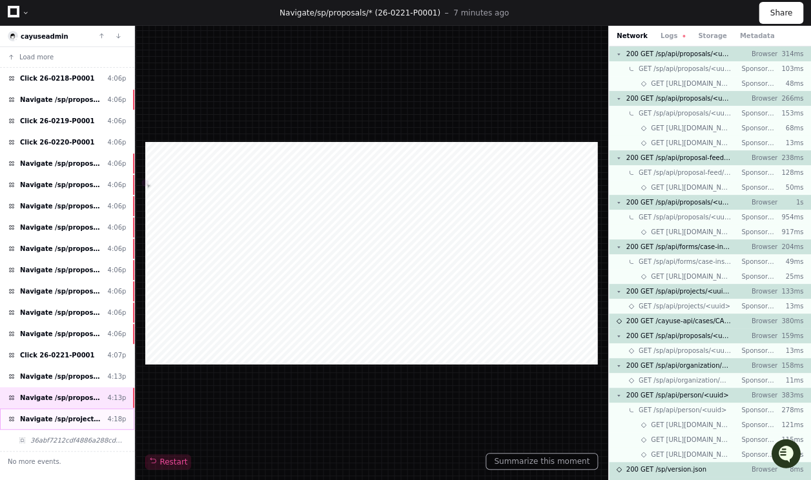
click at [73, 418] on span "Navigate /sp/projects/*" at bounding box center [61, 419] width 83 height 10
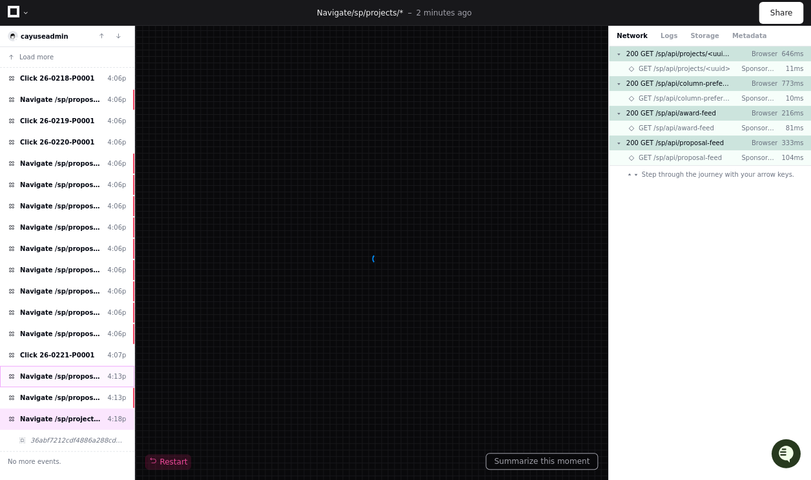
click at [77, 372] on span "Navigate /sp/proposals" at bounding box center [61, 377] width 83 height 10
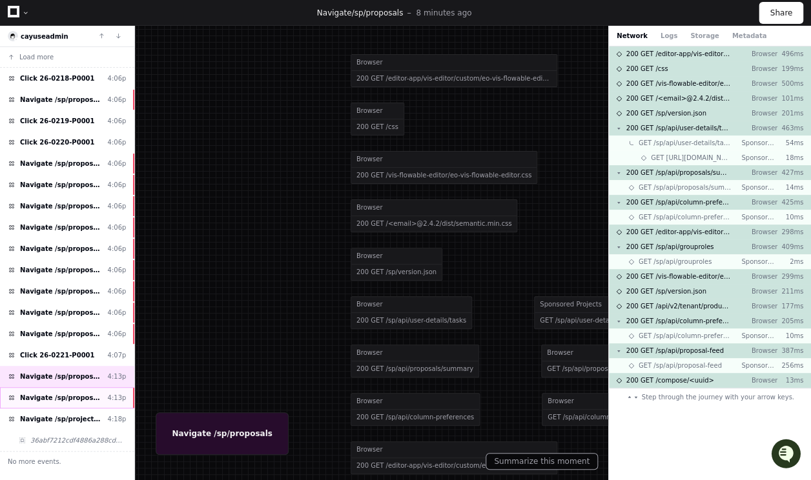
click at [74, 395] on span "Navigate /sp/proposals/* (26-0221-P0001)" at bounding box center [61, 398] width 83 height 10
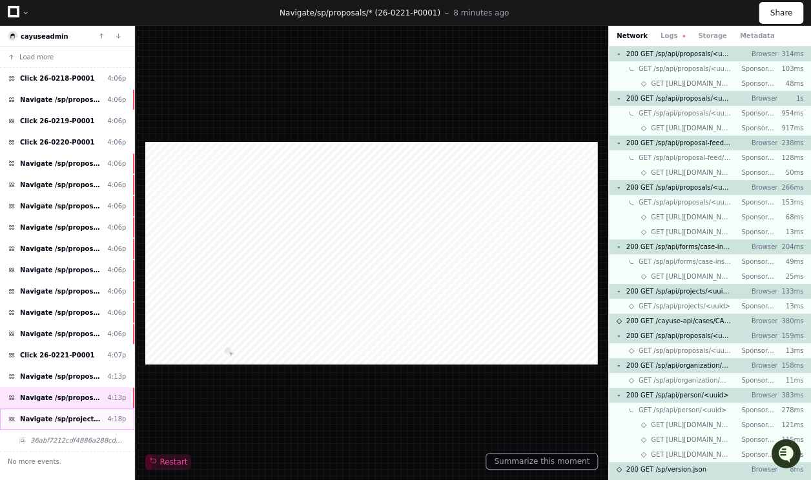
click at [77, 416] on span "Navigate /sp/projects/*" at bounding box center [61, 419] width 83 height 10
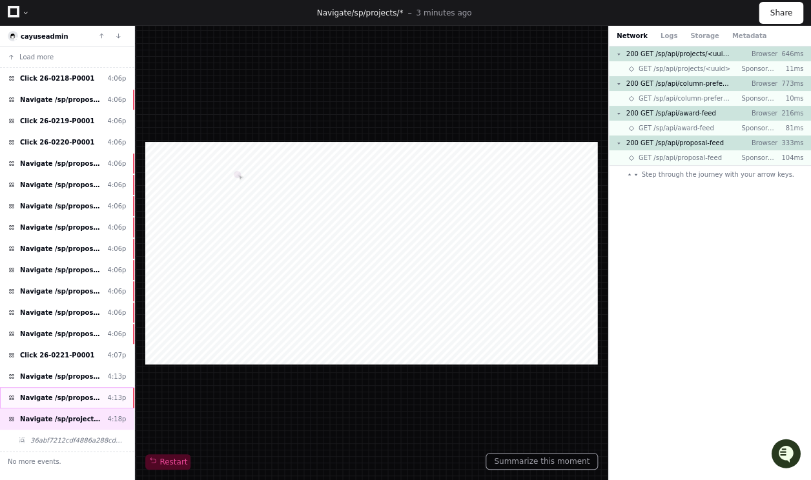
click at [81, 397] on span "Navigate /sp/proposals/* (26-0221-P0001)" at bounding box center [61, 398] width 83 height 10
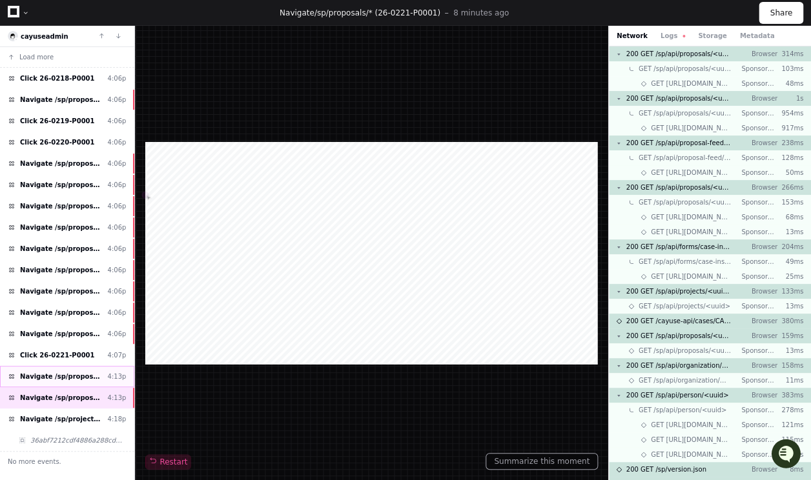
click at [81, 373] on span "Navigate /sp/proposals" at bounding box center [61, 377] width 83 height 10
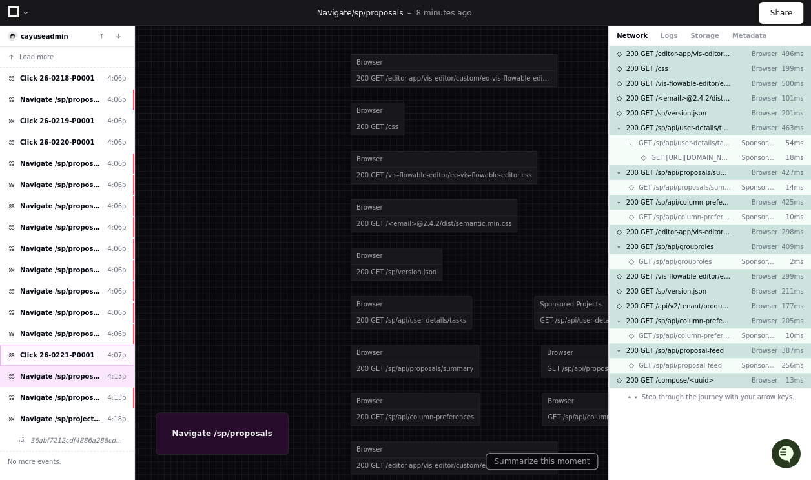
click at [81, 347] on div "Click 26-0221-P0001 4:07p" at bounding box center [67, 355] width 134 height 21
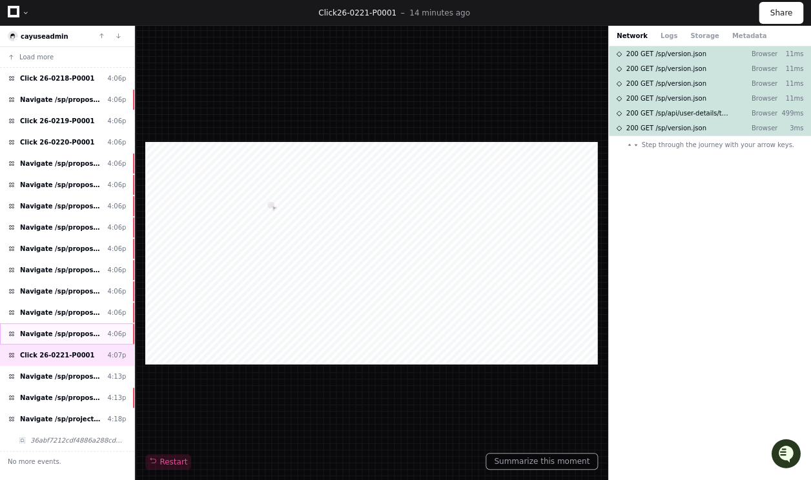
click at [82, 329] on span "Navigate /sp/proposals/*" at bounding box center [61, 334] width 83 height 10
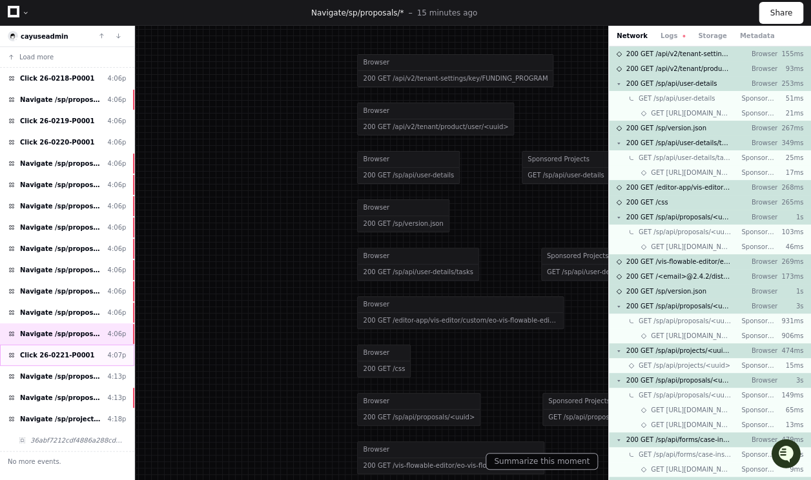
click at [57, 354] on span "Click 26-0221-P0001" at bounding box center [57, 356] width 74 height 10
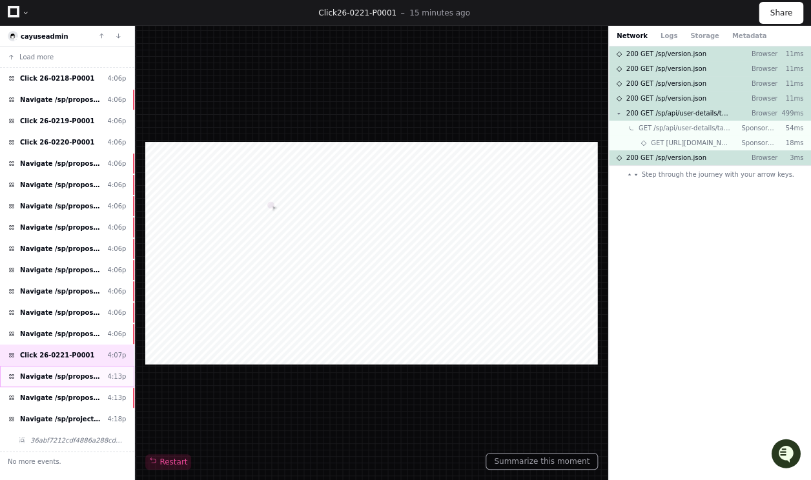
click at [73, 372] on span "Navigate /sp/proposals" at bounding box center [61, 377] width 83 height 10
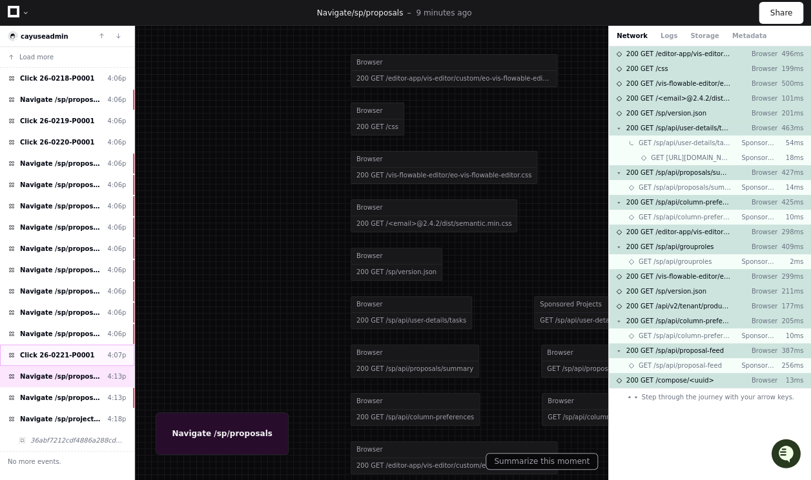
click at [75, 351] on span "Click 26-0221-P0001" at bounding box center [57, 356] width 74 height 10
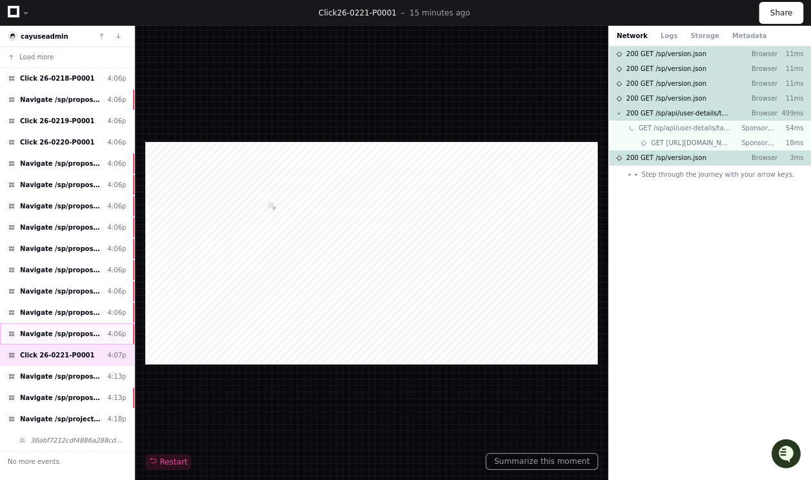
click at [81, 332] on span "Navigate /sp/proposals/*" at bounding box center [61, 334] width 83 height 10
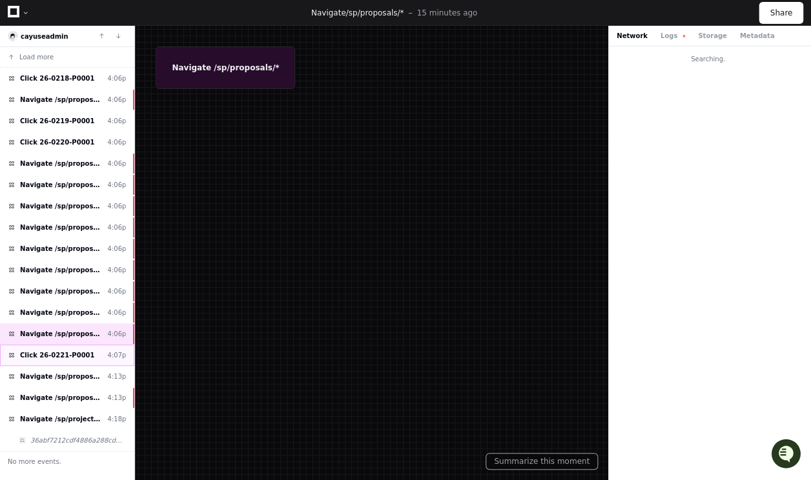
click at [77, 351] on span "Click 26-0221-P0001" at bounding box center [57, 356] width 74 height 10
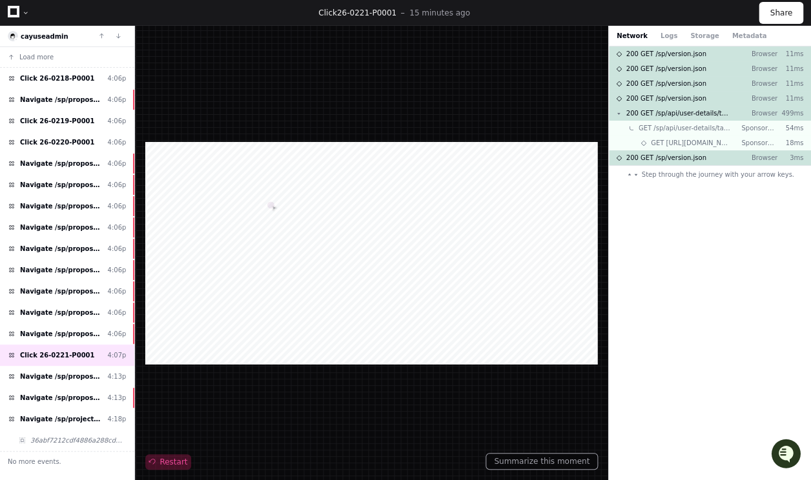
click at [160, 465] on span "Restart" at bounding box center [168, 462] width 38 height 10
click at [53, 372] on span "Navigate /sp/proposals" at bounding box center [61, 377] width 83 height 10
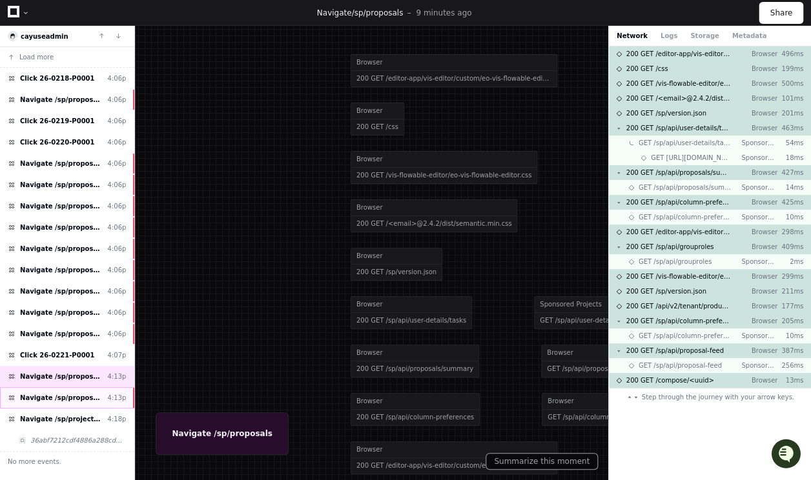
click at [68, 393] on span "Navigate /sp/proposals/* (26-0221-P0001)" at bounding box center [61, 398] width 83 height 10
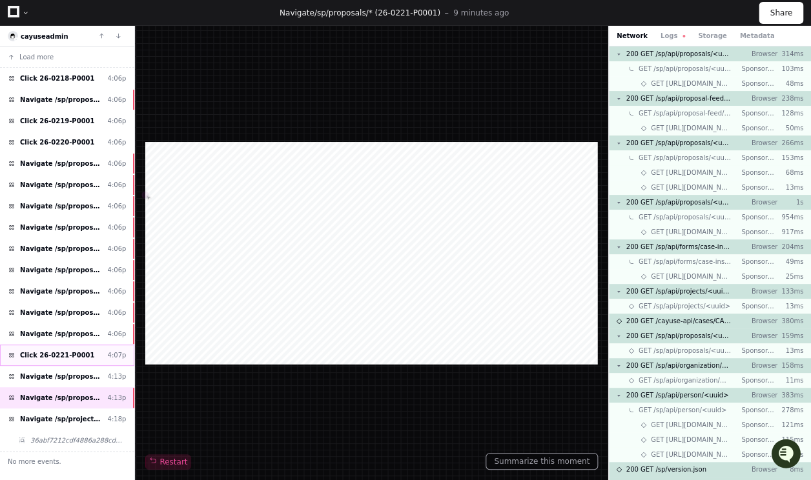
click at [76, 351] on span "Click 26-0221-P0001" at bounding box center [57, 356] width 74 height 10
